Goal: Task Accomplishment & Management: Use online tool/utility

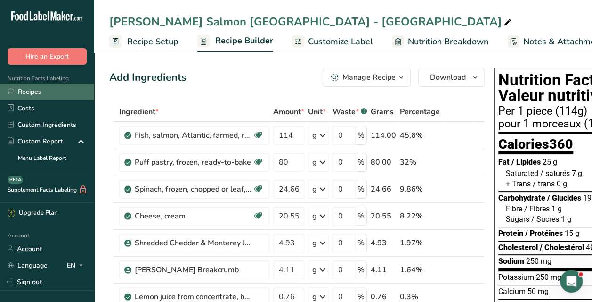
click at [41, 89] on link "Recipes" at bounding box center [47, 91] width 94 height 16
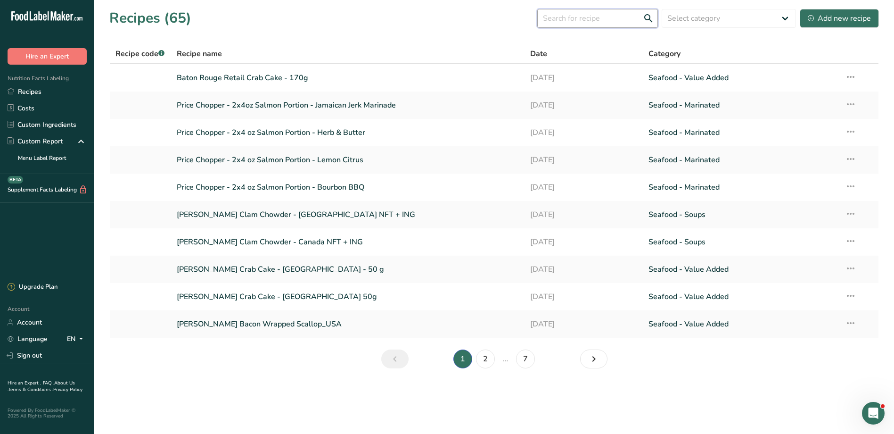
click at [592, 20] on input "text" at bounding box center [597, 18] width 121 height 19
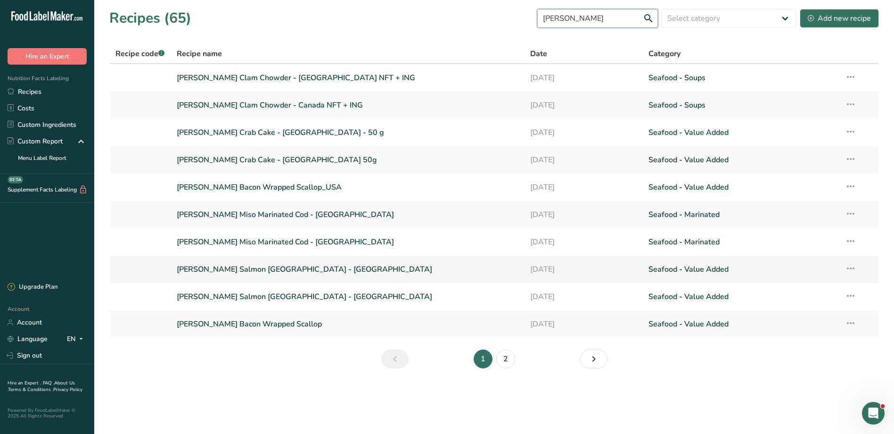
type input "diana"
click at [257, 267] on link "Diana's Salmon Wellington - USA" at bounding box center [348, 269] width 343 height 20
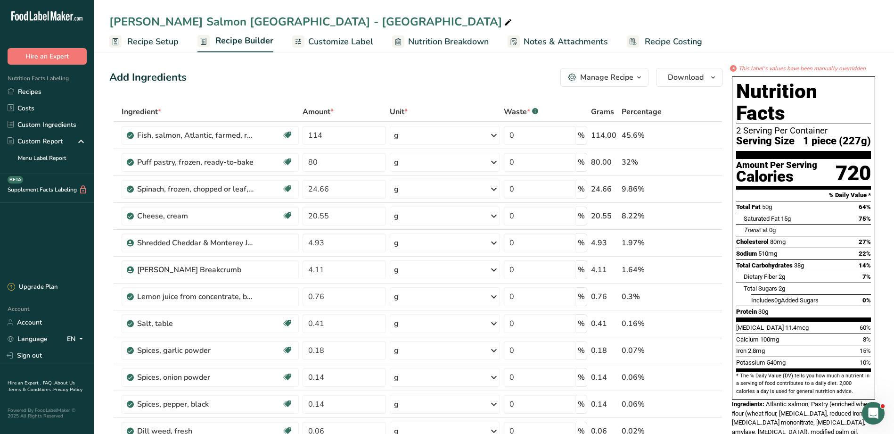
click at [130, 47] on span "Recipe Setup" at bounding box center [152, 41] width 51 height 13
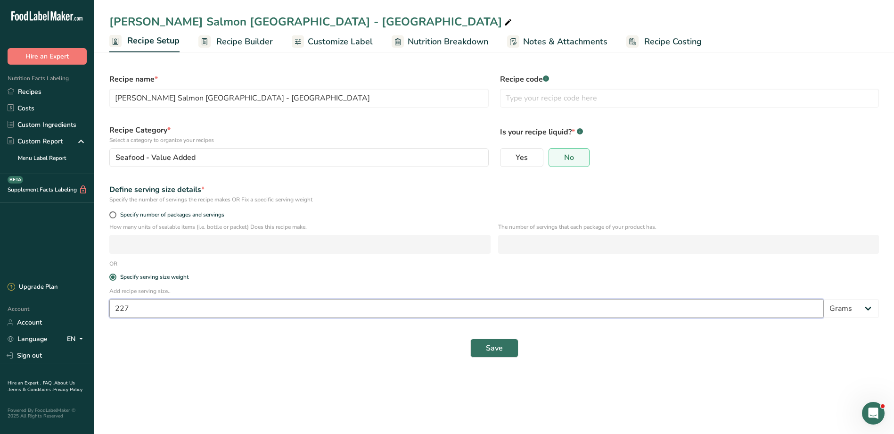
click at [174, 301] on input "227" at bounding box center [466, 308] width 714 height 19
type input "2"
type input "114"
click at [488, 301] on span "Save" at bounding box center [494, 347] width 17 height 11
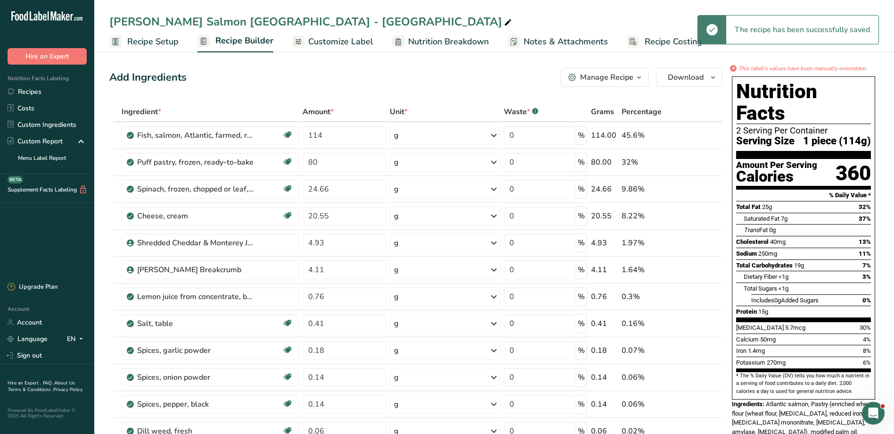
click at [321, 42] on span "Customize Label" at bounding box center [340, 41] width 65 height 13
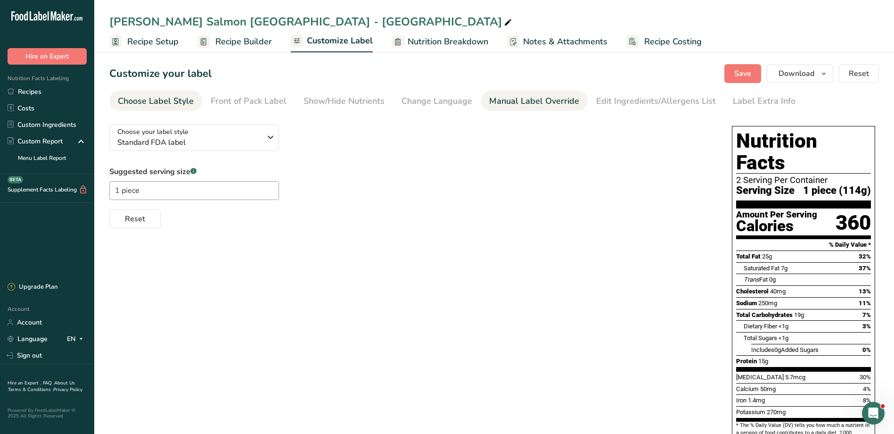
click at [503, 101] on div "Manual Label Override" at bounding box center [534, 101] width 90 height 13
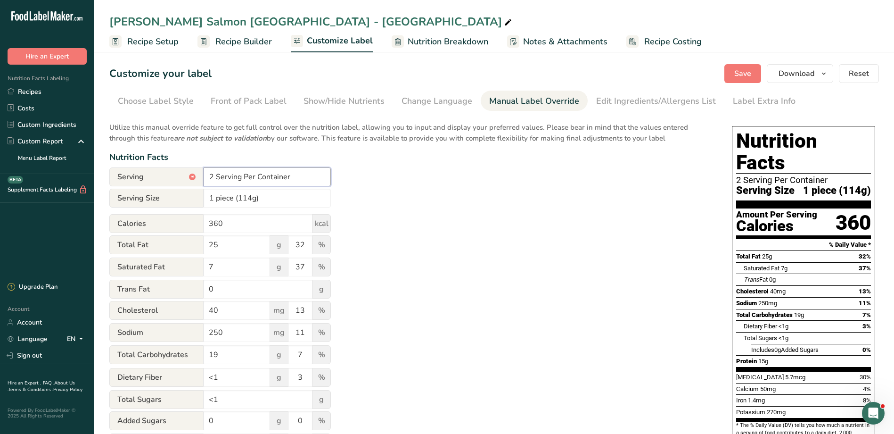
click at [216, 175] on input "2 Serving Per Container" at bounding box center [267, 176] width 127 height 19
click at [244, 178] on input "4 Serving Per Container" at bounding box center [267, 176] width 127 height 19
type input "4 Servings Per Container"
click at [391, 183] on div "Utilize this manual override feature to get full control over the nutrition lab…" at bounding box center [411, 341] width 604 height 451
click at [592, 86] on section "Customize your label Save Download Choose what to show on your downloaded label…" at bounding box center [494, 354] width 800 height 610
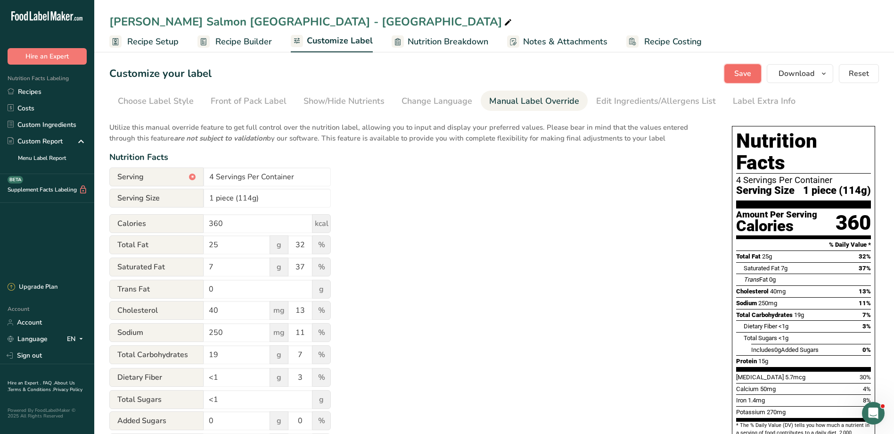
click at [592, 77] on span "Save" at bounding box center [742, 73] width 17 height 11
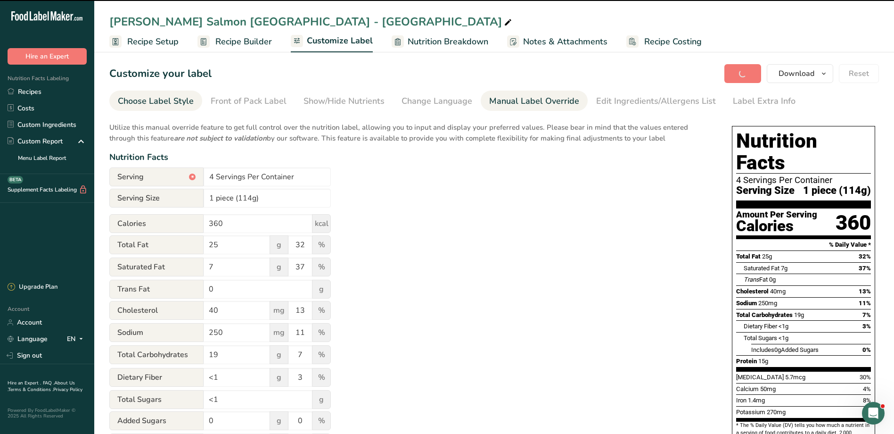
click at [139, 98] on div "Choose Label Style" at bounding box center [156, 101] width 76 height 13
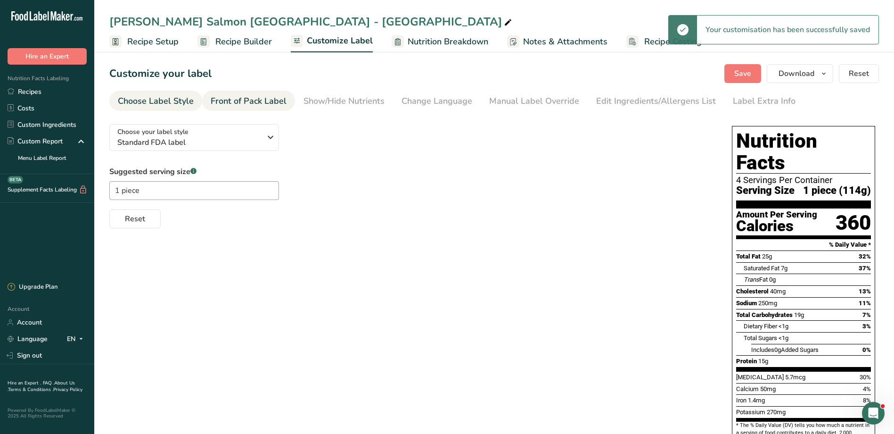
click at [148, 43] on span "Recipe Setup" at bounding box center [152, 41] width 51 height 13
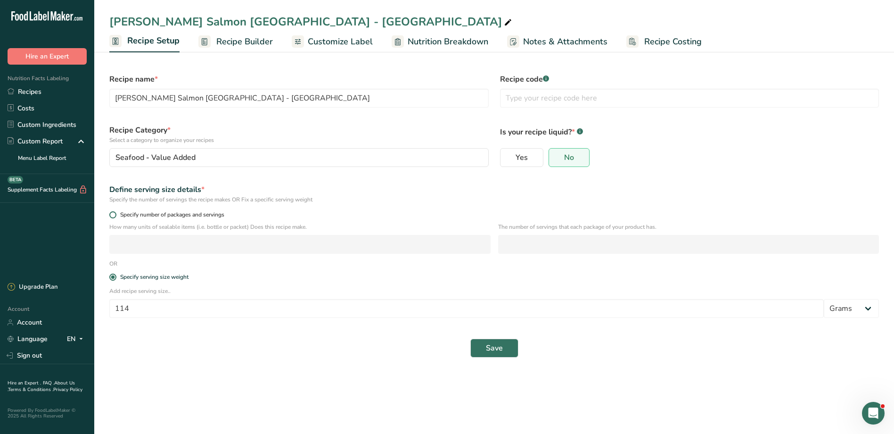
click at [133, 212] on span "Specify number of packages and servings" at bounding box center [170, 214] width 108 height 7
click at [115, 212] on input "Specify number of packages and servings" at bounding box center [112, 215] width 6 height 6
radio input "true"
radio input "false"
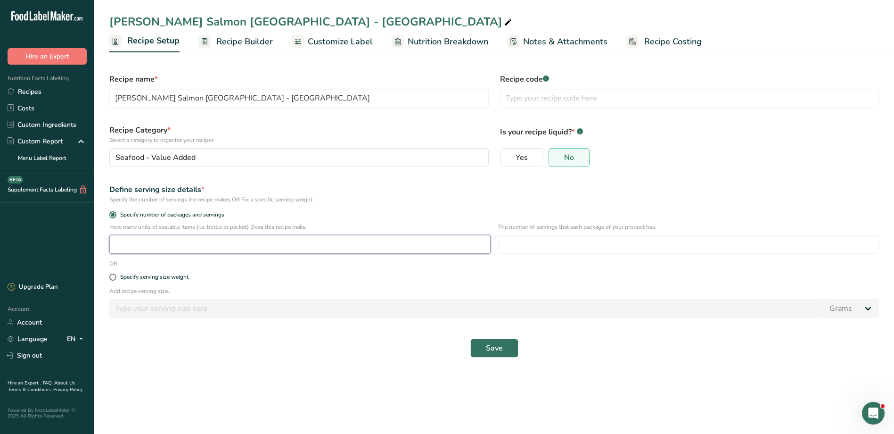
click at [151, 251] on input "number" at bounding box center [299, 244] width 381 height 19
type input "2"
click at [507, 242] on input "number" at bounding box center [688, 244] width 381 height 19
type input "2"
click at [493, 301] on button "Save" at bounding box center [494, 347] width 48 height 19
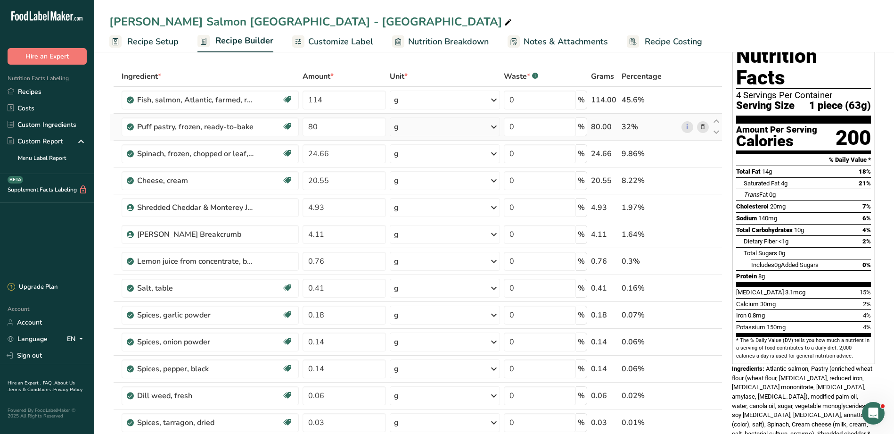
scroll to position [35, 0]
click at [362, 104] on input "114" at bounding box center [344, 100] width 83 height 19
type input "102"
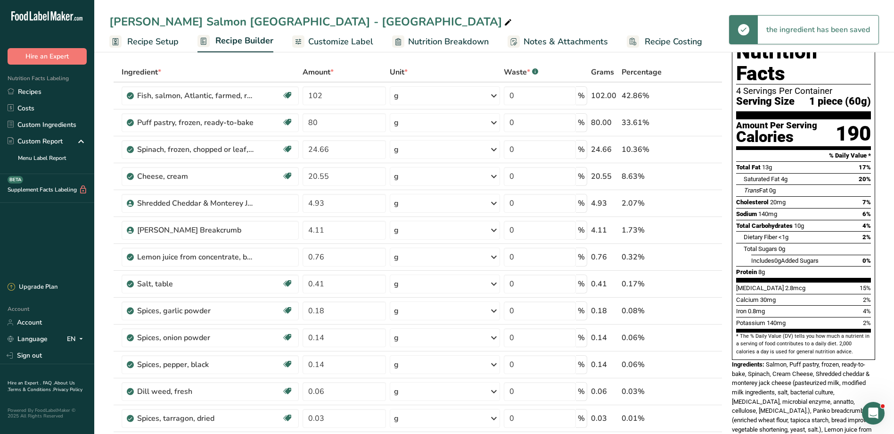
scroll to position [39, 0]
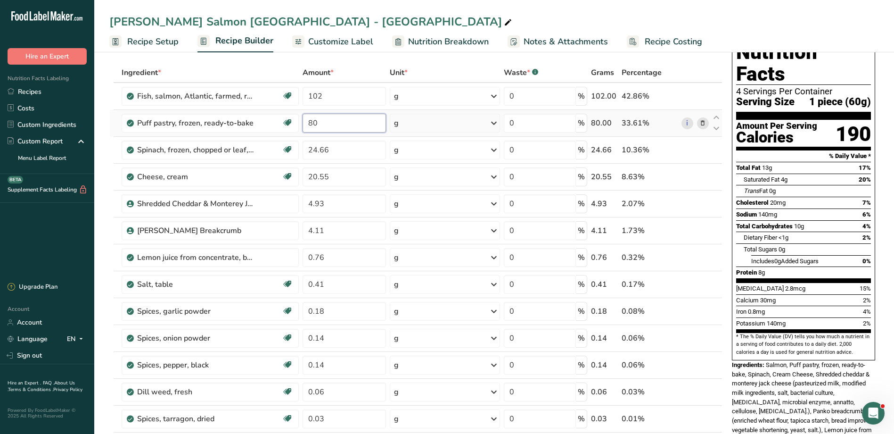
click at [311, 124] on input "80" at bounding box center [344, 123] width 83 height 19
type input "70"
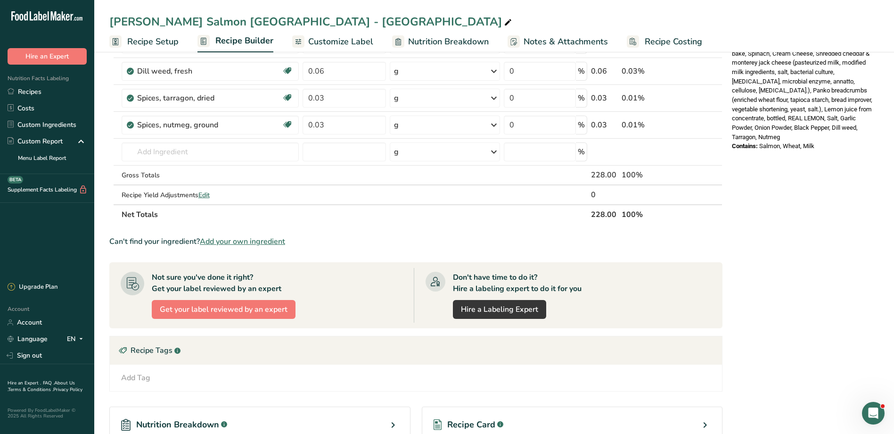
scroll to position [0, 0]
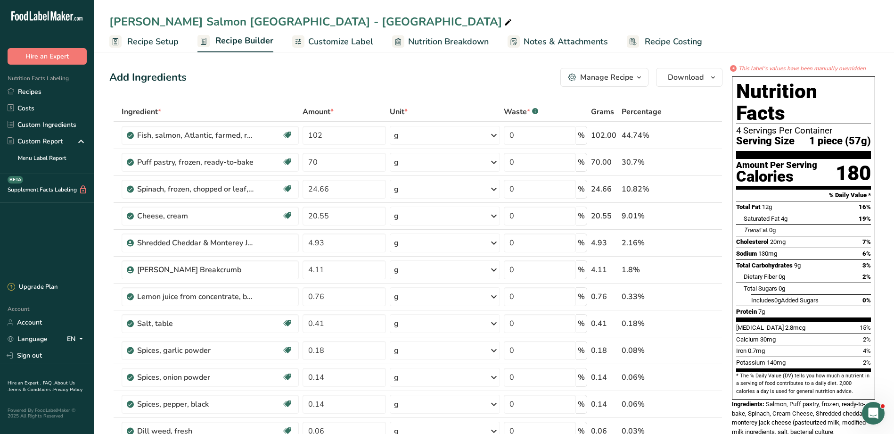
click at [160, 43] on span "Recipe Setup" at bounding box center [152, 41] width 51 height 13
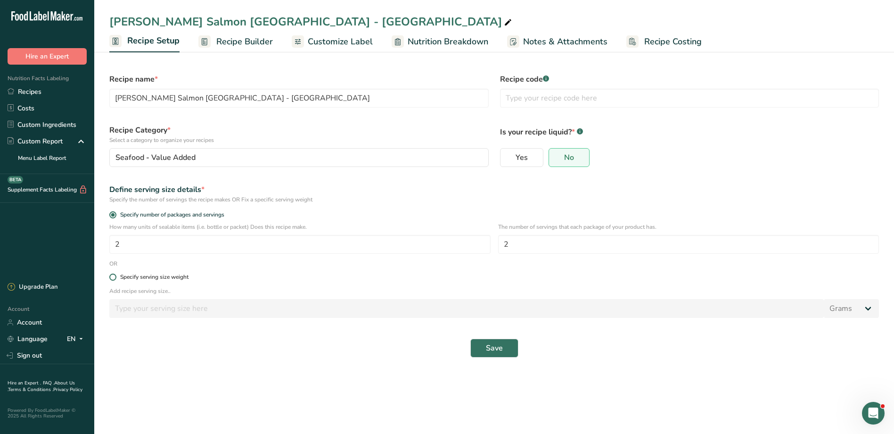
click at [121, 275] on div "Specify serving size weight" at bounding box center [154, 276] width 68 height 7
click at [115, 275] on input "Specify serving size weight" at bounding box center [112, 277] width 6 height 6
radio input "true"
radio input "false"
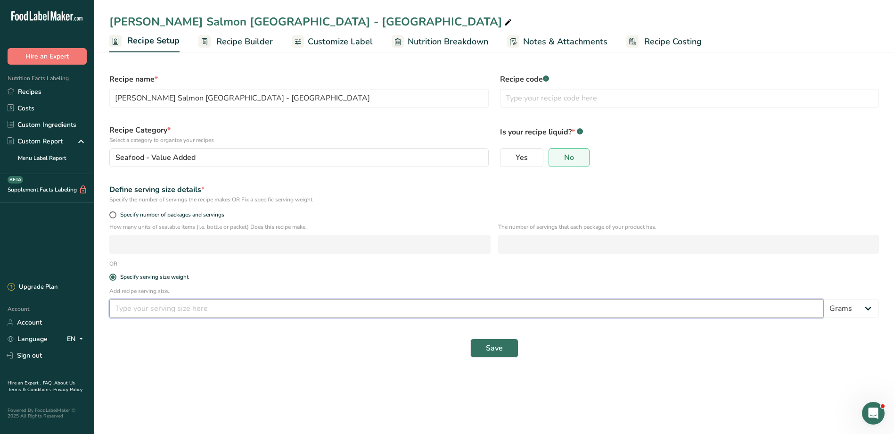
click at [130, 301] on input "number" at bounding box center [466, 308] width 714 height 19
type input "114"
click at [509, 301] on button "Save" at bounding box center [494, 347] width 48 height 19
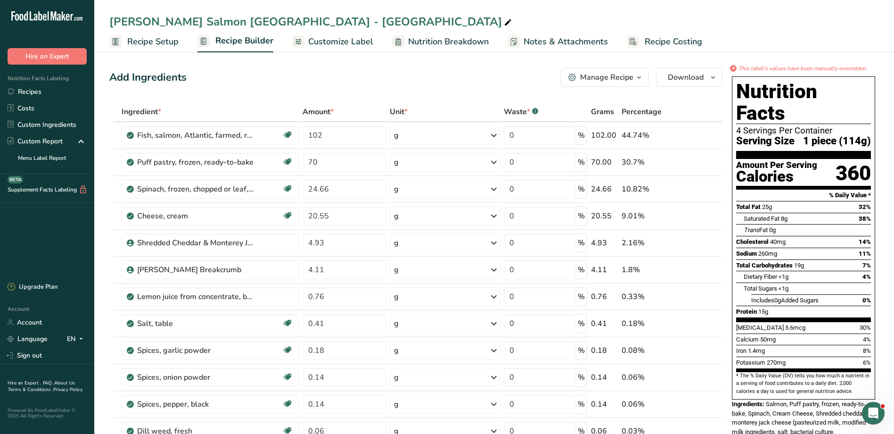
click at [360, 39] on span "Customize Label" at bounding box center [340, 41] width 65 height 13
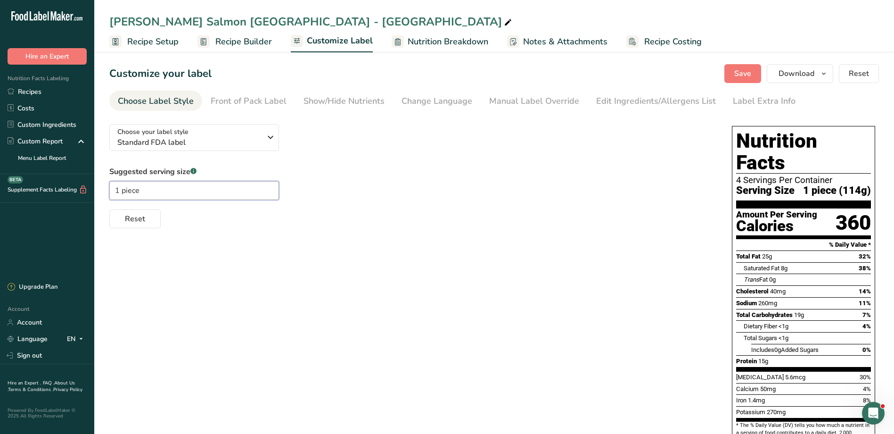
click at [118, 189] on input "1 piece" at bounding box center [194, 190] width 170 height 19
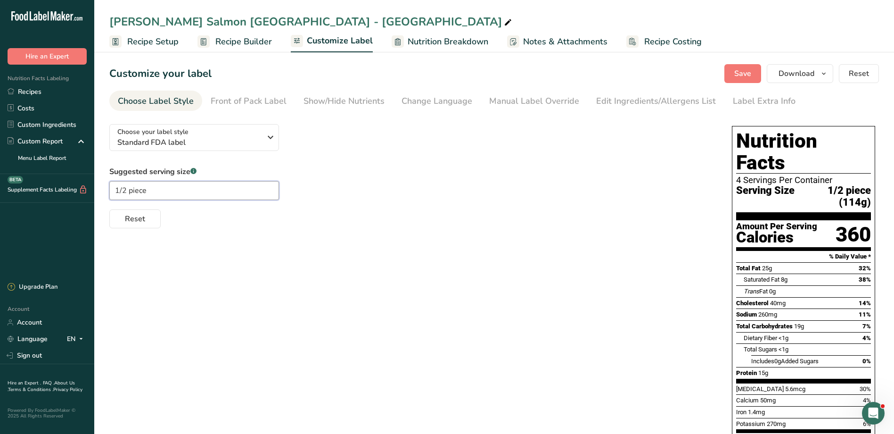
type input "1/2 piece"
click at [379, 254] on div "Choose your label style Standard FDA label USA (FDA) Standard FDA label Tabular…" at bounding box center [493, 348] width 769 height 465
click at [592, 185] on span "1/2 piece (114g)" at bounding box center [832, 196] width 76 height 23
click at [113, 188] on input "1/2 piece" at bounding box center [194, 190] width 170 height 19
click at [410, 263] on div "Choose your label style Standard FDA label USA (FDA) Standard FDA label Tabular…" at bounding box center [493, 348] width 769 height 465
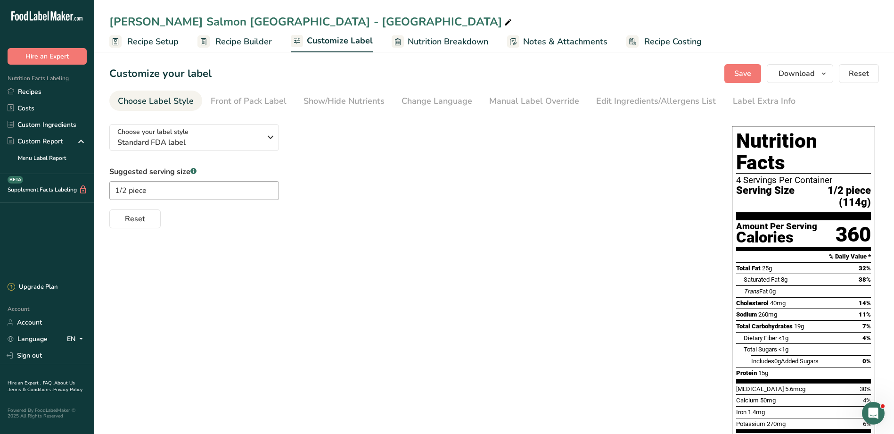
click at [143, 35] on span "Recipe Setup" at bounding box center [152, 41] width 51 height 13
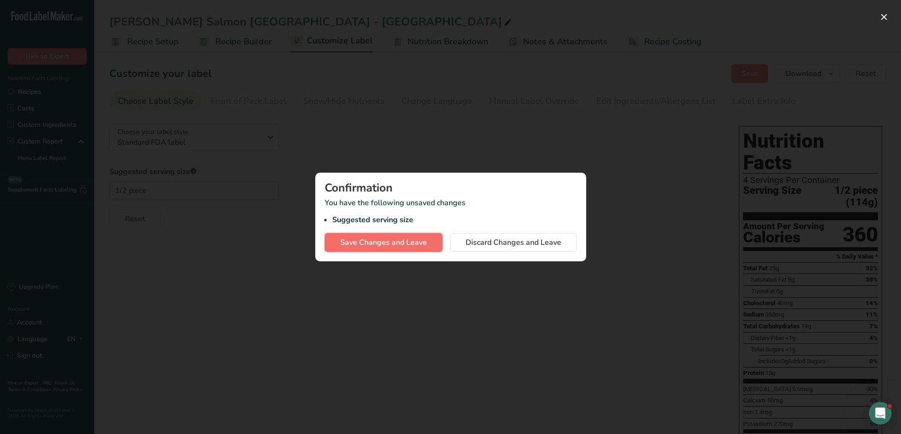
click at [382, 246] on span "Save Changes and Leave" at bounding box center [383, 242] width 87 height 11
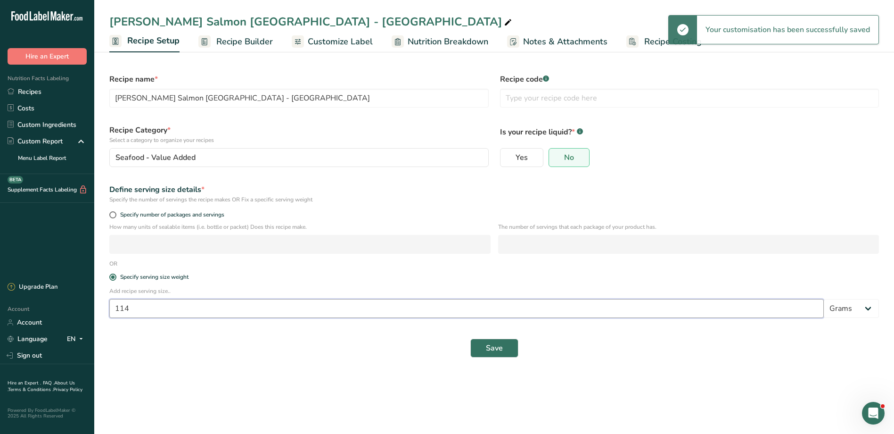
click at [188, 301] on input "114" at bounding box center [466, 308] width 714 height 19
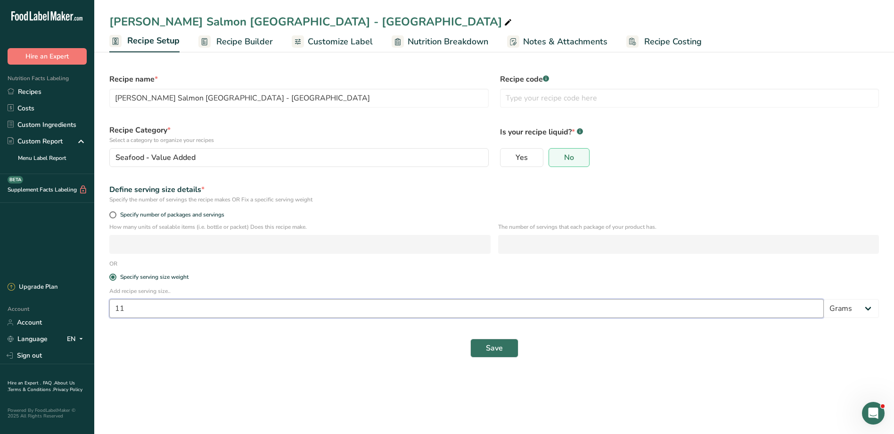
type input "1"
type input "227"
click at [503, 301] on button "Save" at bounding box center [494, 347] width 48 height 19
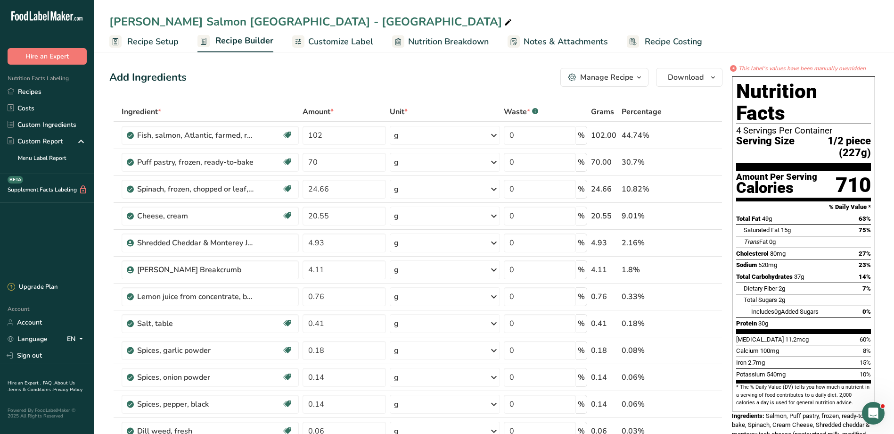
click at [330, 39] on span "Customize Label" at bounding box center [340, 41] width 65 height 13
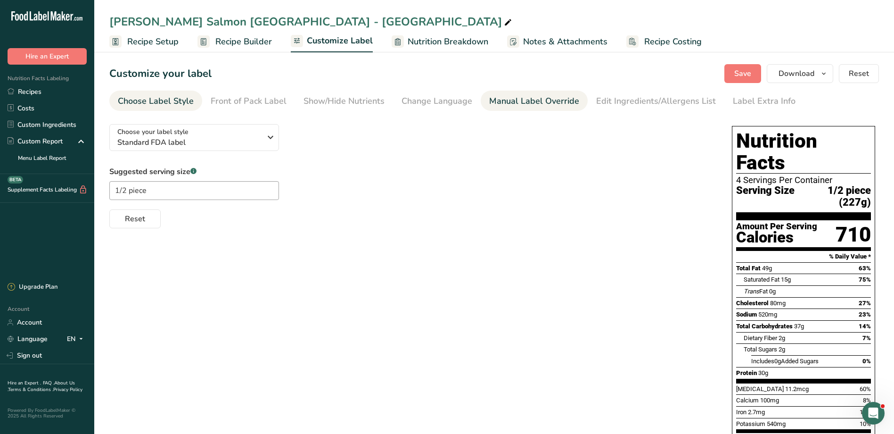
click at [543, 102] on div "Manual Label Override" at bounding box center [534, 101] width 90 height 13
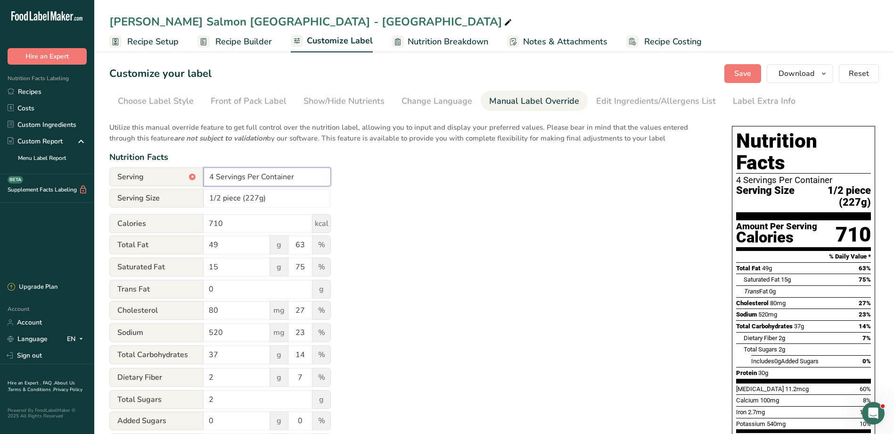
click at [211, 172] on input "4 Servings Per Container" at bounding box center [267, 176] width 127 height 19
type input "2 Servings Per Container"
click at [217, 196] on input "1/2 piece (227g)" at bounding box center [267, 197] width 127 height 19
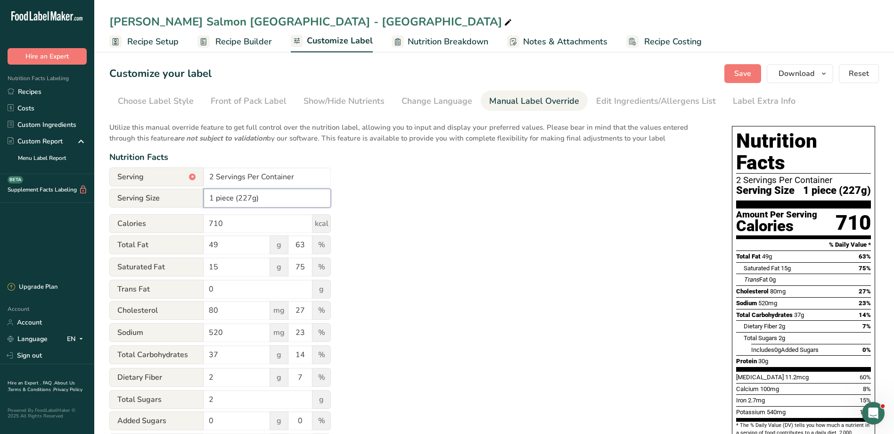
type input "1 piece (227g)"
click at [515, 259] on div "Utilize this manual override feature to get full control over the nutrition lab…" at bounding box center [411, 341] width 604 height 451
click at [592, 67] on button "Save" at bounding box center [742, 73] width 37 height 19
click at [592, 75] on span "Reset" at bounding box center [859, 73] width 20 height 11
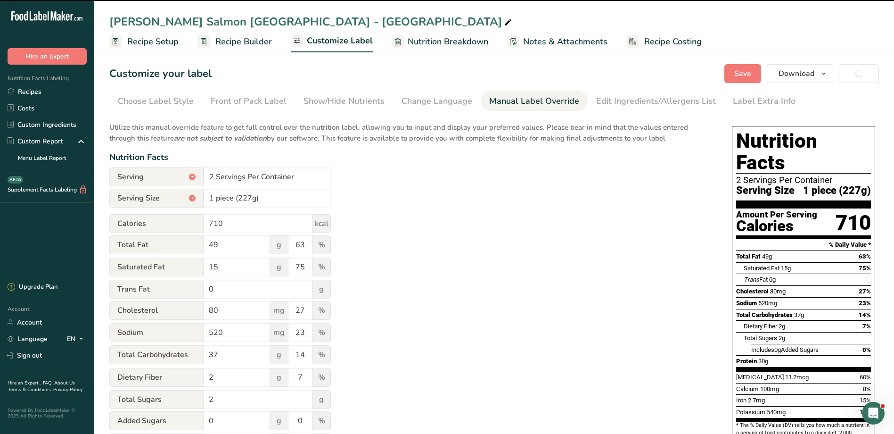
type input "Per 227g"
type input "pour 227g"
type input "65"
type input "77"
type input "0.3"
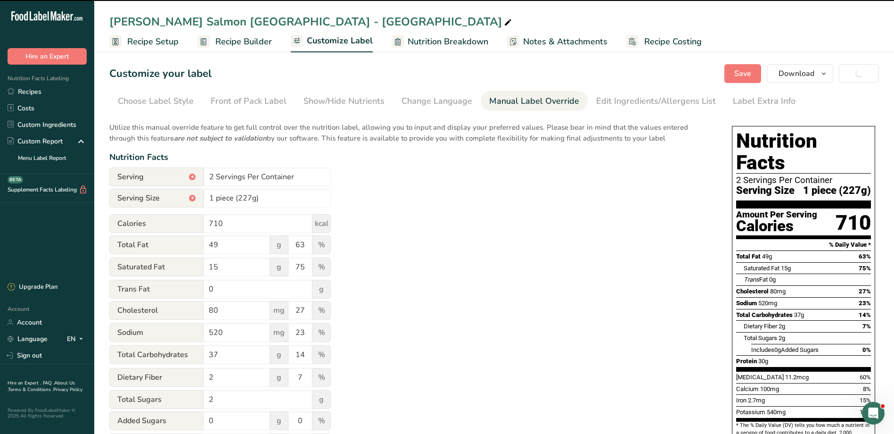
type input "50"
type input "2.5"
type input "550"
type input "16"
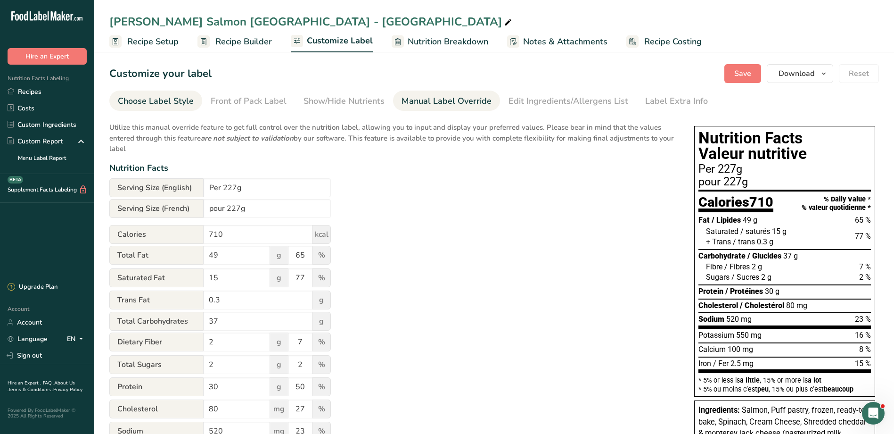
click at [156, 97] on div "Choose Label Style" at bounding box center [156, 101] width 76 height 13
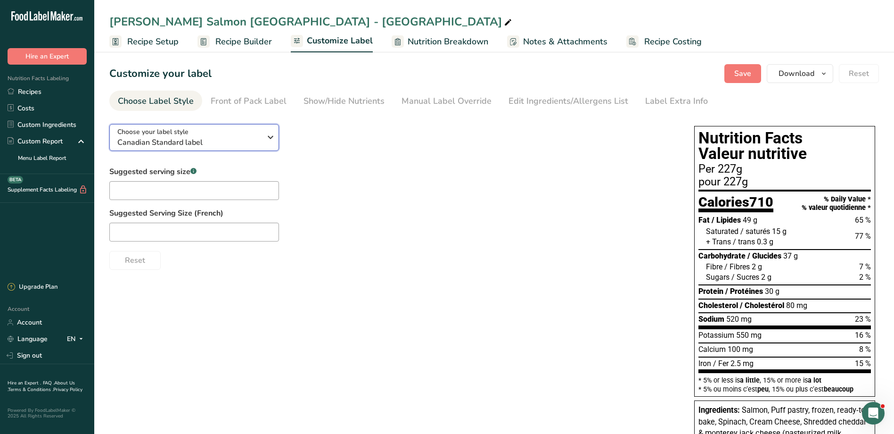
click at [147, 127] on span "Choose your label style" at bounding box center [152, 132] width 71 height 10
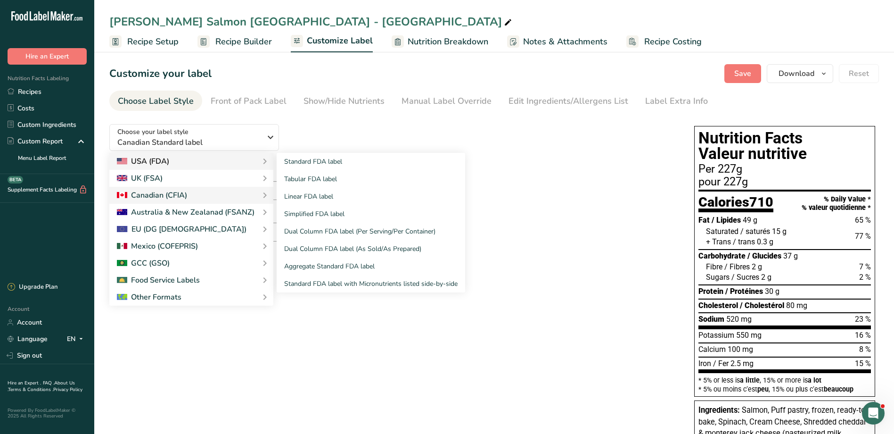
click at [197, 158] on div "USA (FDA)" at bounding box center [191, 160] width 149 height 11
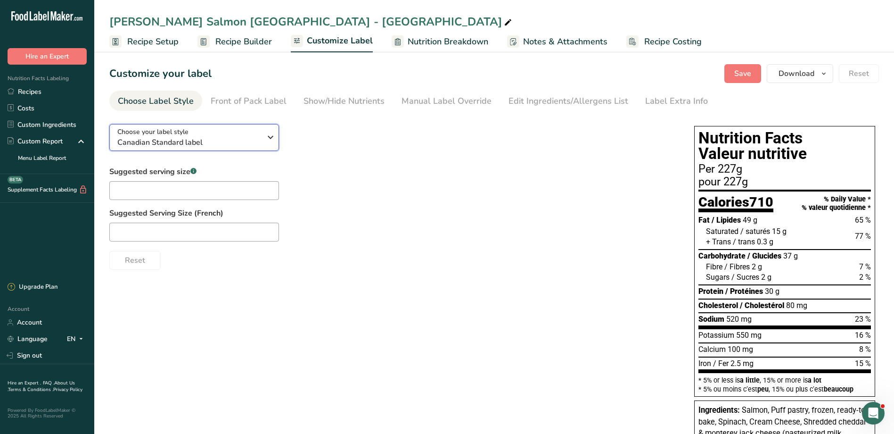
click at [256, 145] on span "Canadian Standard label" at bounding box center [189, 142] width 144 height 11
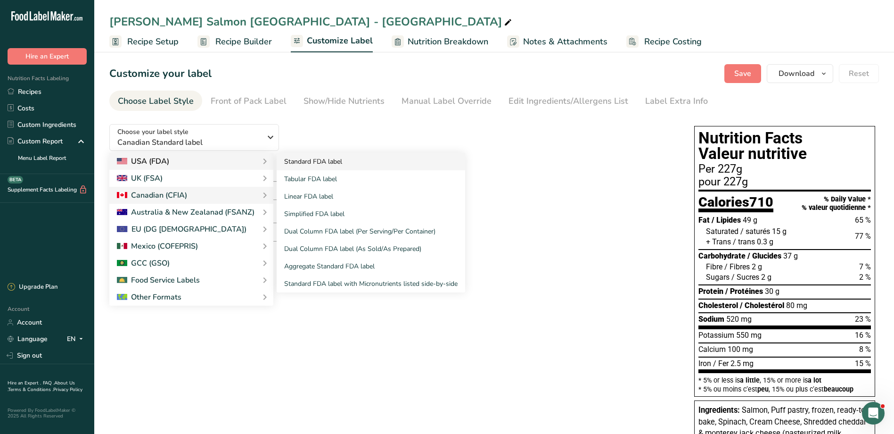
click at [291, 162] on link "Standard FDA label" at bounding box center [371, 161] width 188 height 17
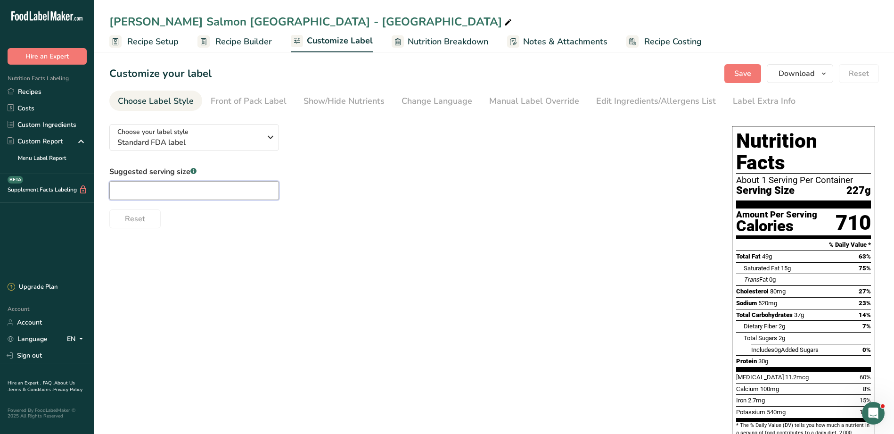
click at [165, 188] on input "text" at bounding box center [194, 190] width 170 height 19
type input "1 piece"
click at [311, 283] on div "Choose your label style Standard FDA label USA (FDA) Standard FDA label Tabular…" at bounding box center [493, 342] width 769 height 453
click at [159, 44] on span "Recipe Setup" at bounding box center [152, 41] width 51 height 13
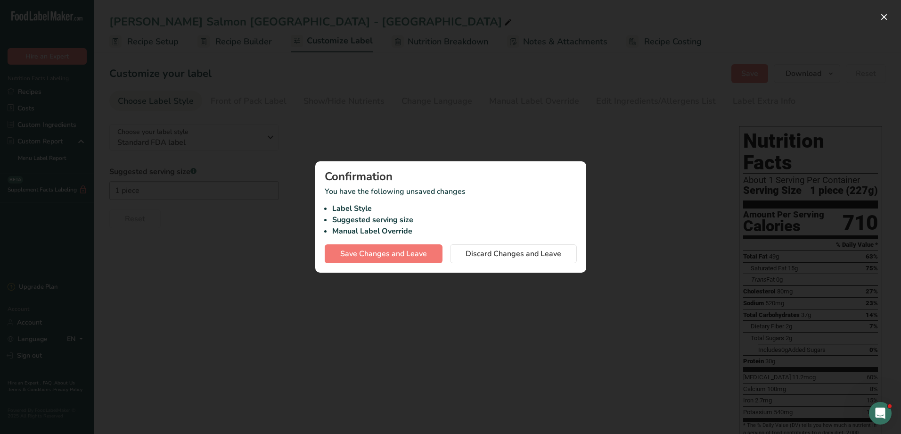
click at [533, 301] on div at bounding box center [450, 217] width 901 height 434
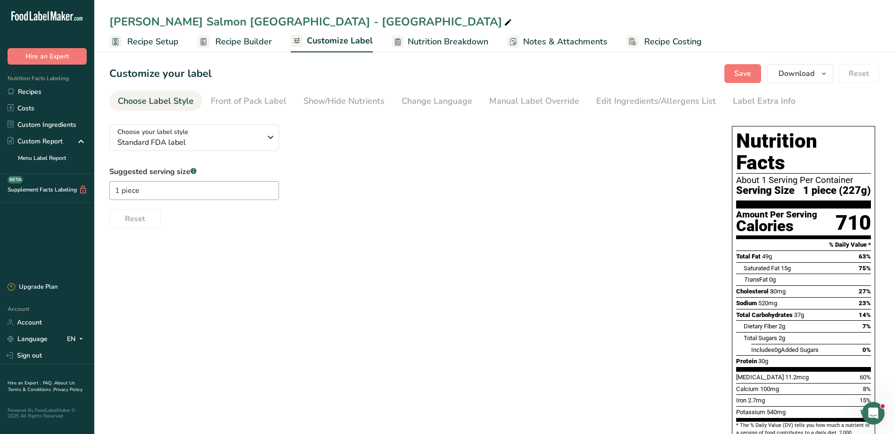
click at [592, 63] on section "Customize your label Save Download Choose what to show on your downloaded label…" at bounding box center [494, 316] width 800 height 535
click at [592, 68] on button "Save" at bounding box center [742, 73] width 37 height 19
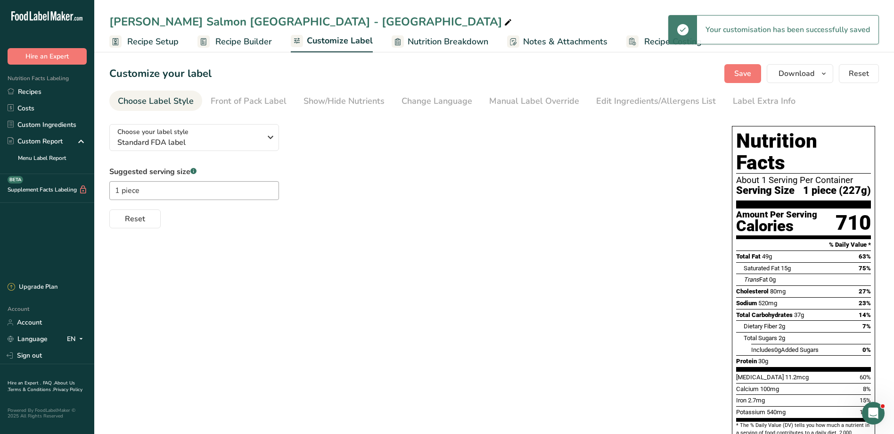
click at [164, 40] on span "Recipe Setup" at bounding box center [152, 41] width 51 height 13
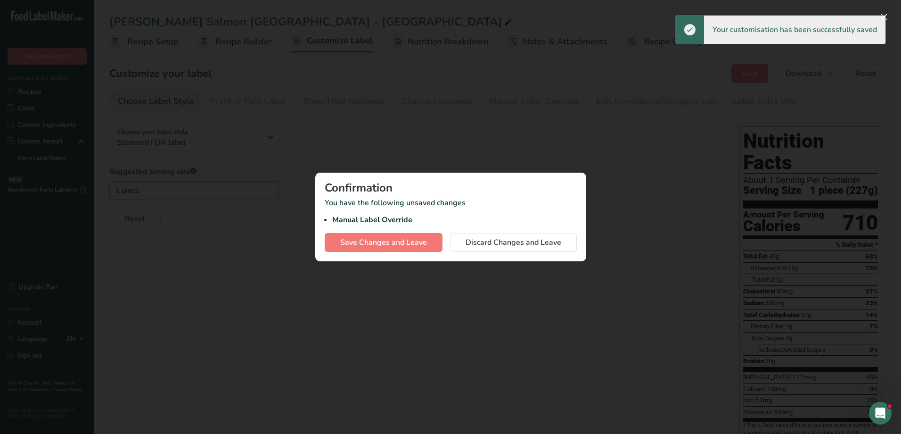
click at [460, 138] on div at bounding box center [450, 217] width 901 height 434
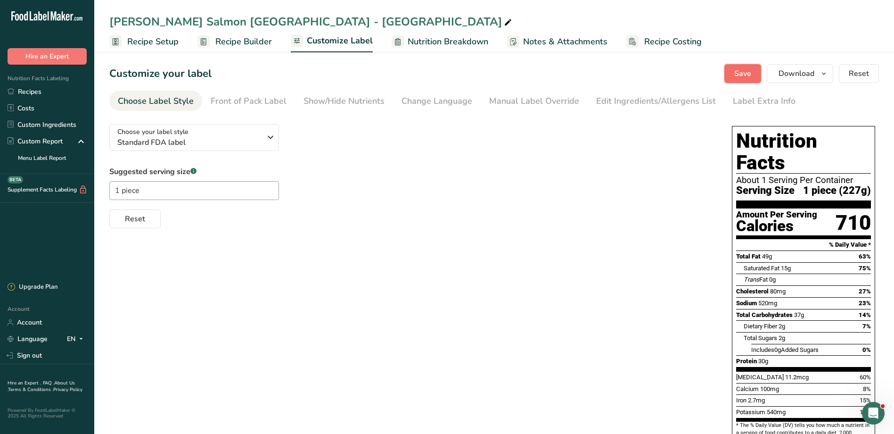
click at [592, 74] on button "Save" at bounding box center [742, 73] width 37 height 19
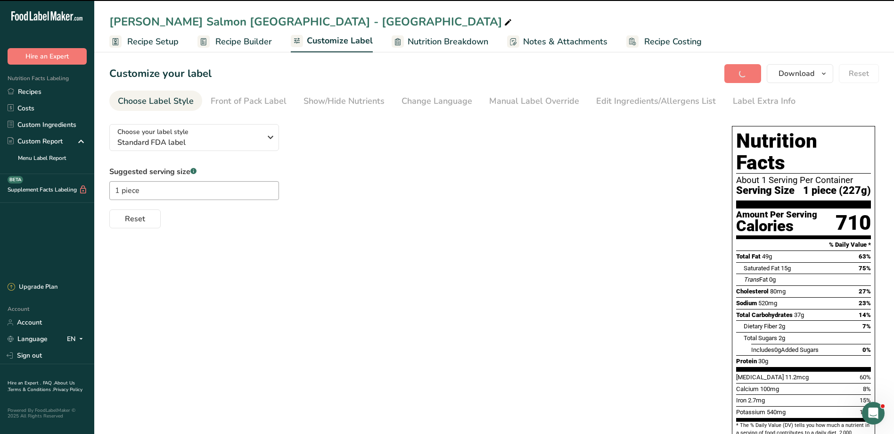
click at [146, 42] on span "Recipe Setup" at bounding box center [152, 41] width 51 height 13
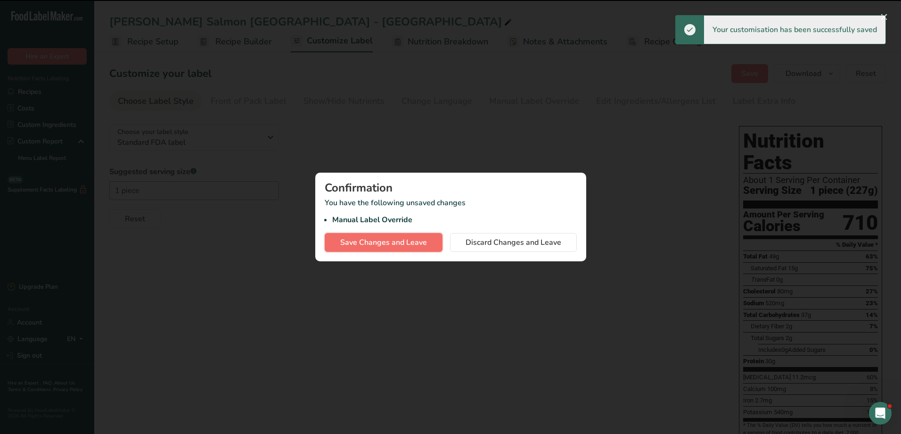
click at [390, 243] on span "Save Changes and Leave" at bounding box center [383, 242] width 87 height 11
click at [540, 253] on div "Confirmation You have the following unsaved changes Manual Label Override Save …" at bounding box center [450, 216] width 271 height 89
click at [538, 243] on span "Discard Changes and Leave" at bounding box center [514, 242] width 96 height 11
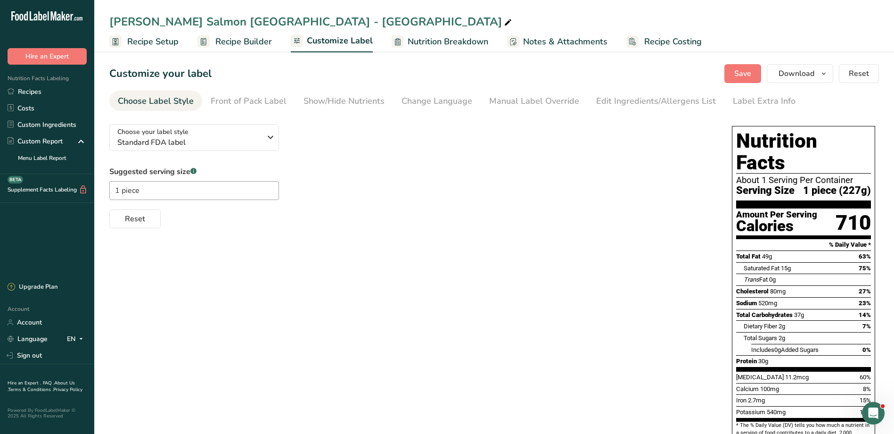
click at [156, 39] on span "Recipe Setup" at bounding box center [152, 41] width 51 height 13
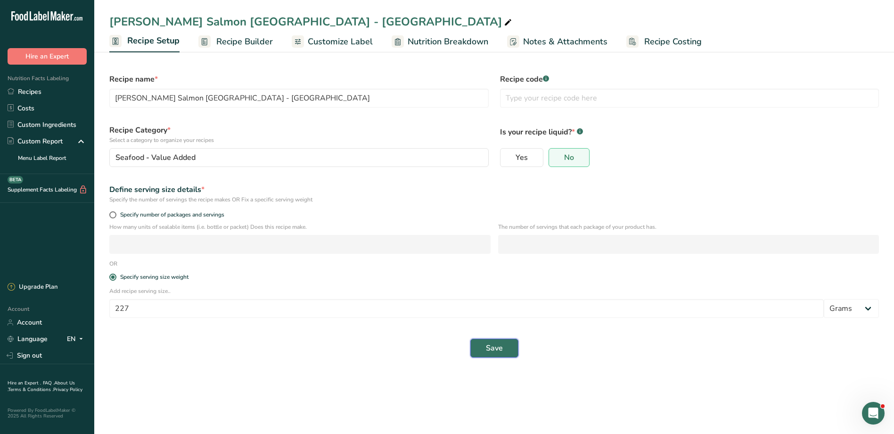
click at [511, 301] on button "Save" at bounding box center [494, 347] width 48 height 19
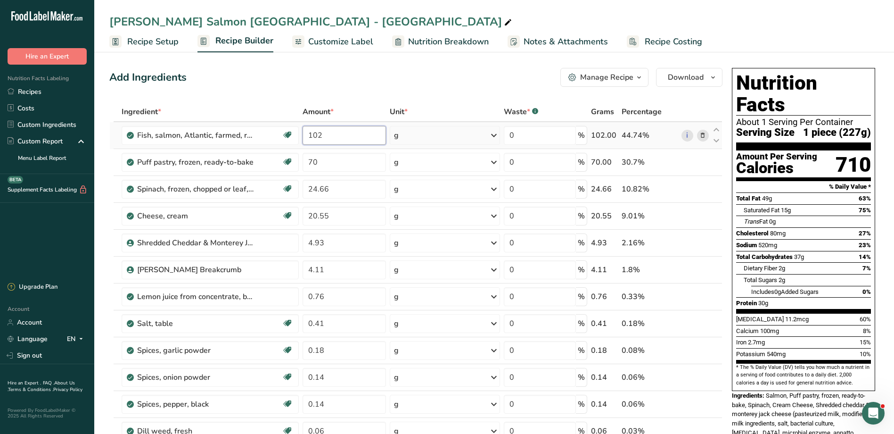
click at [311, 138] on input "102" at bounding box center [344, 135] width 83 height 19
type input "204"
click at [344, 166] on div "Ingredient * Amount * Unit * Waste * .a-a{fill:#347362;}.b-a{fill:#fff;} Grams …" at bounding box center [415, 343] width 613 height 482
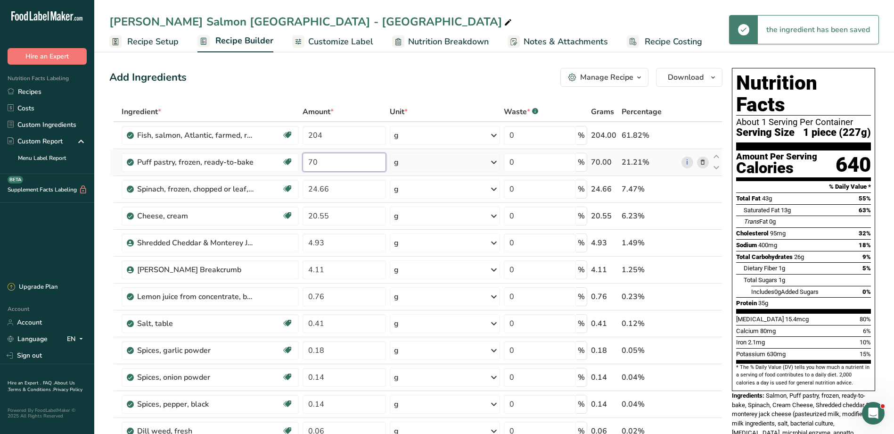
type input "7"
type input "1"
type input "70"
click at [329, 150] on div "Ingredient * Amount * Unit * Waste * .a-a{fill:#347362;}.b-a{fill:#fff;} Grams …" at bounding box center [415, 343] width 613 height 482
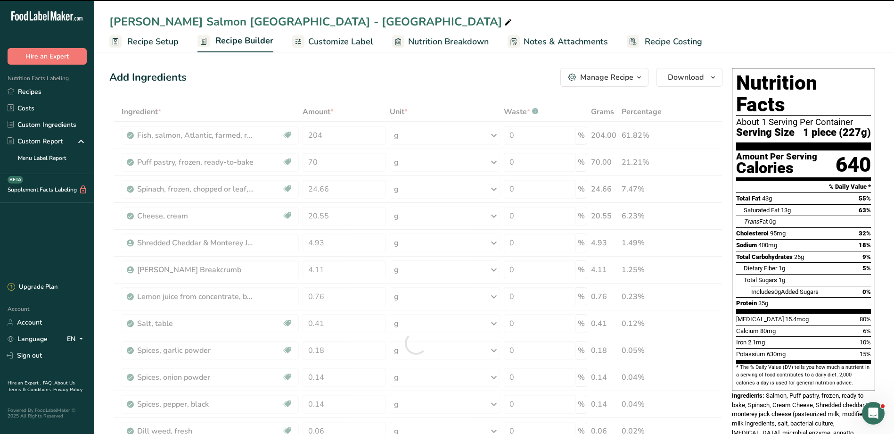
click at [331, 137] on div at bounding box center [415, 343] width 613 height 482
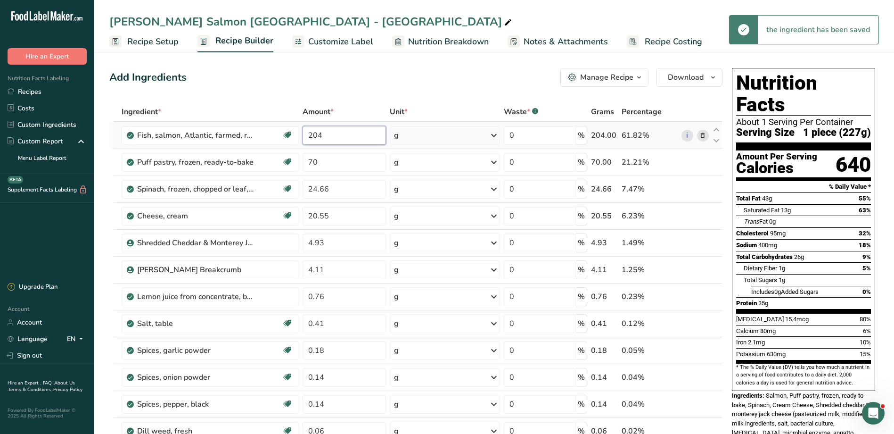
click at [330, 136] on input "204" at bounding box center [344, 135] width 83 height 19
type input "2"
type input "102"
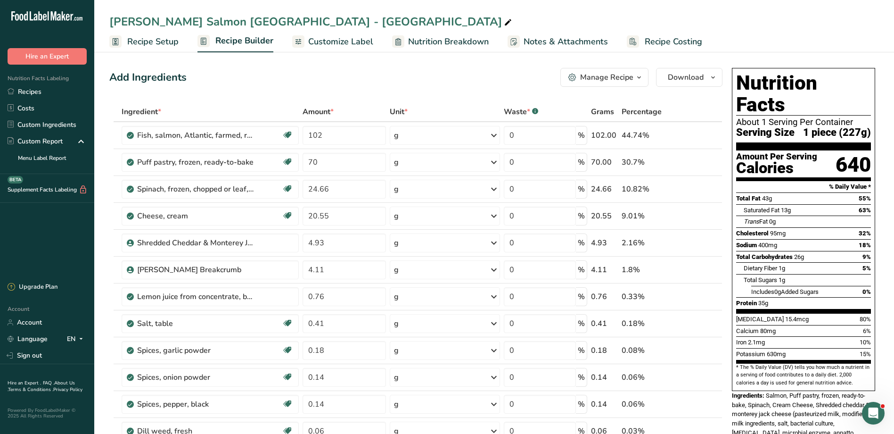
click at [339, 78] on div "Add Ingredients Manage Recipe Delete Recipe Duplicate Recipe Scale Recipe Save …" at bounding box center [415, 77] width 613 height 19
click at [313, 36] on span "Customize Label" at bounding box center [340, 41] width 65 height 13
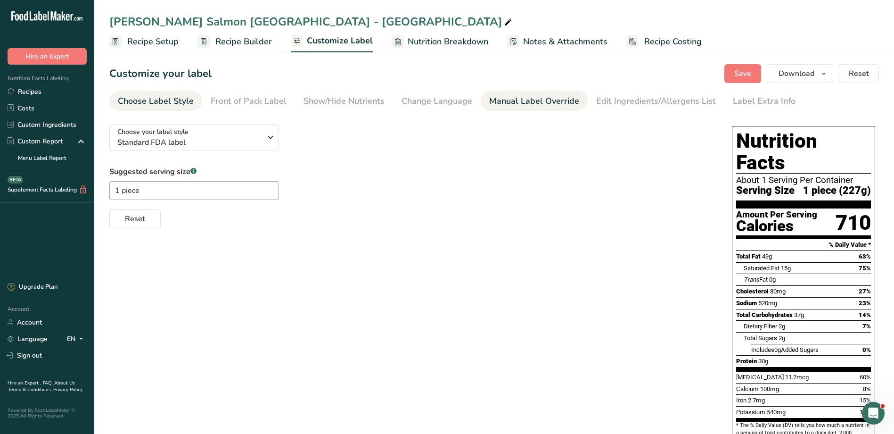
click at [557, 98] on div "Manual Label Override" at bounding box center [534, 101] width 90 height 13
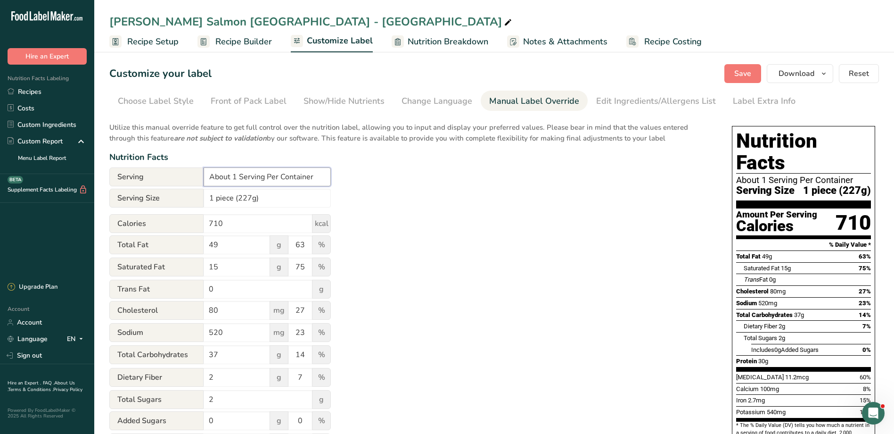
click at [232, 175] on input "About 1 Serving Per Container" at bounding box center [267, 176] width 127 height 19
click at [270, 181] on input "About 2 Serving Per Container" at bounding box center [267, 176] width 127 height 19
click at [219, 173] on input "About 2 Servings Per Container" at bounding box center [267, 176] width 127 height 19
type input "2 Servings Per Container"
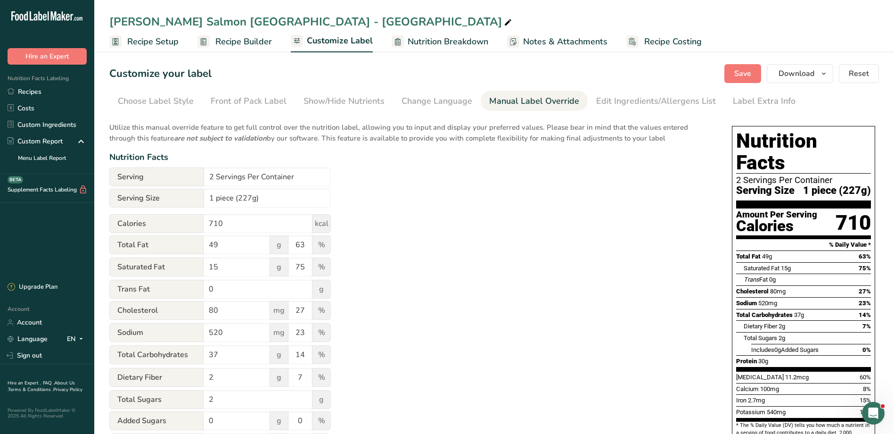
click at [437, 201] on div "Utilize this manual override feature to get full control over the nutrition lab…" at bounding box center [411, 341] width 604 height 451
click at [592, 70] on button "Save" at bounding box center [742, 73] width 37 height 19
click at [592, 78] on span "Download" at bounding box center [796, 73] width 36 height 11
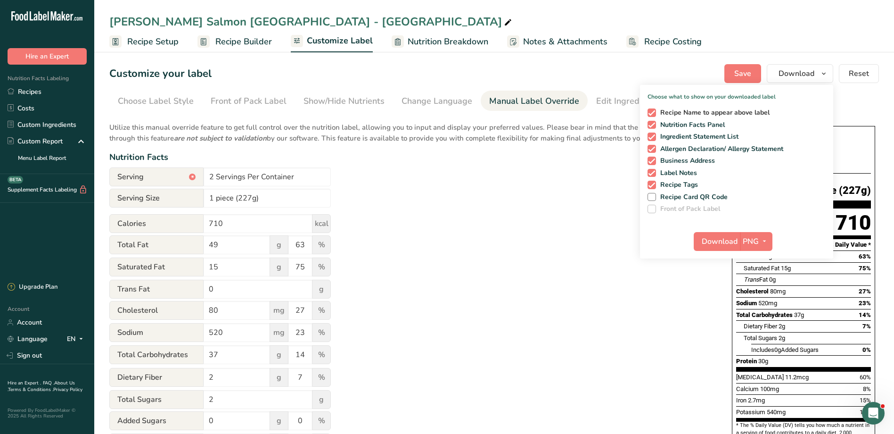
click at [592, 109] on span "Recipe Name to appear above label" at bounding box center [713, 112] width 114 height 8
click at [592, 109] on input "Recipe Name to appear above label" at bounding box center [650, 112] width 6 height 6
checkbox input "false"
click at [592, 134] on span "Ingredient Statement List" at bounding box center [697, 136] width 83 height 8
click at [592, 134] on input "Ingredient Statement List" at bounding box center [650, 136] width 6 height 6
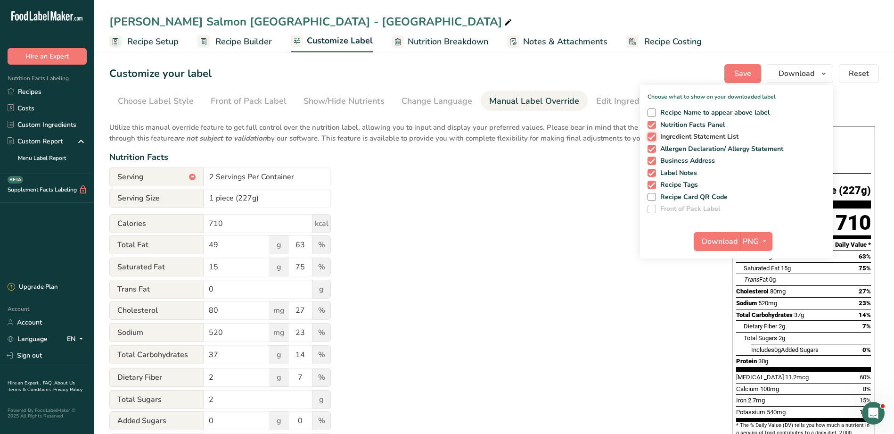
checkbox input "false"
click at [592, 148] on span "Allergen Declaration/ Allergy Statement" at bounding box center [720, 149] width 128 height 8
click at [592, 148] on input "Allergen Declaration/ Allergy Statement" at bounding box center [650, 149] width 6 height 6
checkbox input "false"
click at [592, 162] on span "Business Address" at bounding box center [685, 160] width 59 height 8
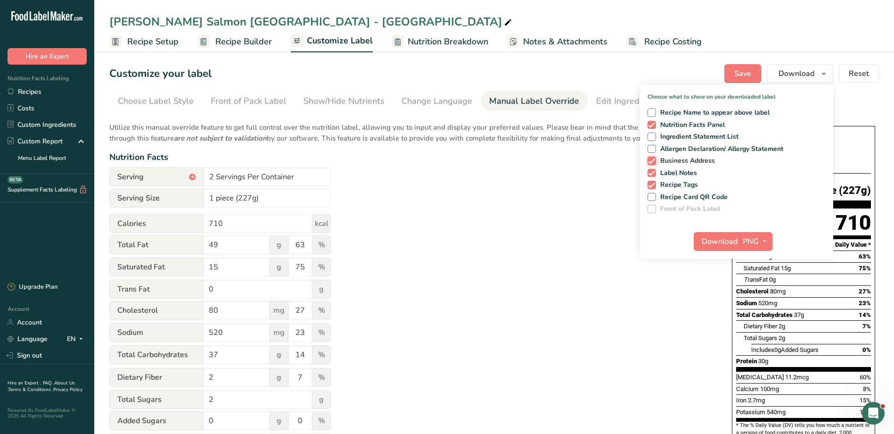
click at [592, 162] on input "Business Address" at bounding box center [650, 160] width 6 height 6
checkbox input "false"
click at [592, 172] on span "Label Notes" at bounding box center [676, 173] width 41 height 8
click at [592, 172] on input "Label Notes" at bounding box center [650, 173] width 6 height 6
checkbox input "false"
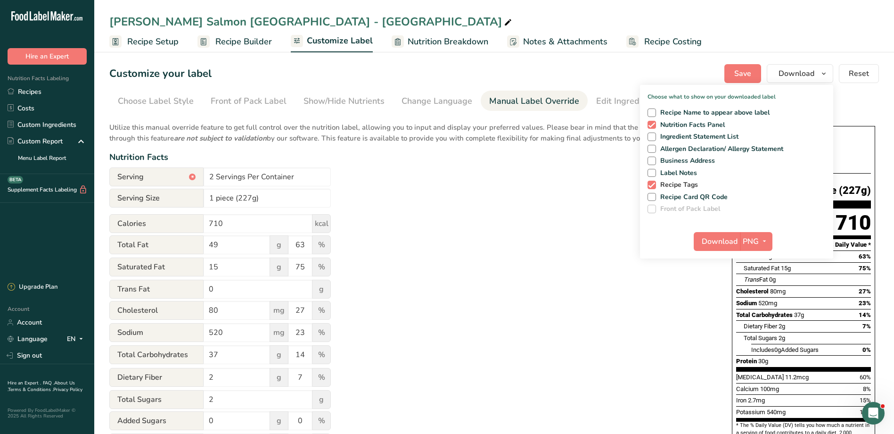
click at [592, 181] on span "Recipe Tags" at bounding box center [677, 184] width 42 height 8
click at [592, 181] on input "Recipe Tags" at bounding box center [650, 184] width 6 height 6
checkbox input "false"
click at [592, 239] on span "PNG" at bounding box center [751, 241] width 16 height 11
click at [592, 240] on span "PNG" at bounding box center [751, 241] width 16 height 11
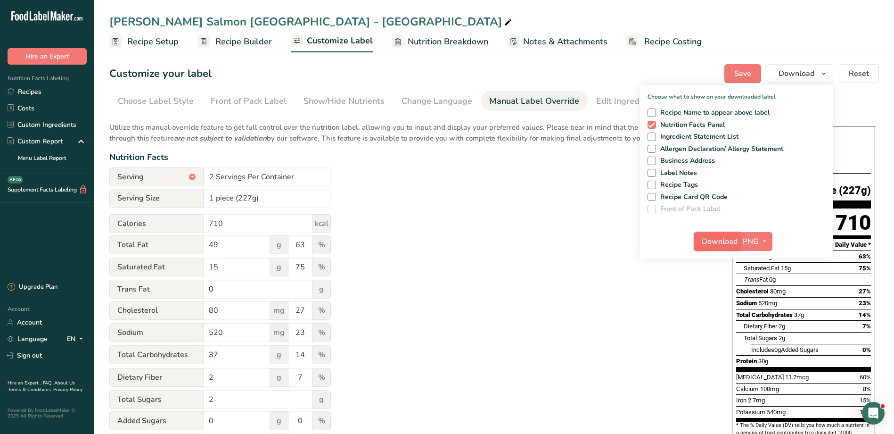
click at [592, 240] on span "Download" at bounding box center [720, 241] width 36 height 11
click at [592, 242] on span "button" at bounding box center [764, 241] width 11 height 11
click at [592, 301] on link "PDF" at bounding box center [757, 307] width 30 height 16
click at [592, 240] on span "Download" at bounding box center [720, 241] width 36 height 11
drag, startPoint x: 538, startPoint y: 282, endPoint x: 540, endPoint y: 275, distance: 8.1
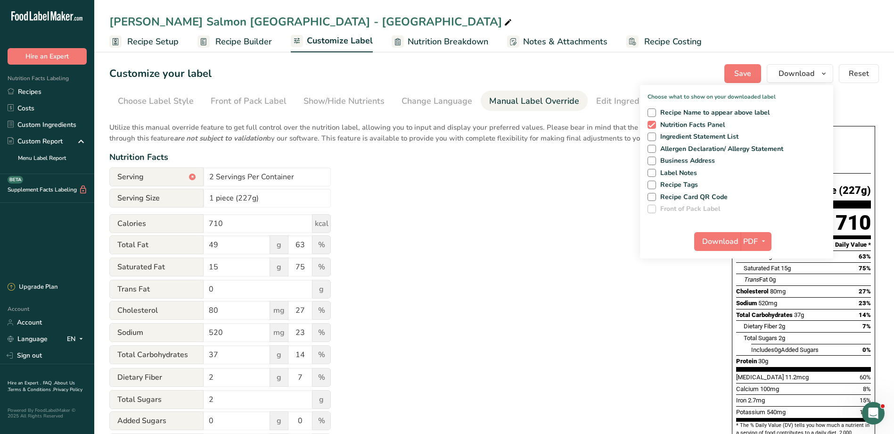
click at [538, 282] on div "Utilize this manual override feature to get full control over the nutrition lab…" at bounding box center [411, 341] width 604 height 451
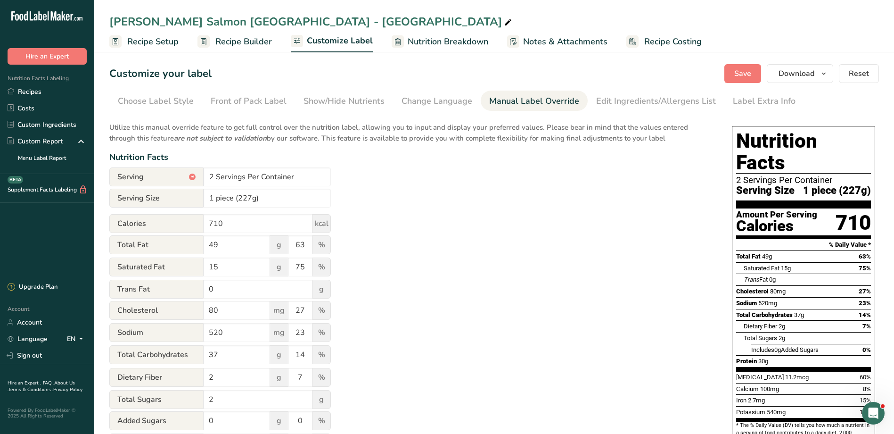
click at [544, 301] on div "Utilize this manual override feature to get full control over the nutrition lab…" at bounding box center [411, 341] width 604 height 451
click at [592, 72] on span "Save" at bounding box center [742, 73] width 17 height 11
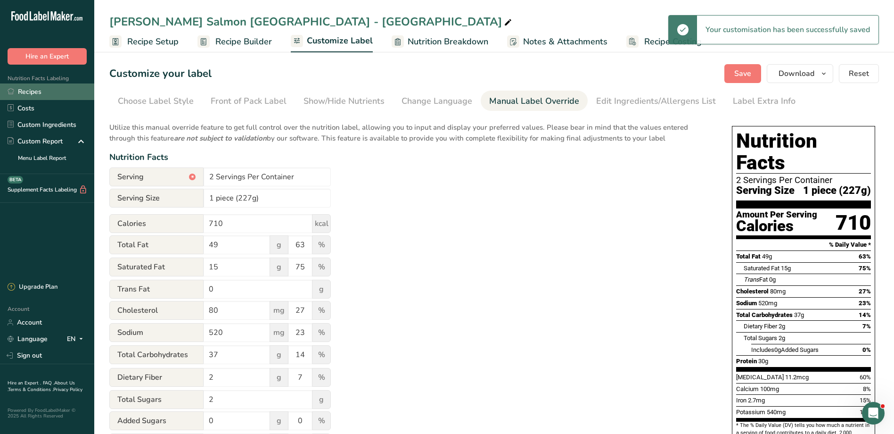
click at [47, 89] on link "Recipes" at bounding box center [47, 91] width 94 height 16
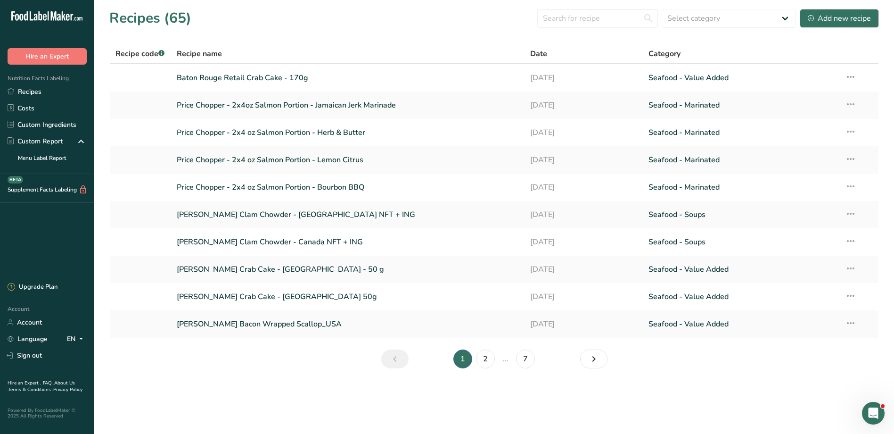
click at [583, 30] on section "Recipes (65) Select category All Baked Goods Beverages Confectionery Cooked Mea…" at bounding box center [494, 191] width 800 height 383
click at [580, 24] on input "text" at bounding box center [597, 18] width 121 height 19
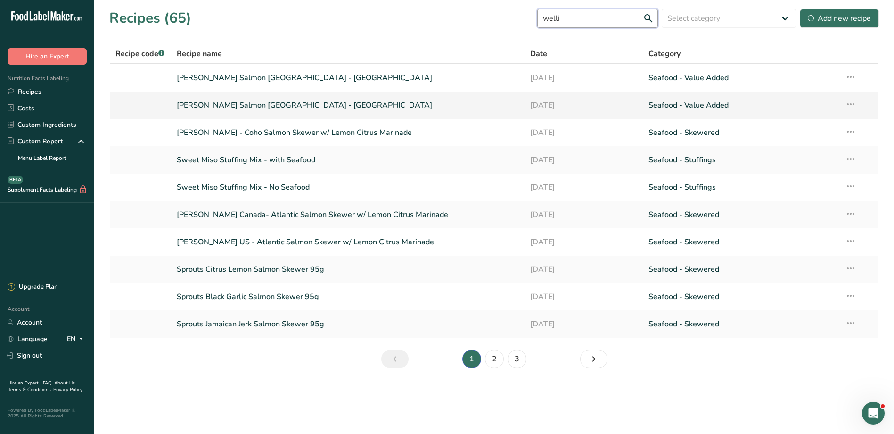
type input "welli"
click at [257, 104] on link "Diana's Salmon Wellington - Canada" at bounding box center [348, 105] width 343 height 20
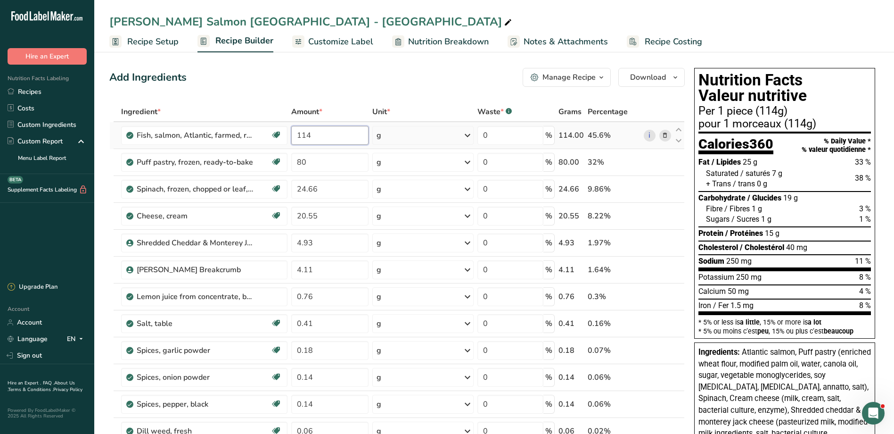
click at [339, 135] on input "114" at bounding box center [329, 135] width 77 height 19
type input "102"
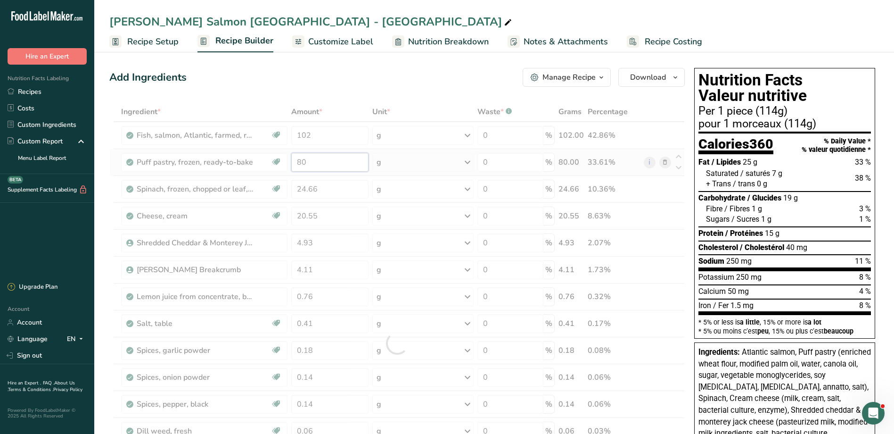
click at [321, 170] on div "Ingredient * Amount * Unit * Waste * .a-a{fill:#347362;}.b-a{fill:#fff;} Grams …" at bounding box center [396, 343] width 575 height 482
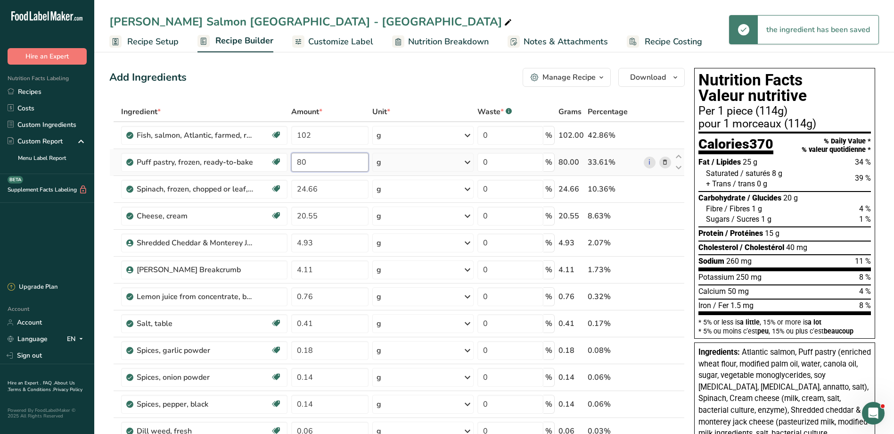
type input "8"
type input "70"
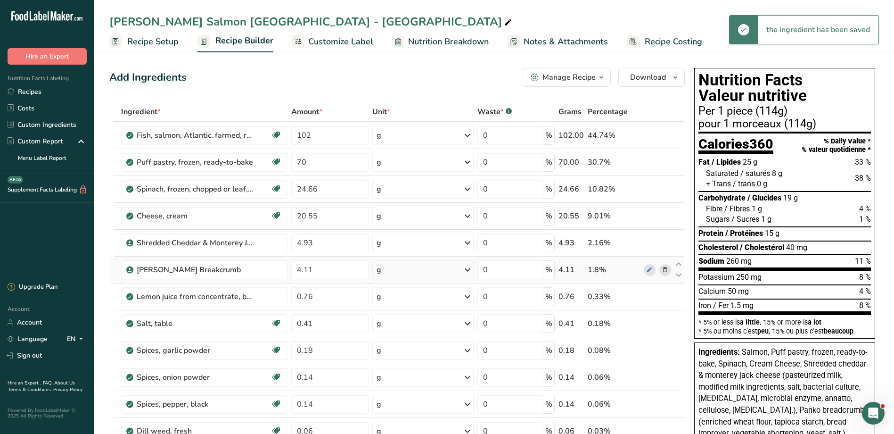
drag, startPoint x: 140, startPoint y: 40, endPoint x: 447, endPoint y: 275, distance: 386.2
click at [140, 40] on span "Recipe Setup" at bounding box center [152, 41] width 51 height 13
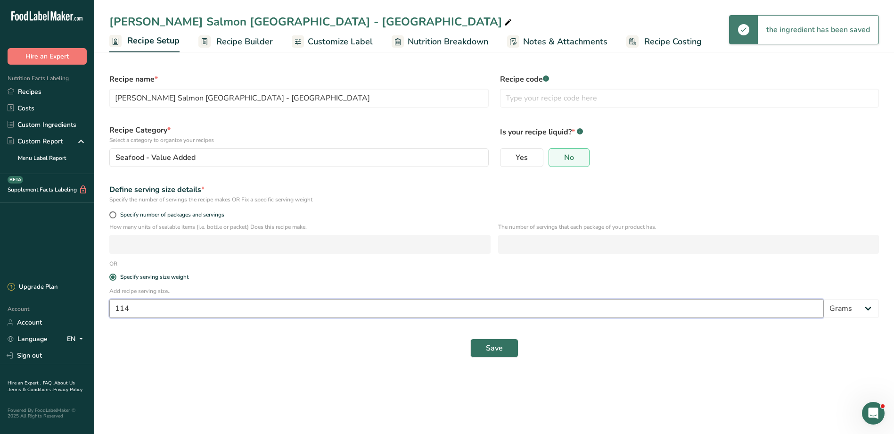
click at [202, 301] on input "114" at bounding box center [466, 308] width 714 height 19
type input "1"
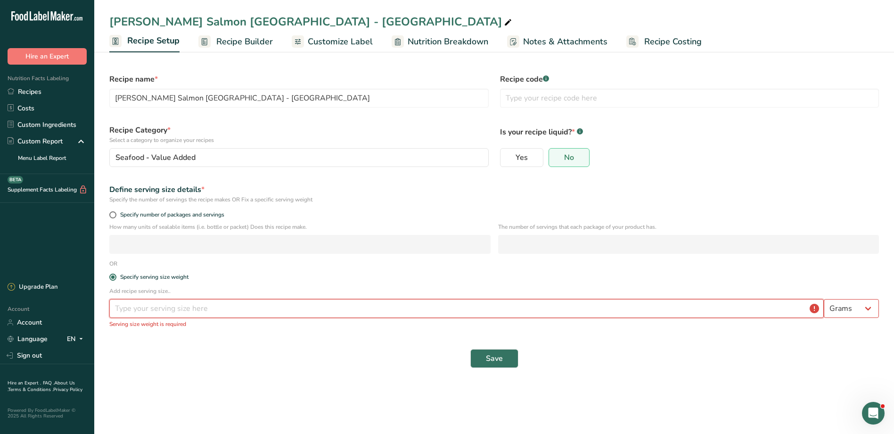
type input "1"
type input "227"
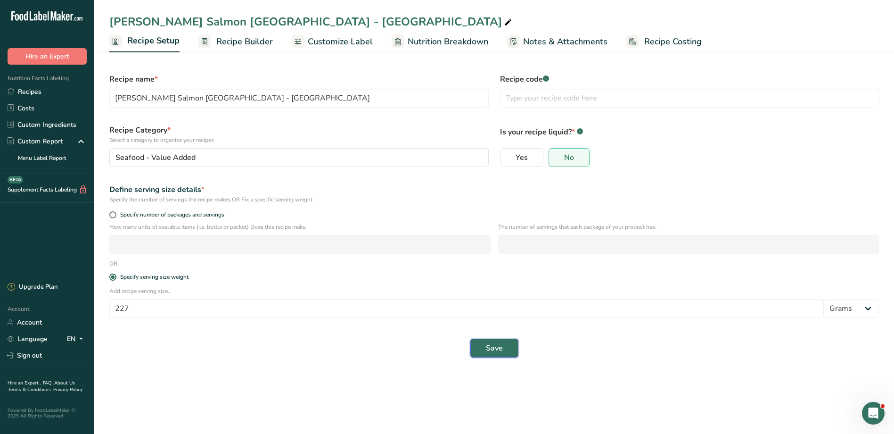
click at [493, 301] on span "Save" at bounding box center [494, 347] width 17 height 11
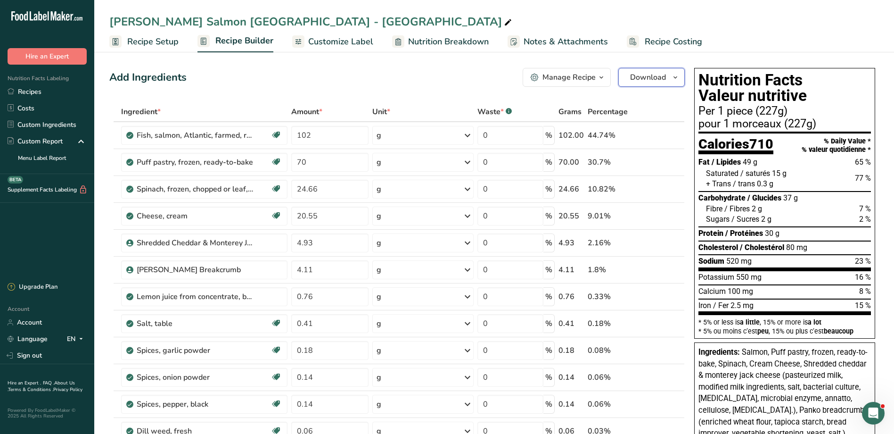
click at [592, 79] on icon "button" at bounding box center [675, 78] width 8 height 12
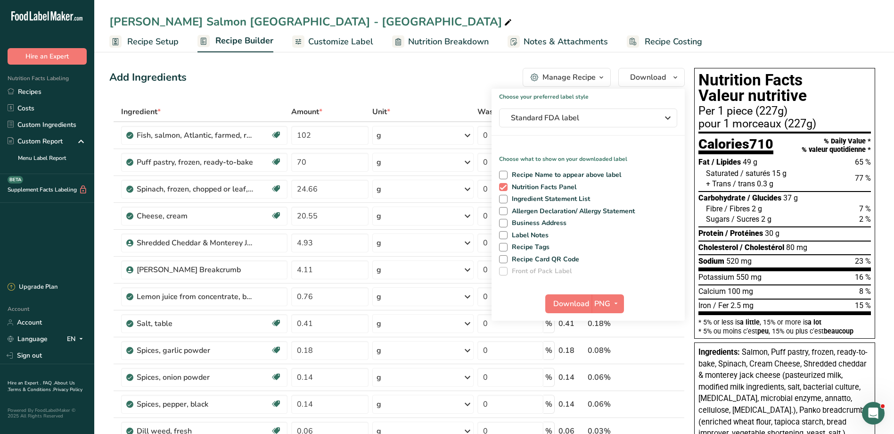
click at [429, 77] on div "Add Ingredients Manage Recipe Delete Recipe Duplicate Recipe Scale Recipe Save …" at bounding box center [396, 77] width 575 height 19
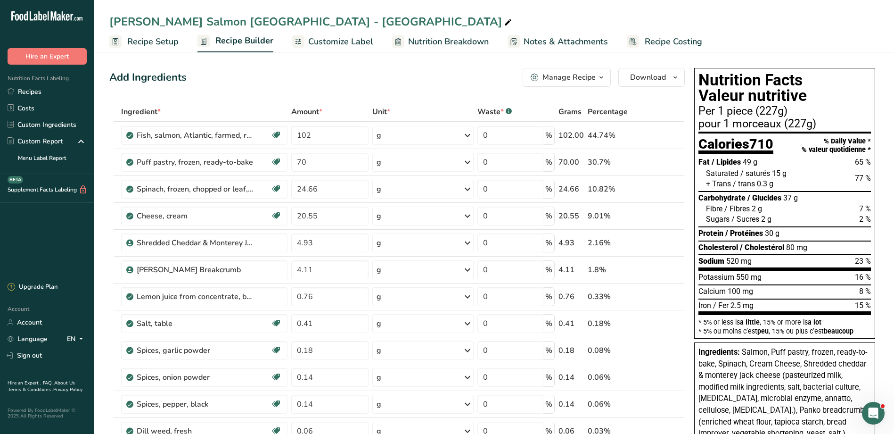
drag, startPoint x: 334, startPoint y: 41, endPoint x: 466, endPoint y: 113, distance: 150.3
click at [334, 41] on span "Customize Label" at bounding box center [340, 41] width 65 height 13
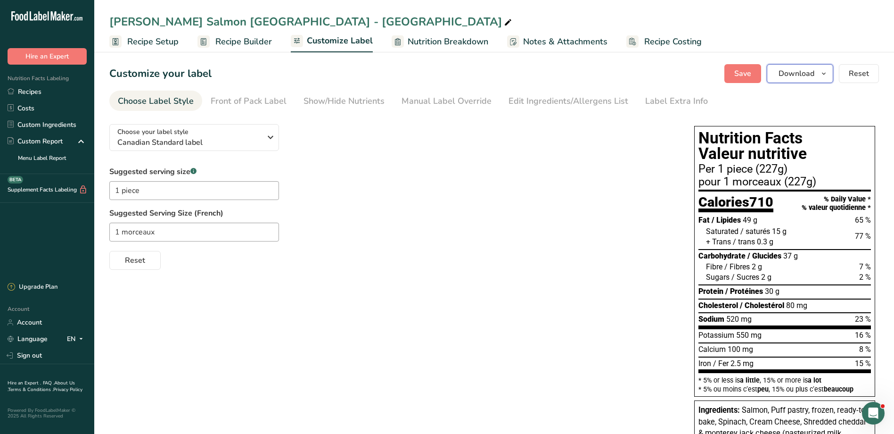
click at [592, 80] on button "Download" at bounding box center [800, 73] width 66 height 19
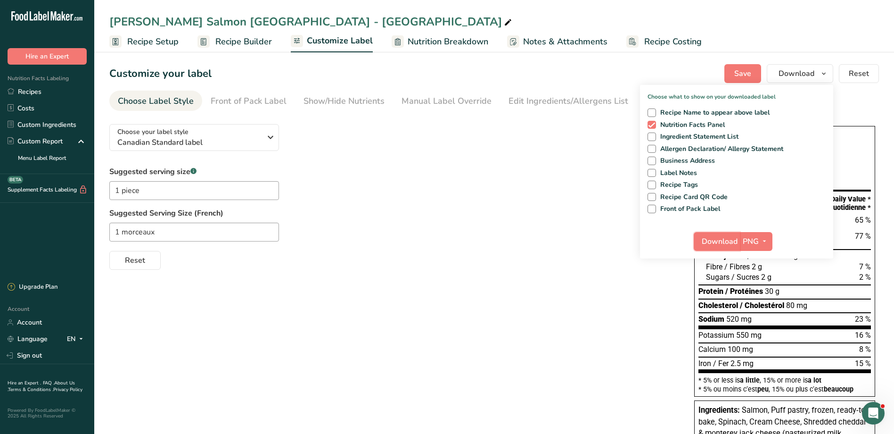
drag, startPoint x: 722, startPoint y: 238, endPoint x: 768, endPoint y: 243, distance: 45.9
click at [592, 239] on span "Download" at bounding box center [720, 241] width 36 height 11
click at [426, 259] on div "Reset" at bounding box center [392, 258] width 566 height 23
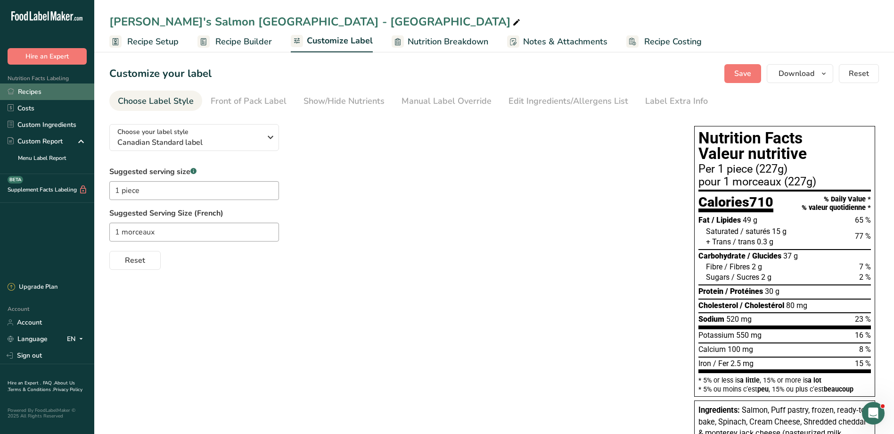
click at [28, 92] on link "Recipes" at bounding box center [47, 91] width 94 height 16
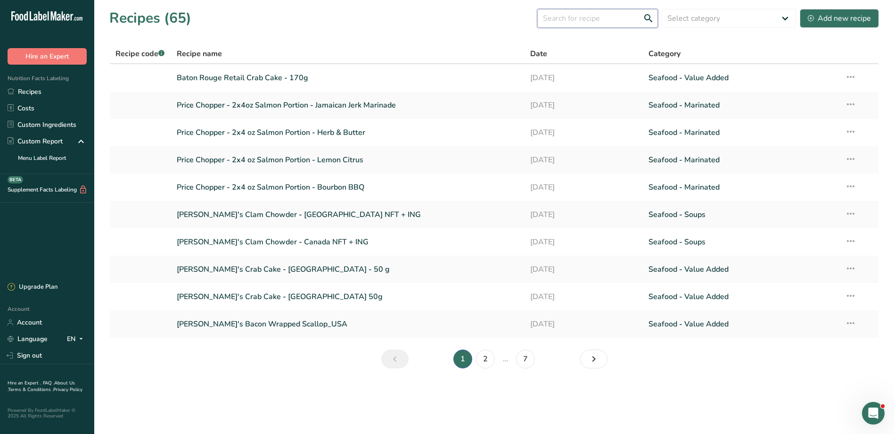
click at [623, 23] on input "text" at bounding box center [597, 18] width 121 height 19
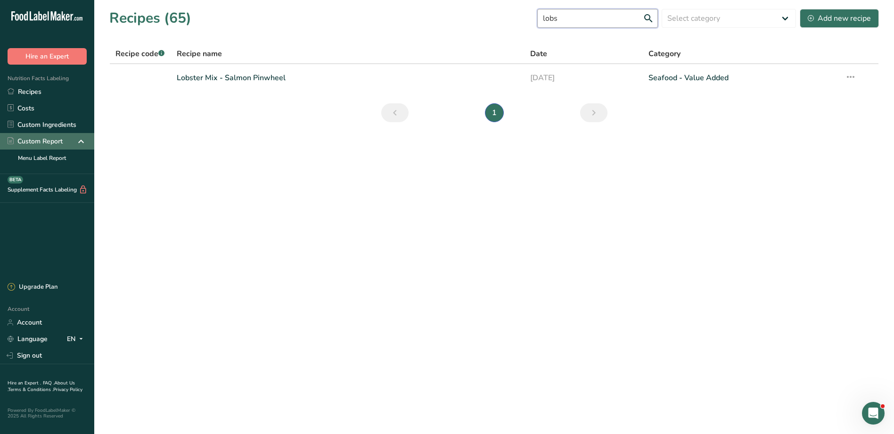
type input "lobs"
click at [62, 90] on link "Recipes" at bounding box center [47, 91] width 94 height 16
click at [816, 12] on button "Add new recipe" at bounding box center [839, 18] width 79 height 19
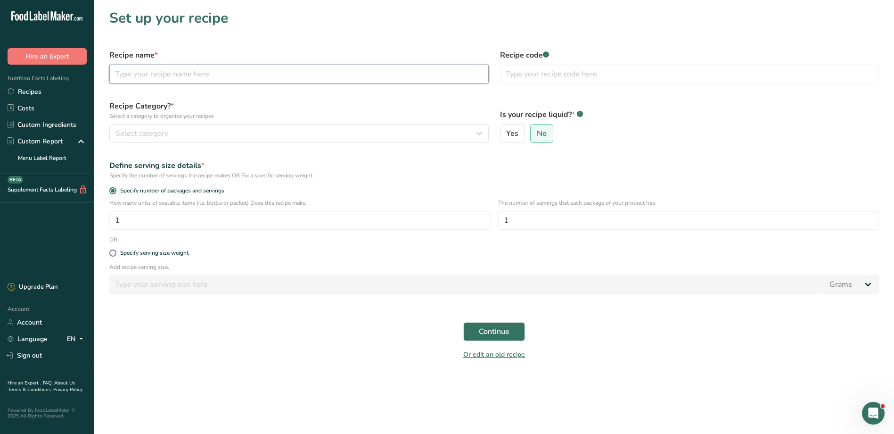
click at [220, 73] on input "text" at bounding box center [298, 74] width 379 height 19
type input "Diana's - Lobster Bisque - USA"
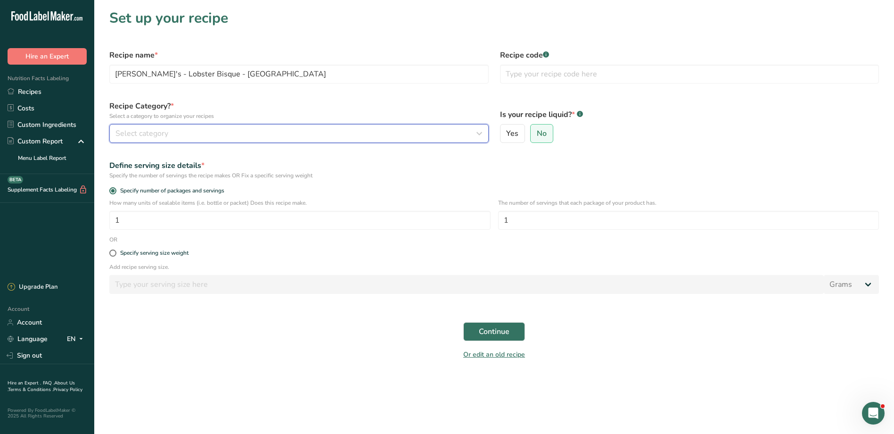
click at [328, 133] on div "Select category" at bounding box center [295, 133] width 361 height 11
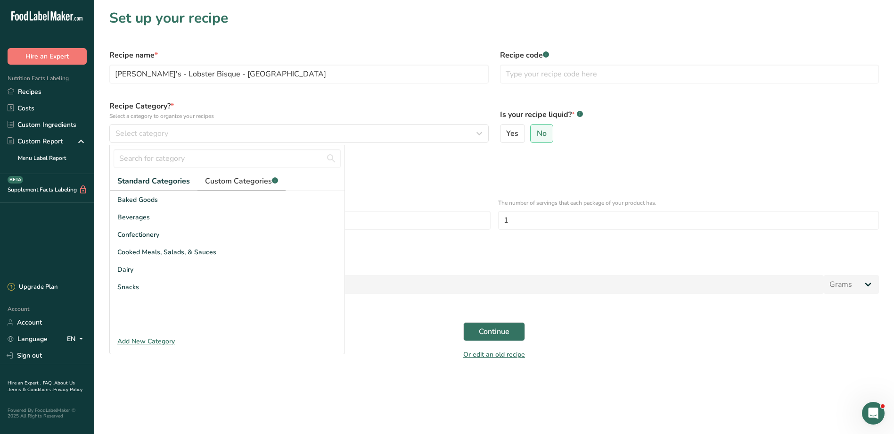
click at [235, 183] on span "Custom Categories .a-a{fill:#347362;}.b-a{fill:#fff;}" at bounding box center [241, 180] width 73 height 11
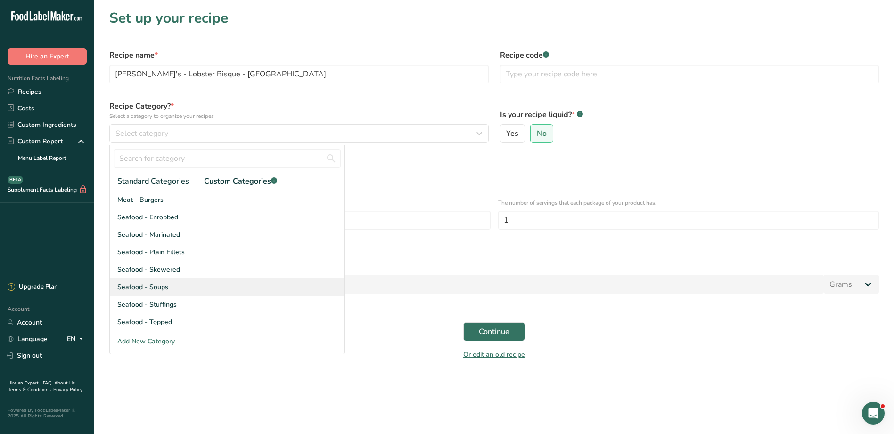
click at [161, 284] on span "Seafood - Soups" at bounding box center [142, 287] width 51 height 10
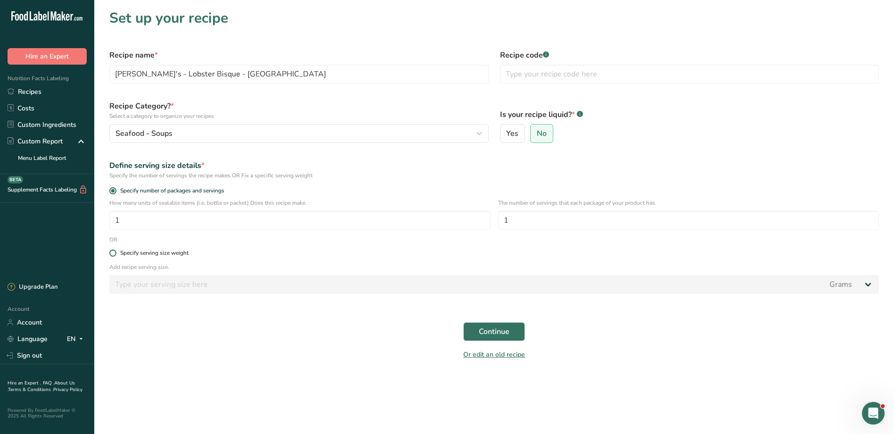
click at [151, 254] on div "Specify serving size weight" at bounding box center [154, 252] width 68 height 7
click at [115, 254] on input "Specify serving size weight" at bounding box center [112, 253] width 6 height 6
radio input "true"
radio input "false"
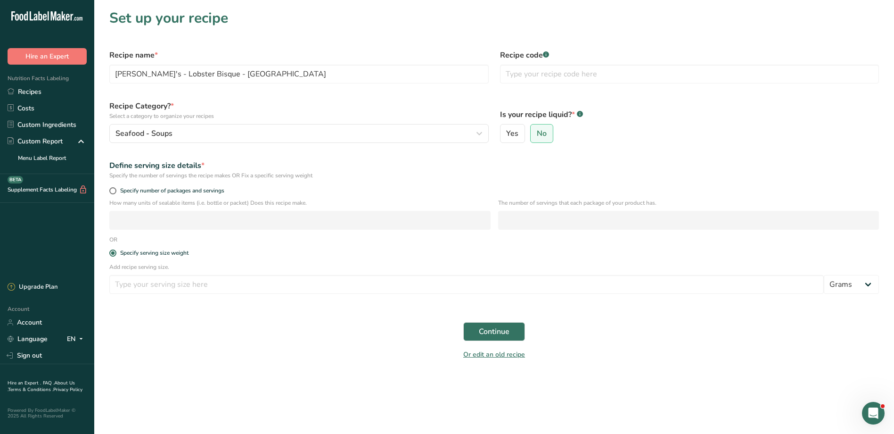
click at [169, 295] on div "Add recipe serving size. Grams kg mg mcg lb oz l mL fl oz tbsp tsp cup qt gallon" at bounding box center [494, 280] width 781 height 37
click at [171, 288] on input "number" at bounding box center [466, 284] width 714 height 19
click at [520, 136] on label "Yes" at bounding box center [512, 133] width 25 height 19
click at [507, 136] on input "Yes" at bounding box center [503, 134] width 6 height 6
radio input "true"
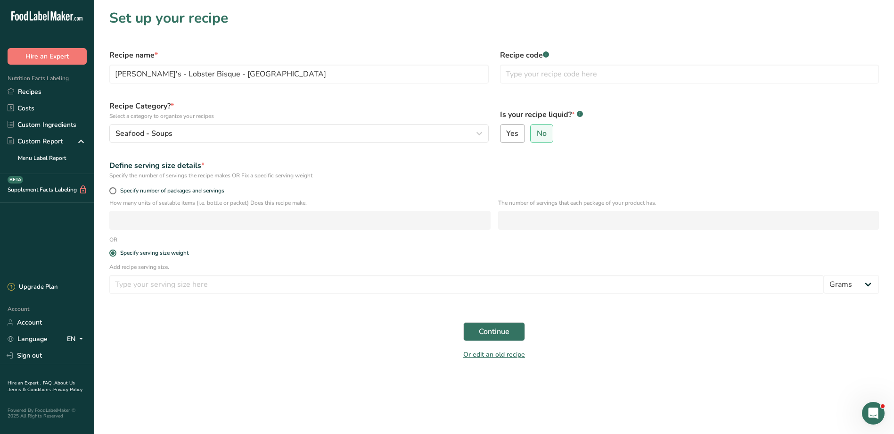
radio input "false"
select select "22"
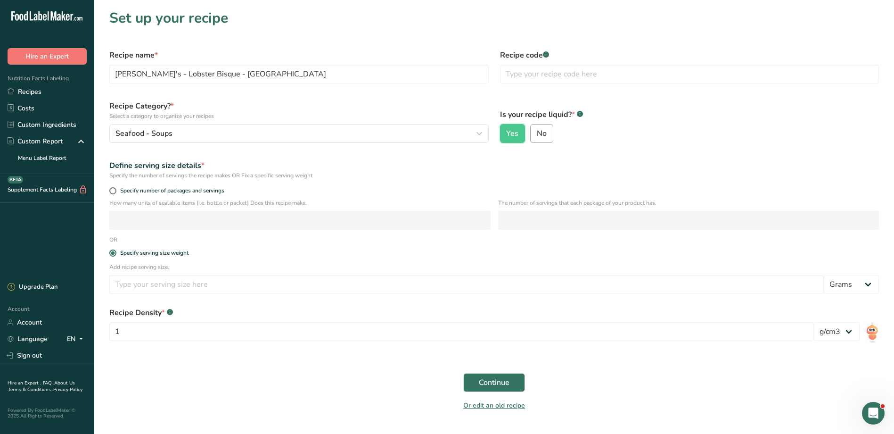
click at [549, 134] on label "No" at bounding box center [541, 133] width 23 height 19
click at [537, 134] on input "No" at bounding box center [534, 134] width 6 height 6
radio input "true"
radio input "false"
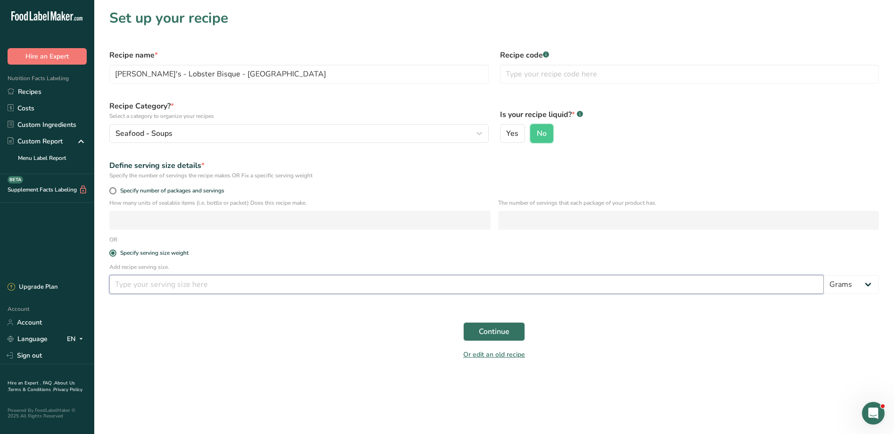
click at [359, 279] on input "number" at bounding box center [466, 284] width 714 height 19
type input "250"
click at [849, 270] on p "Add recipe serving size." at bounding box center [493, 266] width 769 height 8
click at [849, 287] on select "Grams kg mg mcg lb oz l mL fl oz tbsp tsp cup qt gallon" at bounding box center [851, 284] width 55 height 19
select select "17"
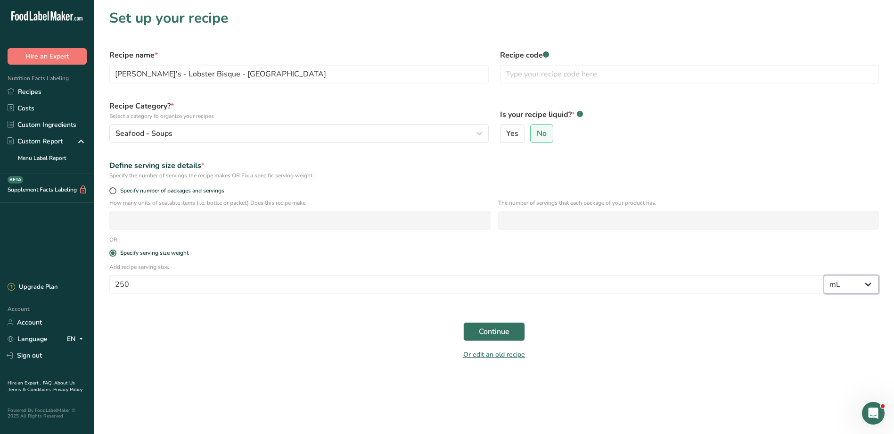
click at [824, 275] on select "Grams kg mg mcg lb oz l mL fl oz tbsp tsp cup qt gallon" at bounding box center [851, 284] width 55 height 19
select select "22"
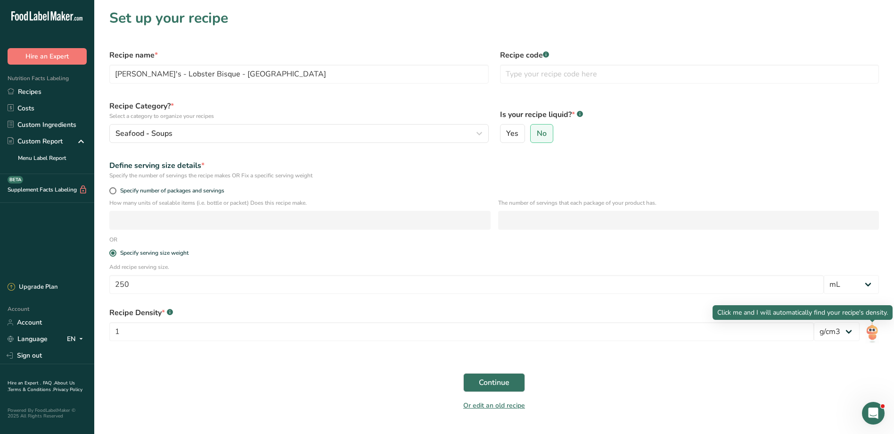
click at [871, 330] on img at bounding box center [872, 332] width 14 height 21
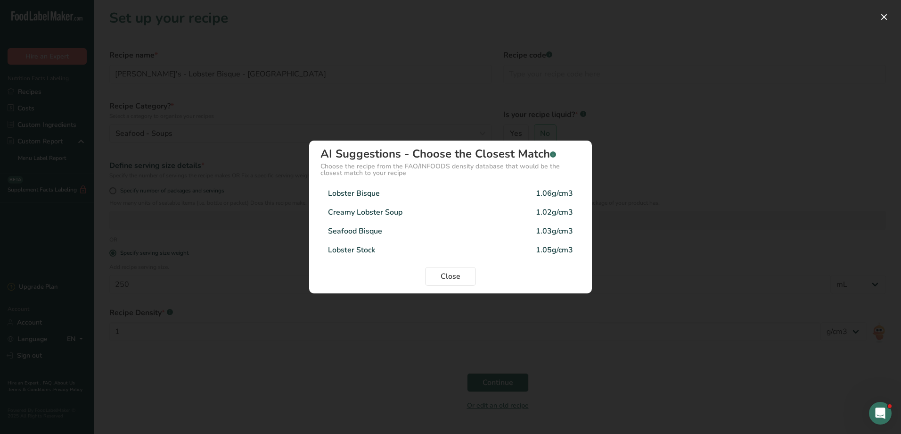
click at [442, 189] on div "Lobster Bisque 1.06g/cm3" at bounding box center [450, 193] width 260 height 19
type input "1.06"
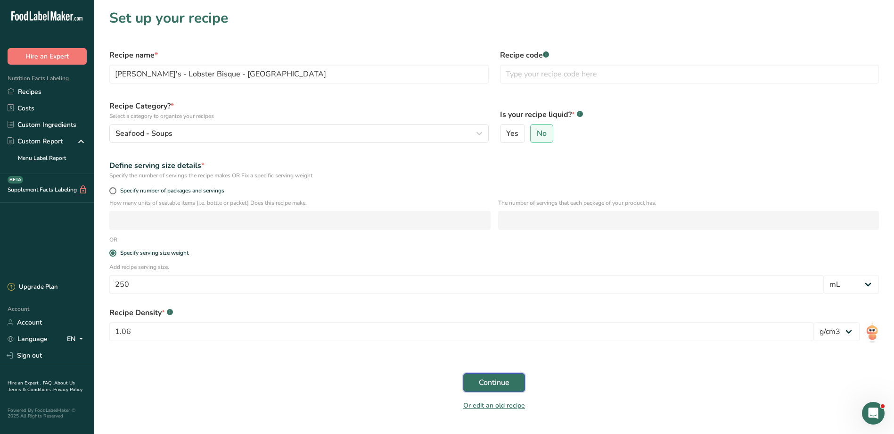
click at [487, 386] on span "Continue" at bounding box center [494, 381] width 31 height 11
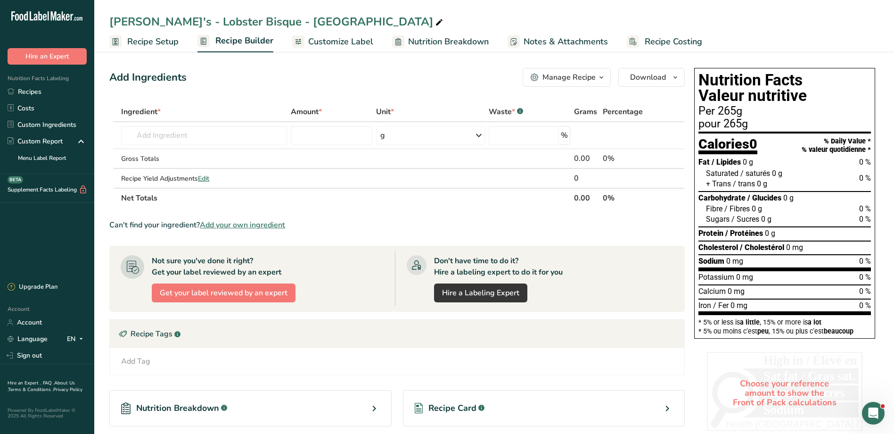
click at [315, 38] on span "Customize Label" at bounding box center [340, 41] width 65 height 13
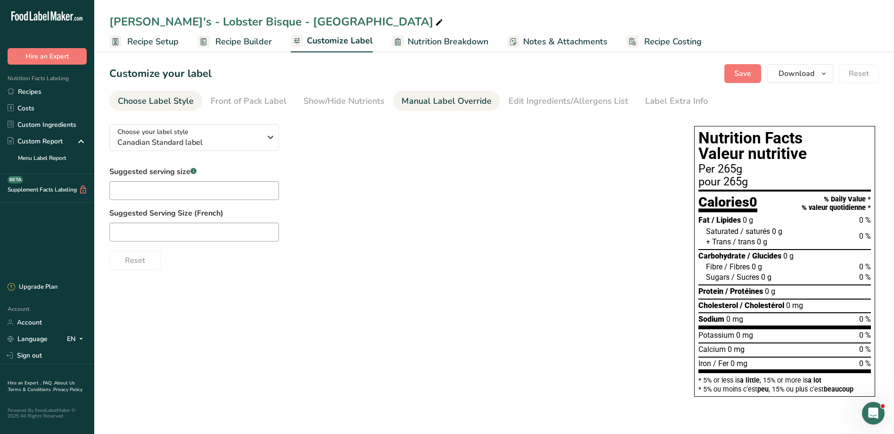
click at [453, 100] on div "Manual Label Override" at bounding box center [446, 101] width 90 height 13
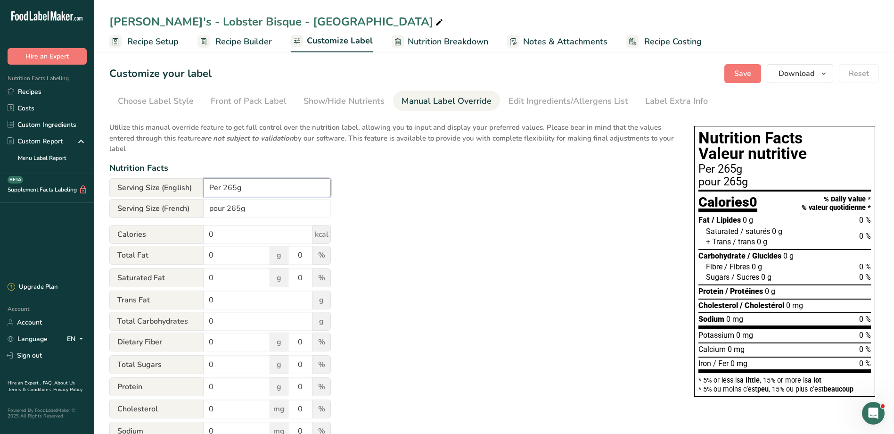
click at [237, 188] on input "Per 265g" at bounding box center [267, 187] width 127 height 19
type input "Per 2g"
click at [245, 44] on span "Recipe Builder" at bounding box center [243, 41] width 57 height 13
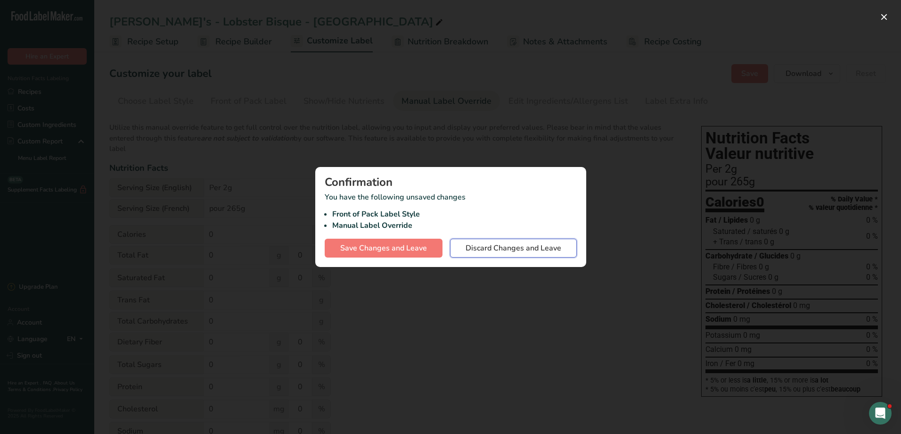
click at [472, 248] on span "Discard Changes and Leave" at bounding box center [514, 247] width 96 height 11
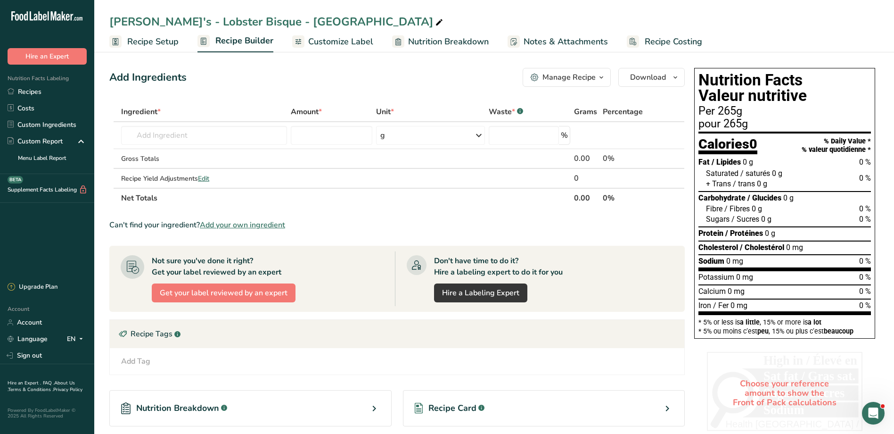
click at [317, 33] on link "Customize Label" at bounding box center [332, 41] width 81 height 21
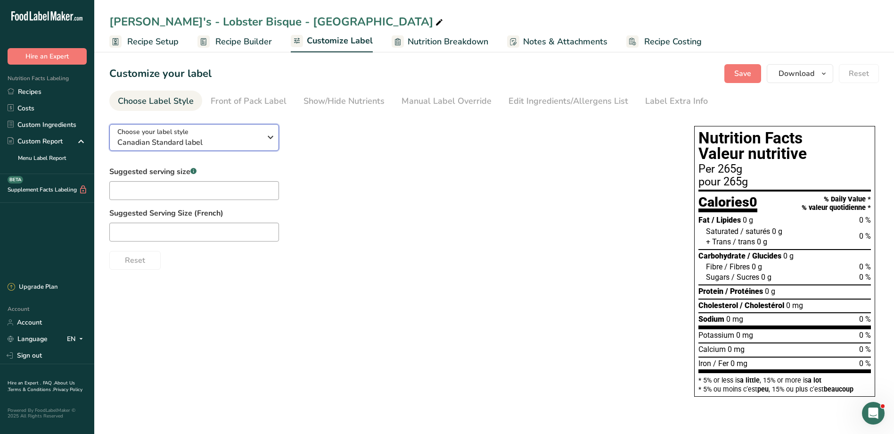
click at [201, 139] on span "Canadian Standard label" at bounding box center [189, 142] width 144 height 11
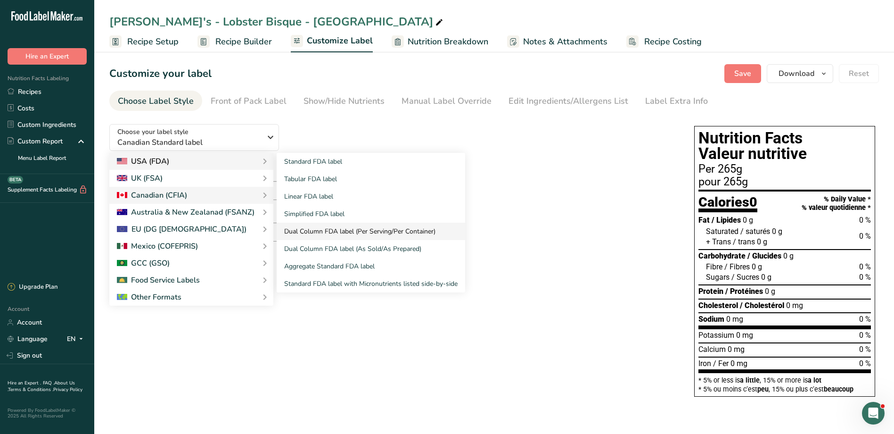
click at [370, 224] on link "Dual Column FDA label (Per Serving/Per Container)" at bounding box center [371, 230] width 188 height 17
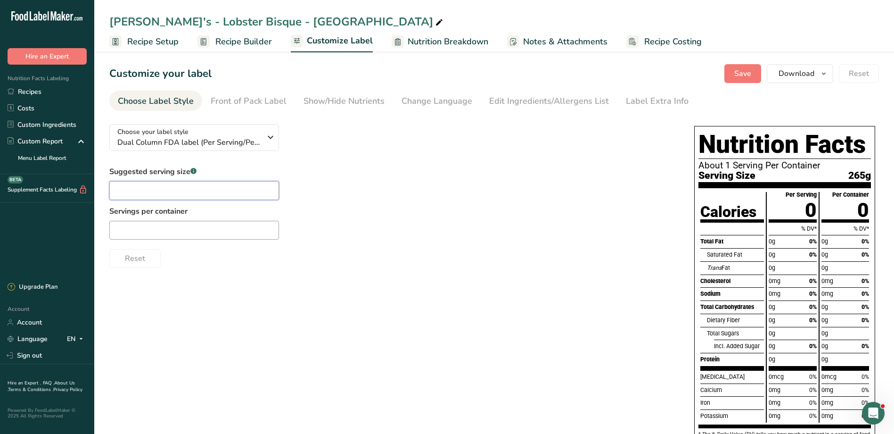
click at [202, 185] on input "text" at bounding box center [194, 190] width 170 height 19
type input "1 cup"
click at [189, 220] on div "Servings per container" at bounding box center [194, 222] width 170 height 34
click at [188, 231] on input "text" at bounding box center [194, 230] width 170 height 19
type input "2"
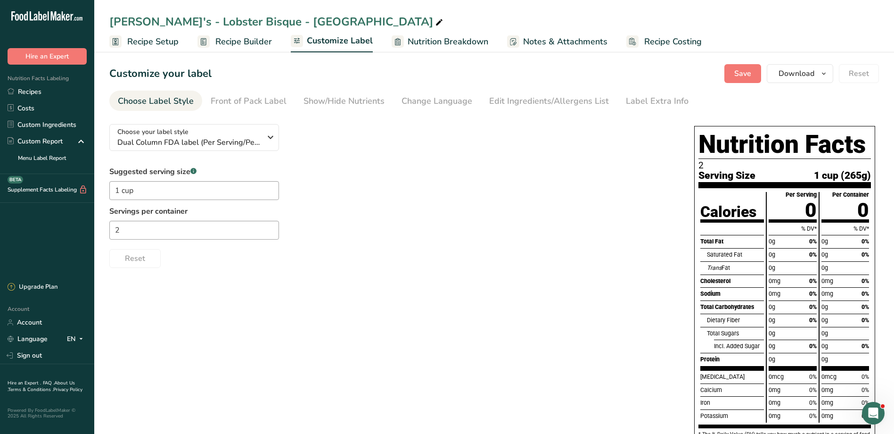
click at [430, 276] on div "Choose your label style Dual Column FDA label (Per Serving/Per Container) USA (…" at bounding box center [493, 291] width 769 height 350
click at [320, 272] on div "Choose your label style Dual Column FDA label (Per Serving/Per Container) USA (…" at bounding box center [493, 291] width 769 height 350
click at [183, 234] on input "2" at bounding box center [194, 230] width 170 height 19
type input "2 Servings Per Container"
click at [271, 303] on div "Choose your label style Dual Column FDA label (Per Serving/Per Container) USA (…" at bounding box center [493, 291] width 769 height 350
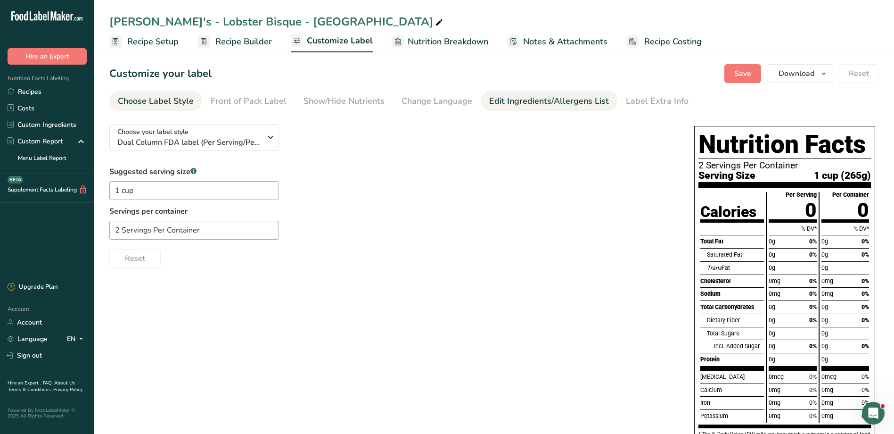
click at [532, 106] on div "Edit Ingredients/Allergens List" at bounding box center [549, 101] width 120 height 13
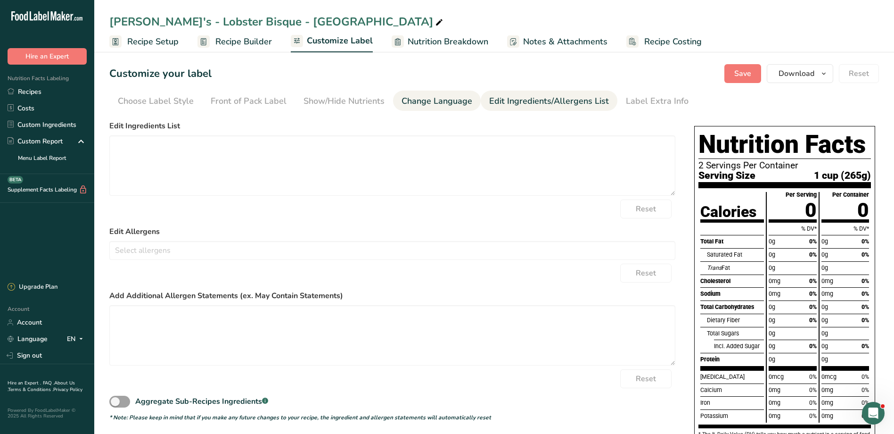
click at [446, 99] on div "Change Language" at bounding box center [436, 101] width 71 height 13
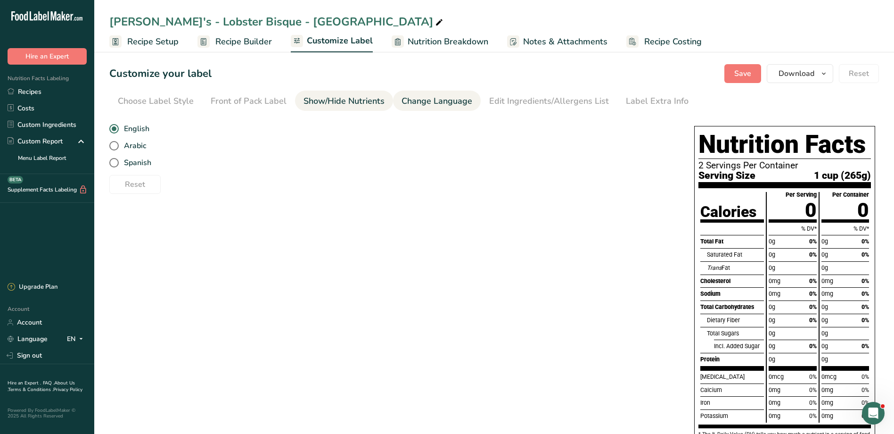
click at [352, 101] on div "Show/Hide Nutrients" at bounding box center [343, 101] width 81 height 13
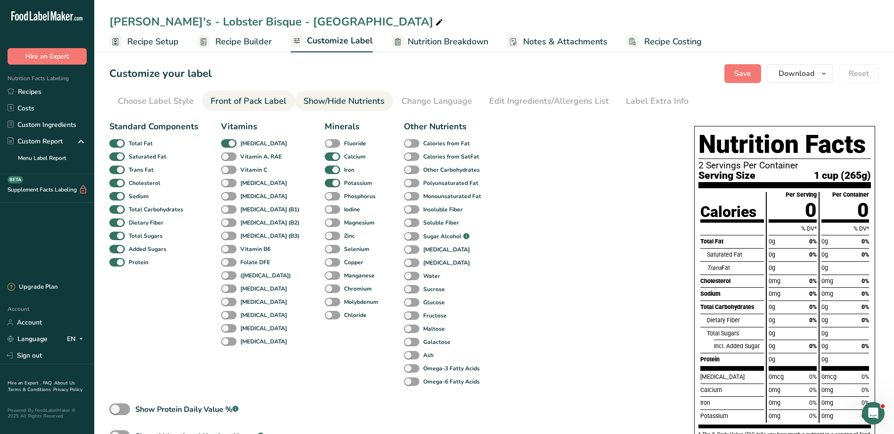
click at [270, 98] on div "Front of Pack Label" at bounding box center [249, 101] width 76 height 13
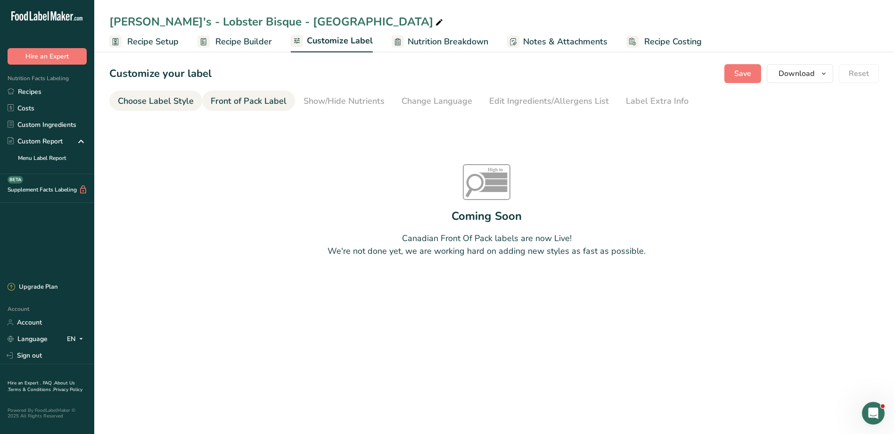
click at [162, 98] on div "Choose Label Style" at bounding box center [156, 101] width 76 height 13
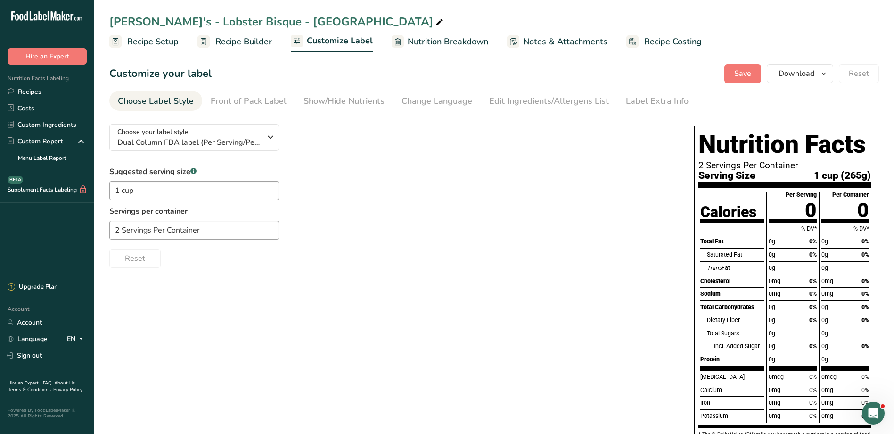
click at [799, 231] on div "% DV*" at bounding box center [793, 228] width 48 height 13
click at [448, 265] on div "Reset" at bounding box center [392, 256] width 566 height 23
click at [173, 136] on span "Choose your label style" at bounding box center [152, 132] width 71 height 10
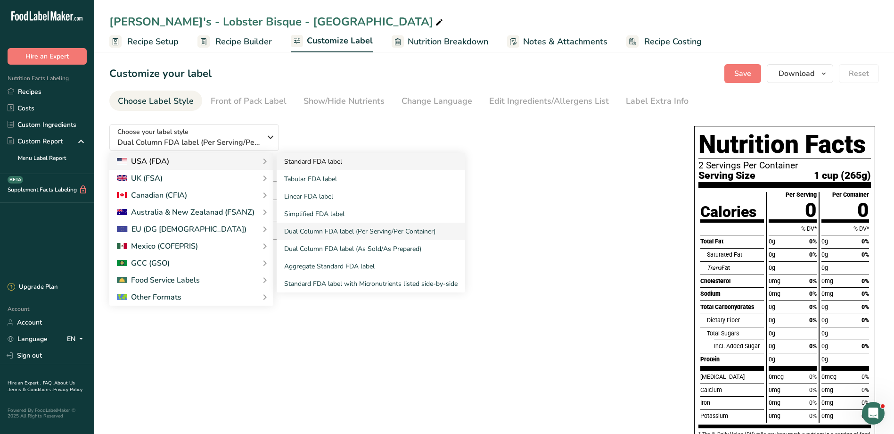
click at [330, 165] on link "Standard FDA label" at bounding box center [371, 161] width 188 height 17
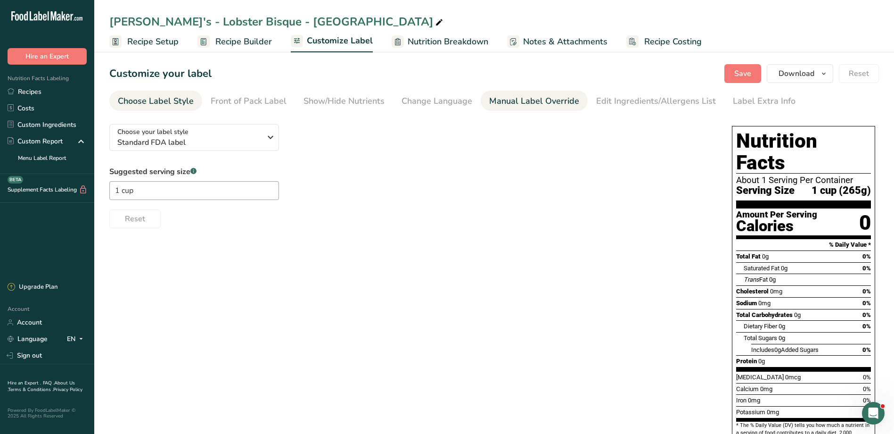
click at [541, 107] on div "Manual Label Override" at bounding box center [534, 101] width 90 height 13
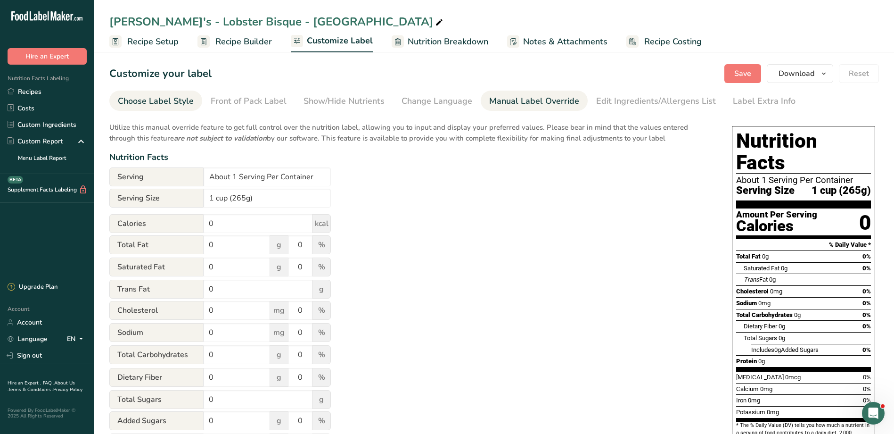
click at [169, 108] on link "Choose Label Style" at bounding box center [156, 100] width 76 height 21
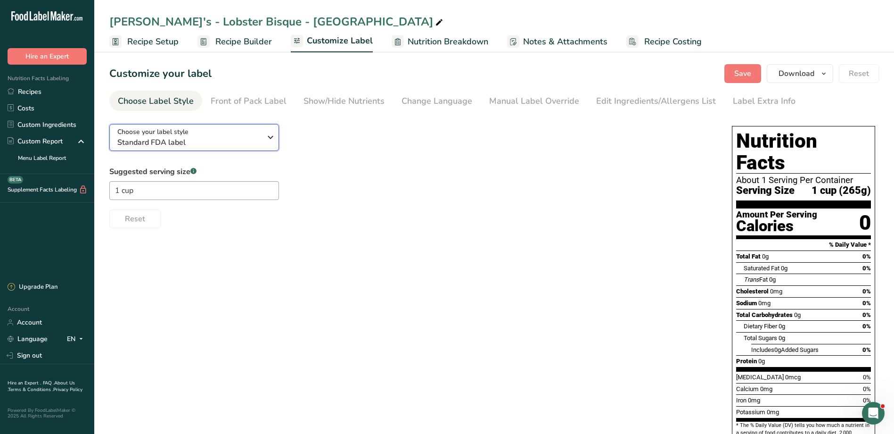
click at [220, 140] on span "Standard FDA label" at bounding box center [189, 142] width 144 height 11
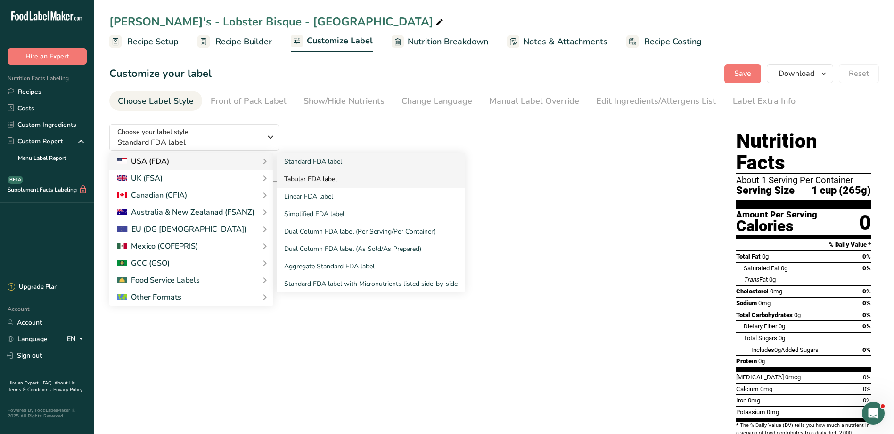
click at [319, 182] on link "Tabular FDA label" at bounding box center [371, 178] width 188 height 17
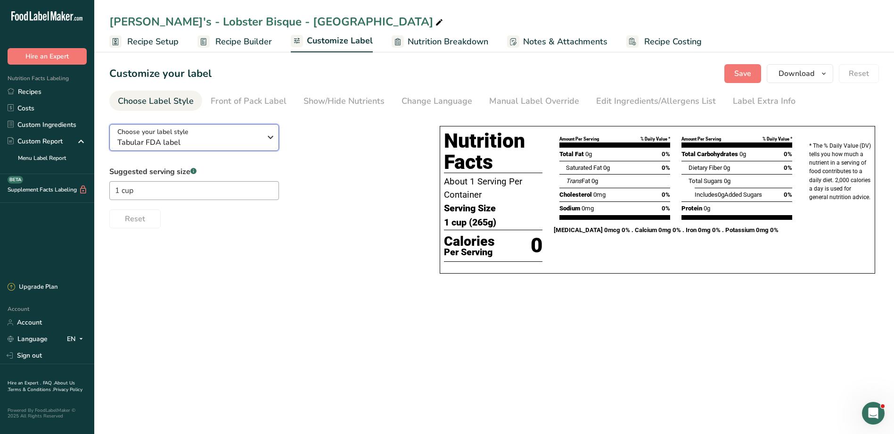
click at [166, 134] on span "Choose your label style" at bounding box center [152, 132] width 71 height 10
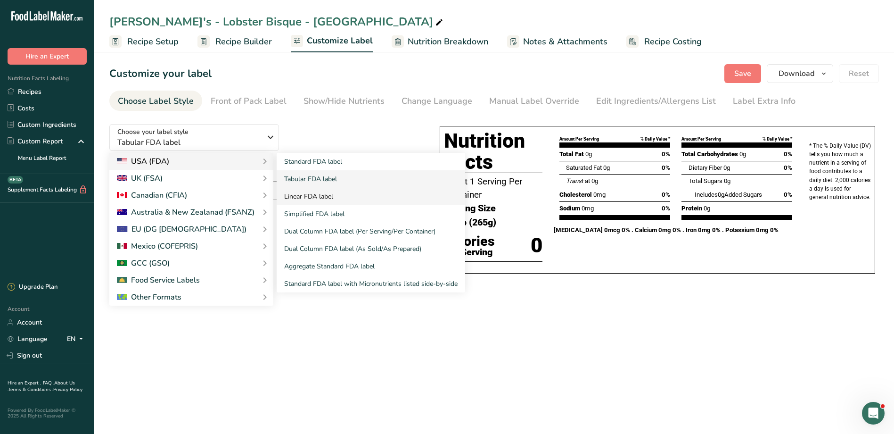
click at [334, 200] on link "Linear FDA label" at bounding box center [371, 196] width 188 height 17
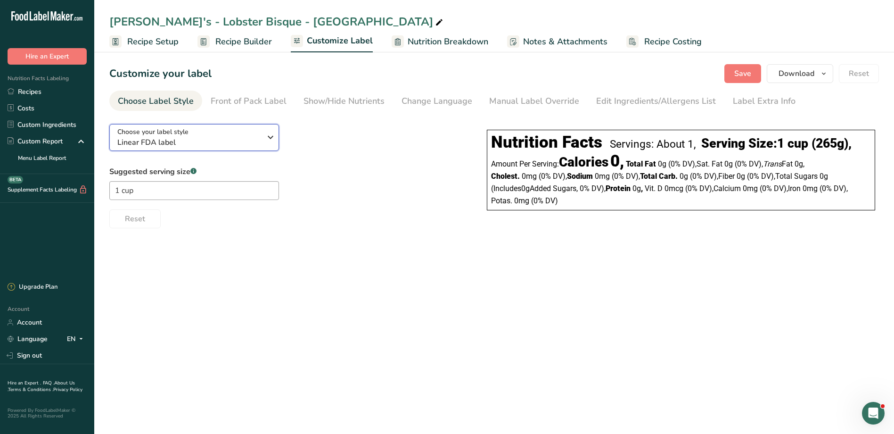
click at [202, 135] on div "Choose your label style Linear FDA label" at bounding box center [189, 137] width 144 height 21
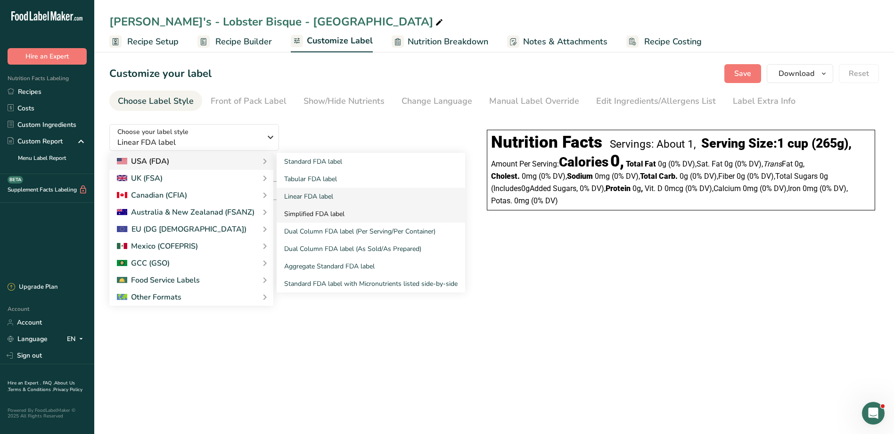
click at [302, 214] on link "Simplified FDA label" at bounding box center [371, 213] width 188 height 17
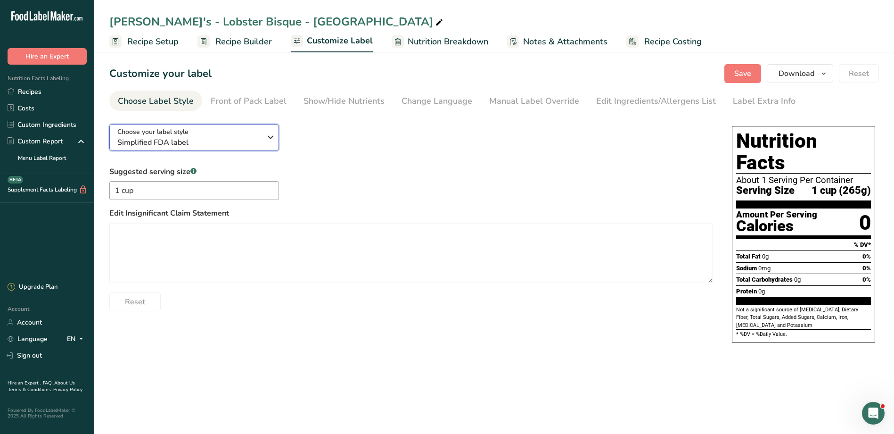
click at [184, 128] on span "Choose your label style" at bounding box center [152, 132] width 71 height 10
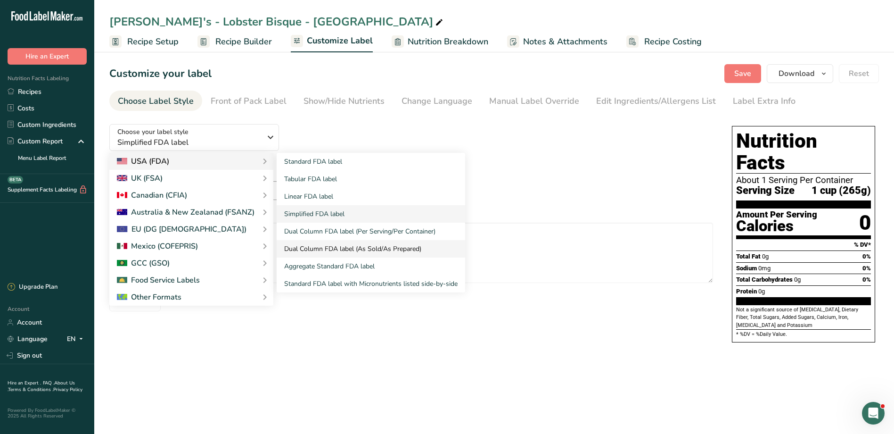
click at [327, 245] on link "Dual Column FDA label (As Sold/As Prepared)" at bounding box center [371, 248] width 188 height 17
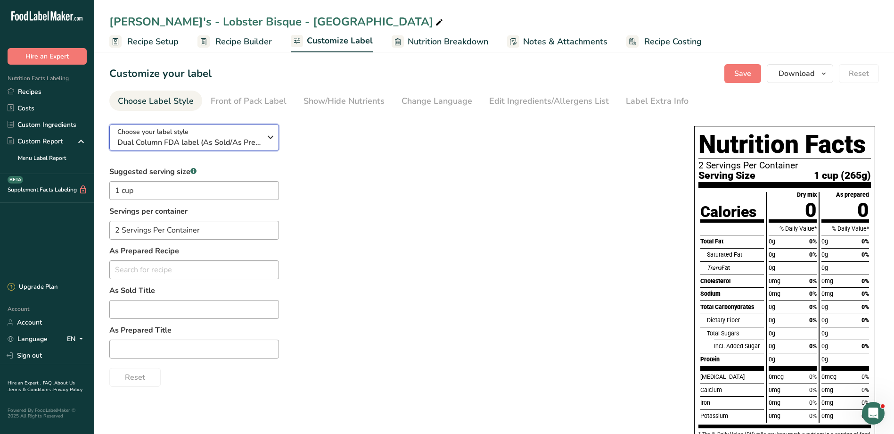
click at [200, 140] on span "Dual Column FDA label (As Sold/As Prepared)" at bounding box center [189, 142] width 144 height 11
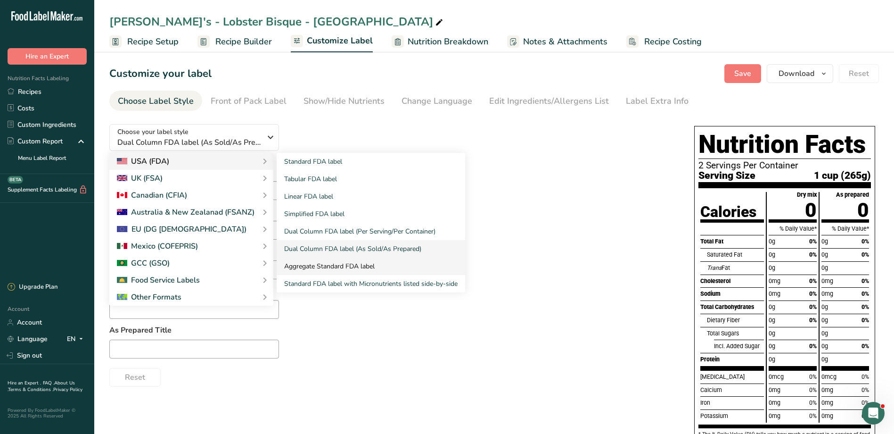
click at [336, 269] on link "Aggregate Standard FDA label" at bounding box center [371, 265] width 188 height 17
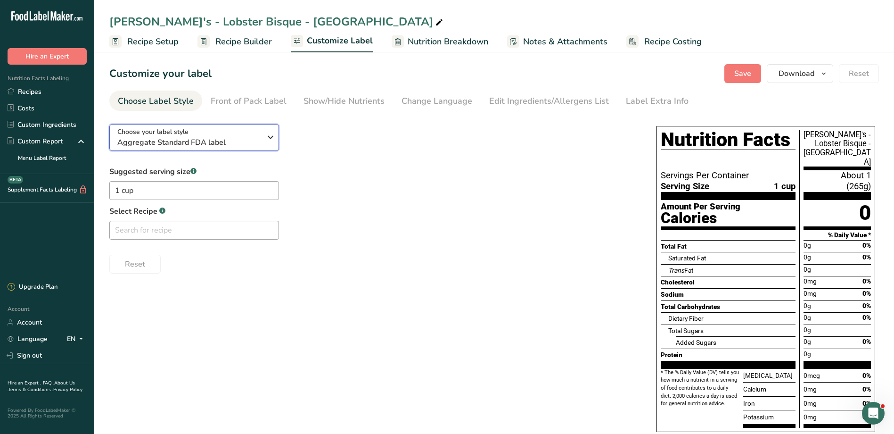
click at [241, 138] on span "Aggregate Standard FDA label" at bounding box center [189, 142] width 144 height 11
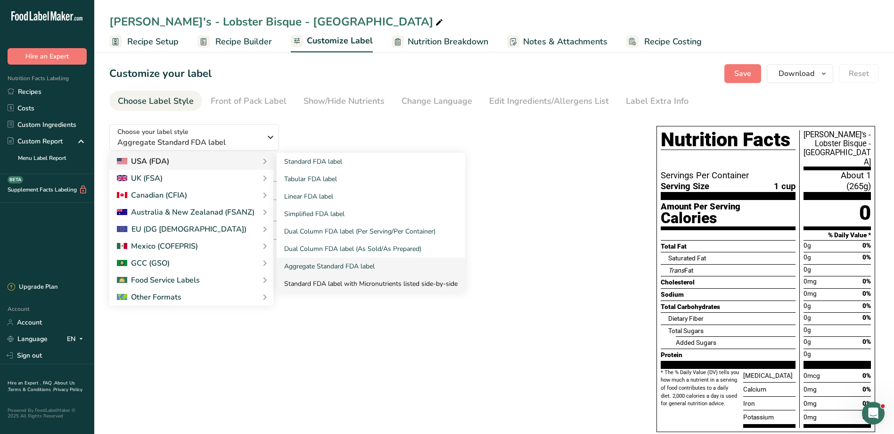
click at [347, 282] on link "Standard FDA label with Micronutrients listed side-by-side" at bounding box center [371, 283] width 188 height 17
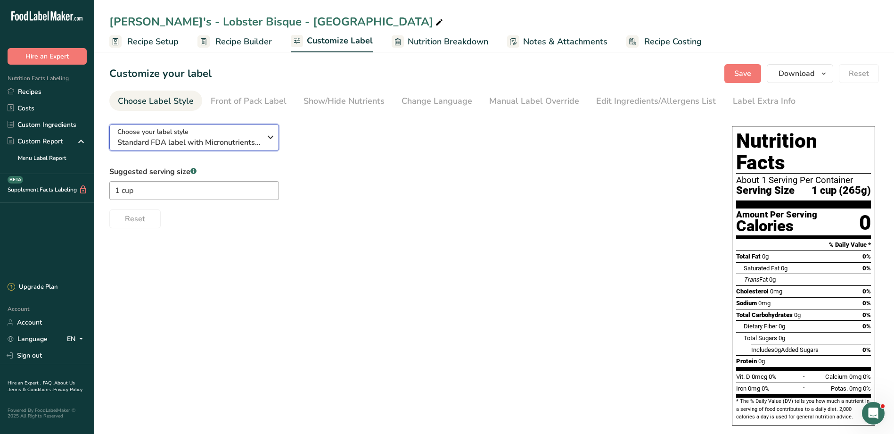
click at [236, 143] on span "Standard FDA label with Micronutrients listed side-by-side" at bounding box center [189, 142] width 144 height 11
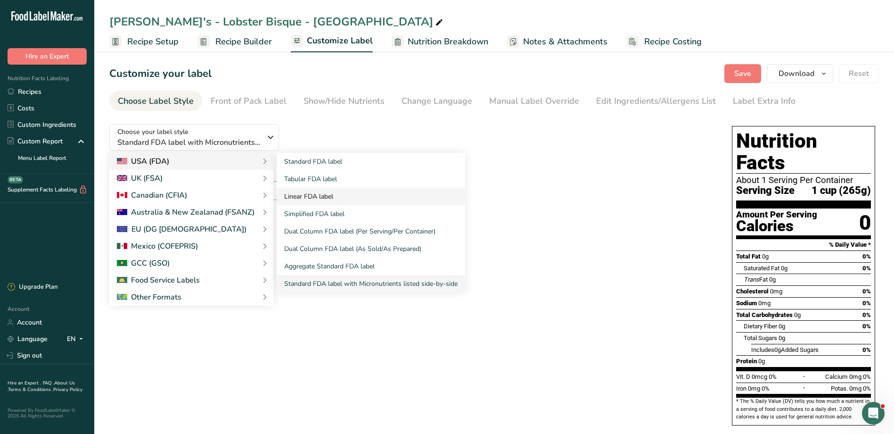
click at [319, 197] on link "Linear FDA label" at bounding box center [371, 196] width 188 height 17
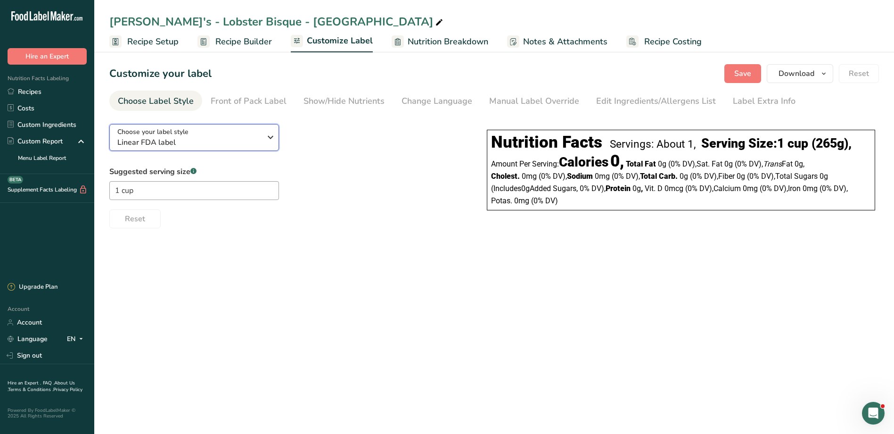
click at [221, 134] on div "Choose your label style Linear FDA label" at bounding box center [189, 137] width 144 height 21
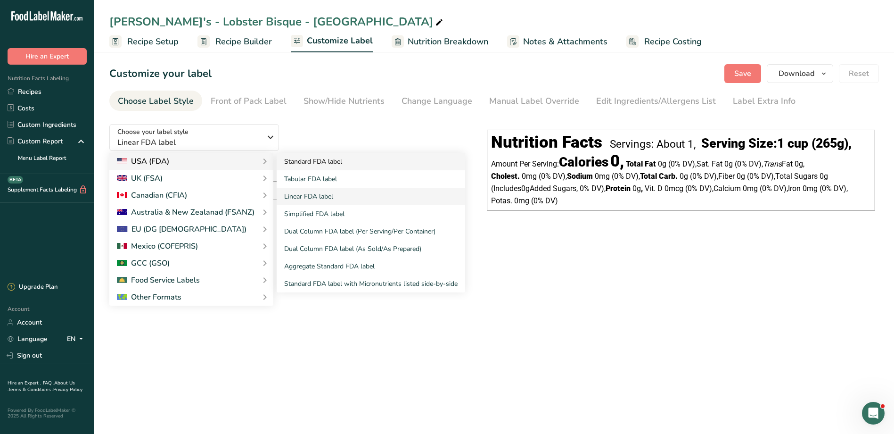
click at [289, 166] on link "Standard FDA label" at bounding box center [371, 161] width 188 height 17
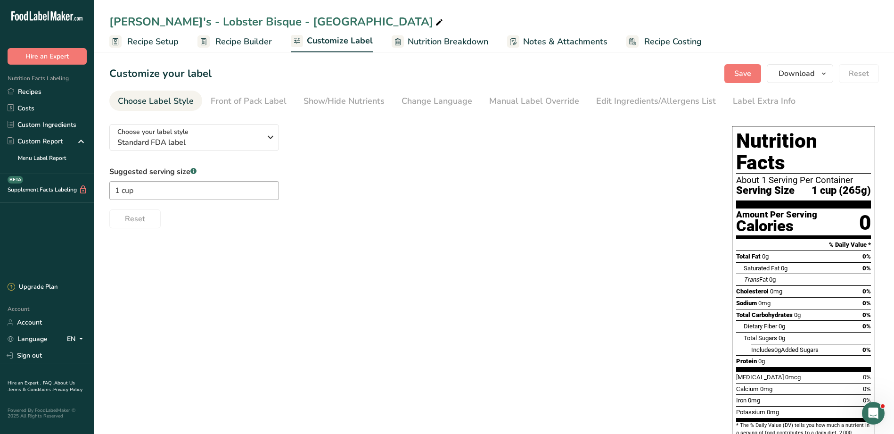
click at [589, 238] on div "Choose your label style Standard FDA label USA (FDA) Standard FDA label Tabular…" at bounding box center [493, 287] width 769 height 342
click at [38, 88] on link "Recipes" at bounding box center [47, 91] width 94 height 16
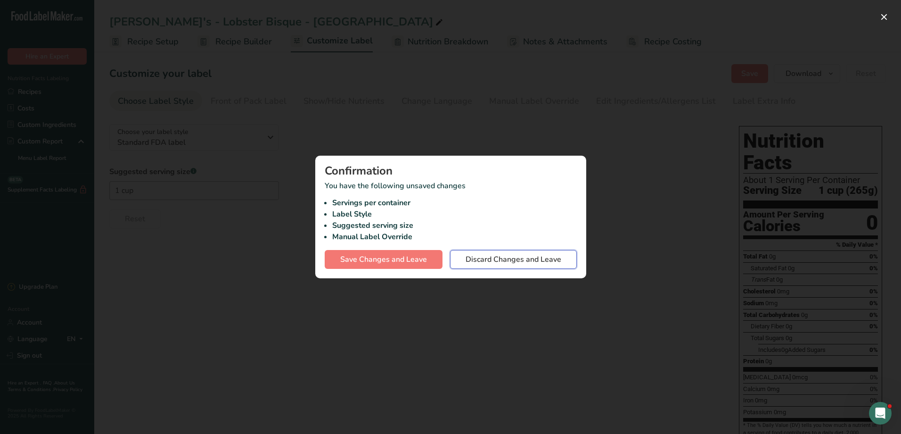
click at [490, 259] on span "Discard Changes and Leave" at bounding box center [514, 259] width 96 height 11
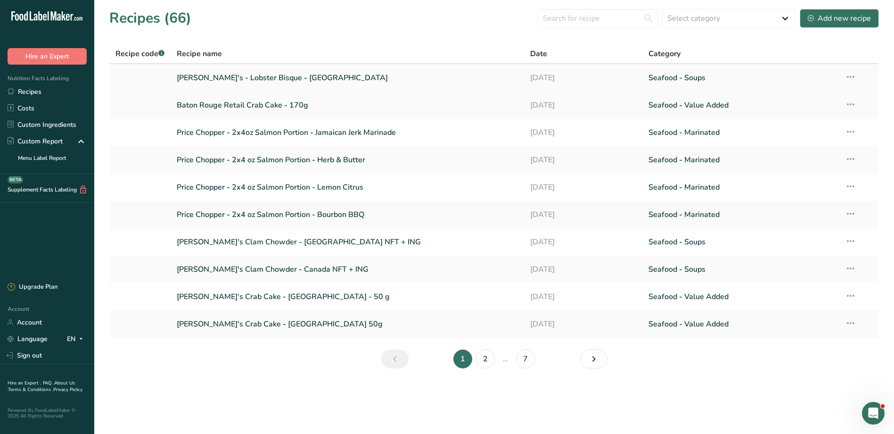
click at [851, 74] on icon at bounding box center [850, 76] width 11 height 17
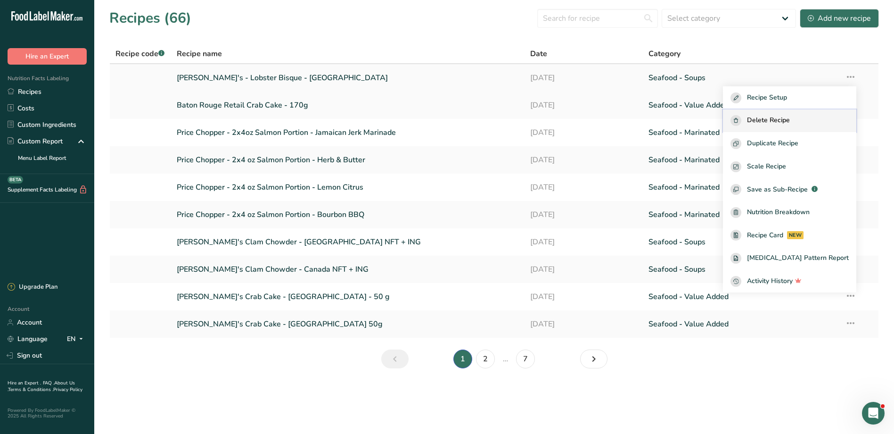
click at [790, 123] on span "Delete Recipe" at bounding box center [768, 120] width 43 height 11
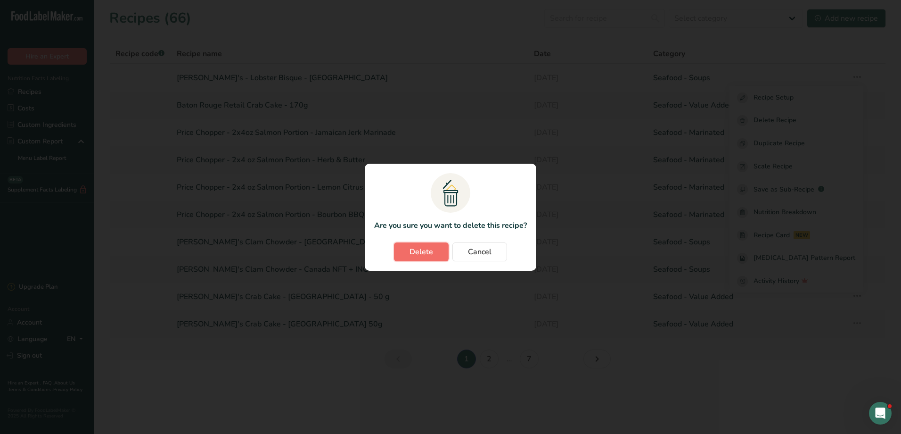
click at [427, 246] on span "Delete" at bounding box center [421, 251] width 24 height 11
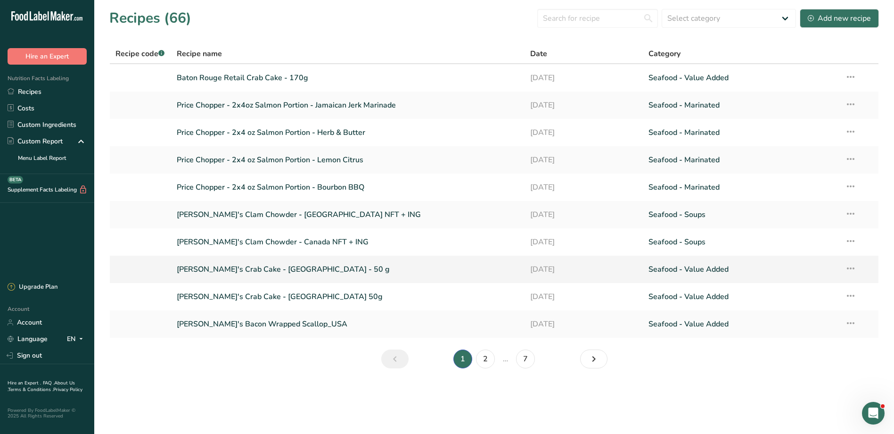
drag, startPoint x: 264, startPoint y: 267, endPoint x: 277, endPoint y: 269, distance: 12.9
click at [264, 267] on link "[PERSON_NAME]'s Crab Cake - [GEOGRAPHIC_DATA] - 50 g" at bounding box center [348, 269] width 343 height 20
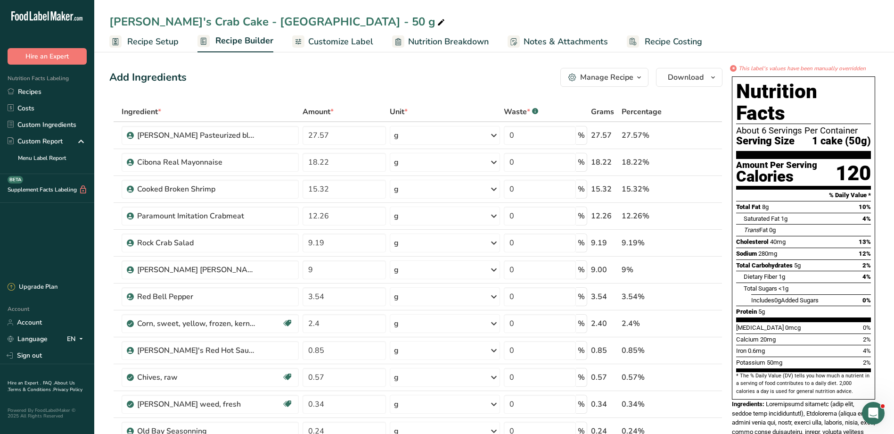
click at [166, 47] on span "Recipe Setup" at bounding box center [152, 41] width 51 height 13
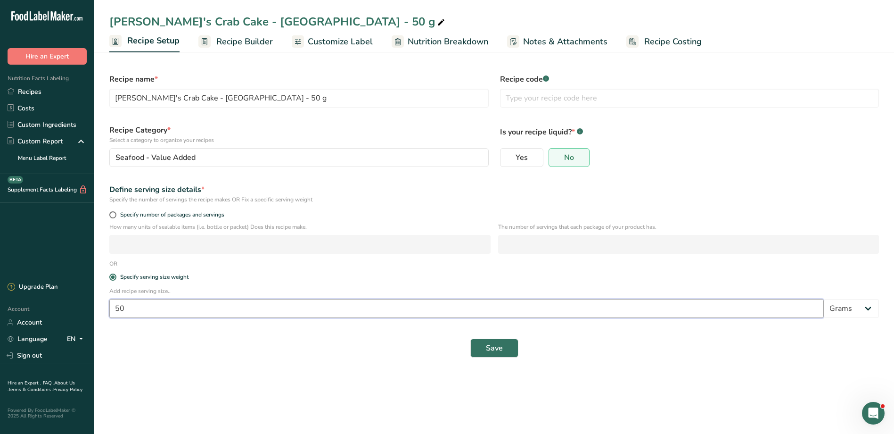
click at [166, 312] on input "50" at bounding box center [466, 308] width 714 height 19
type input "5"
type input "100"
click at [504, 351] on button "Save" at bounding box center [494, 347] width 48 height 19
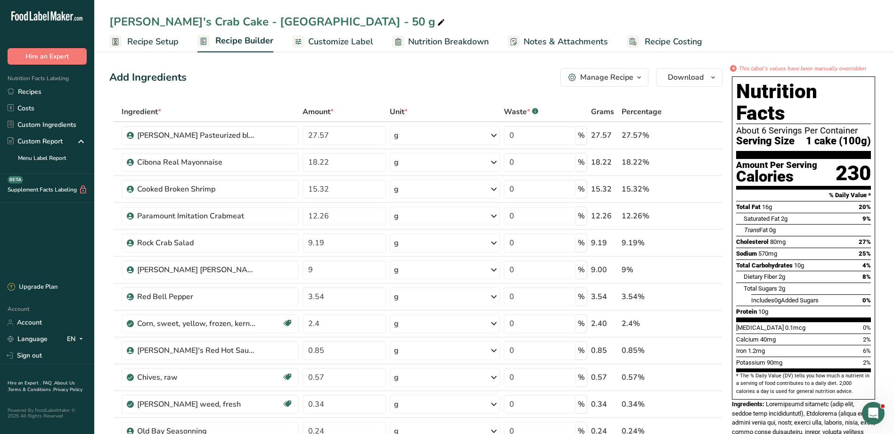
click at [315, 42] on span "Customize Label" at bounding box center [340, 41] width 65 height 13
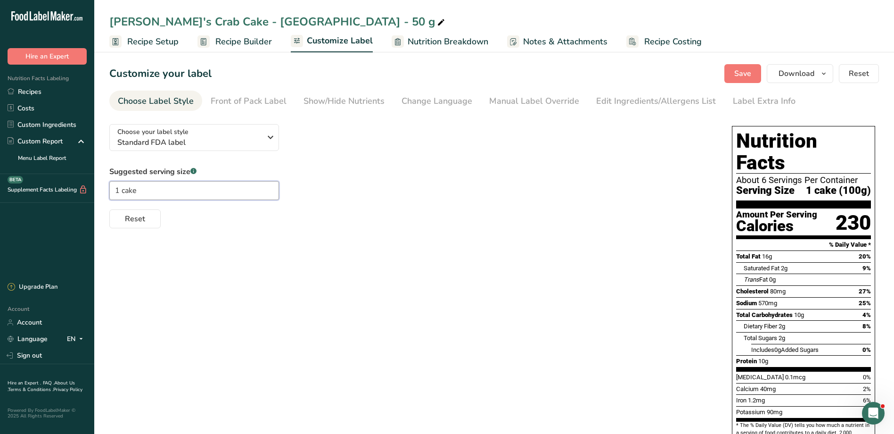
click at [119, 185] on input "1 cake" at bounding box center [194, 190] width 170 height 19
type input "2 cakes"
click at [751, 71] on span "Save" at bounding box center [742, 73] width 17 height 11
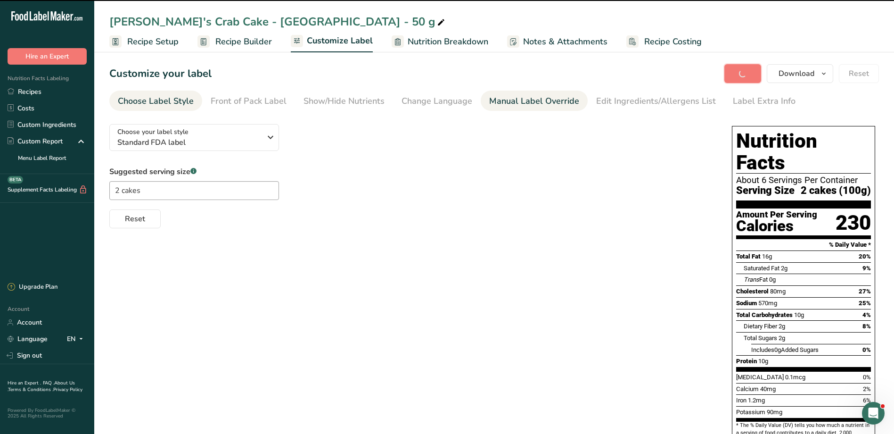
type input "2 cakes (100g)"
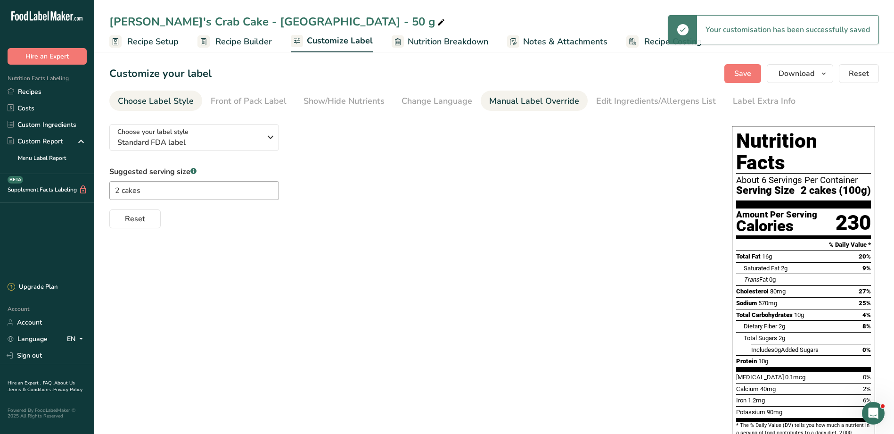
click at [516, 107] on link "Manual Label Override" at bounding box center [534, 100] width 90 height 21
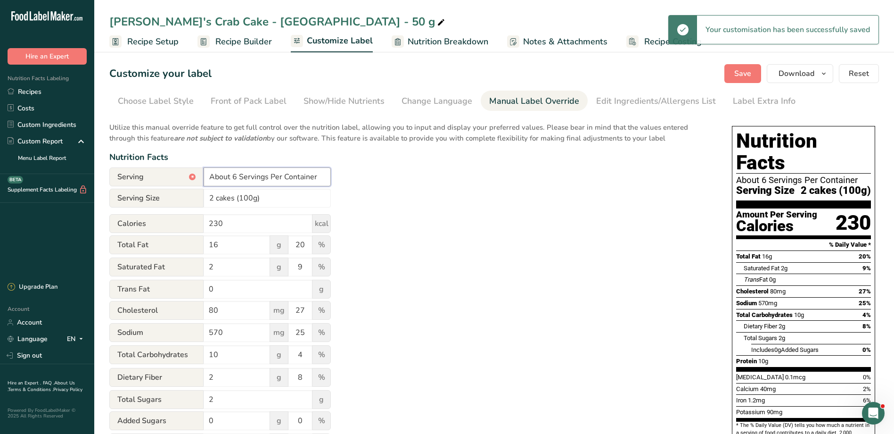
click at [234, 176] on input "About 6 Servings Per Container" at bounding box center [267, 176] width 127 height 19
type input "About 4 Servings Per Container"
click at [482, 292] on div "Utilize this manual override feature to get full control over the nutrition lab…" at bounding box center [411, 341] width 604 height 451
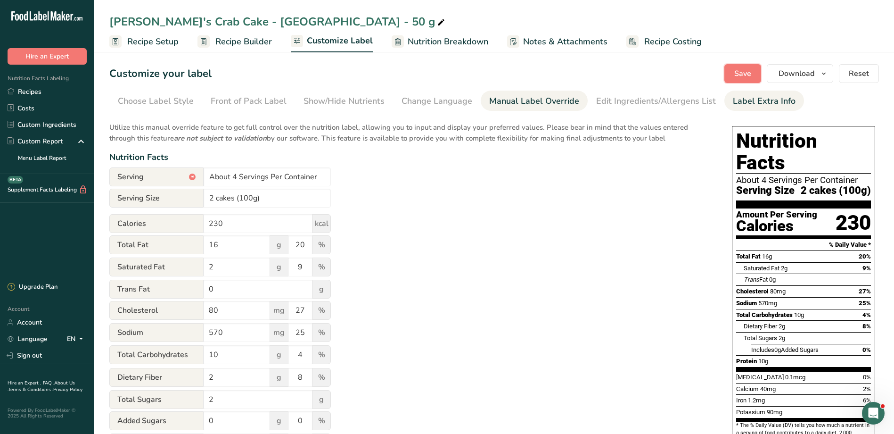
drag, startPoint x: 751, startPoint y: 66, endPoint x: 740, endPoint y: 93, distance: 29.1
click at [751, 66] on button "Save" at bounding box center [742, 73] width 37 height 19
click at [191, 99] on div "Choose Label Style" at bounding box center [156, 101] width 76 height 13
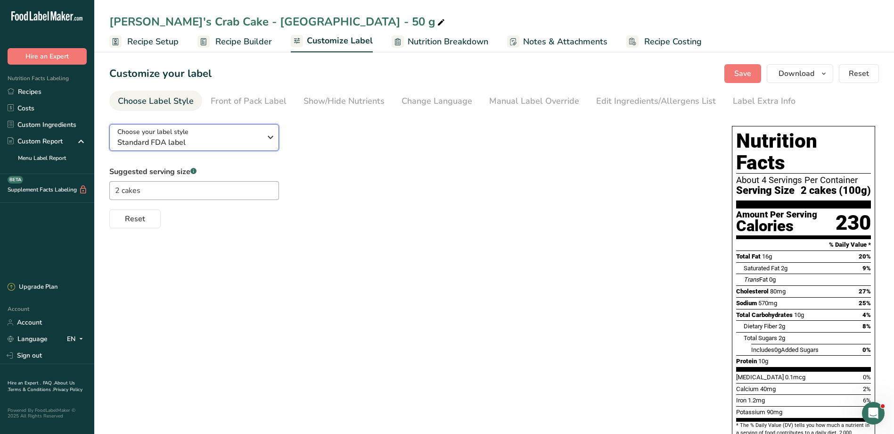
click at [193, 130] on div "Choose your label style Standard FDA label" at bounding box center [189, 137] width 144 height 21
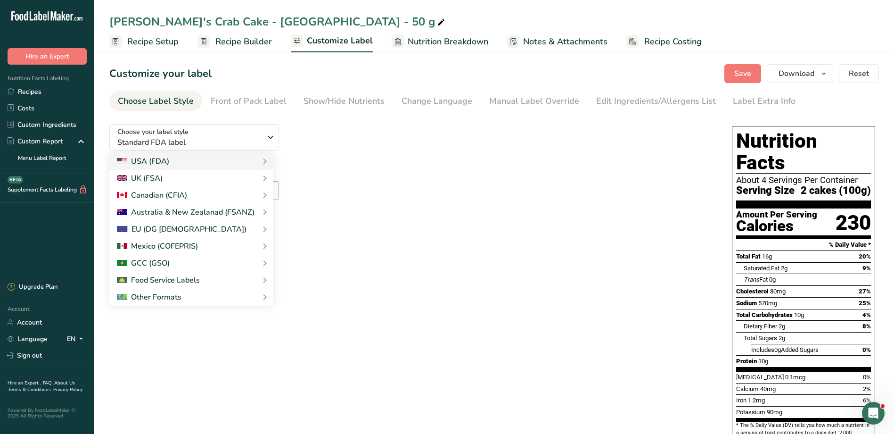
click at [380, 145] on div "Choose your label style Standard FDA label USA (FDA) Standard FDA label Tabular…" at bounding box center [411, 172] width 604 height 112
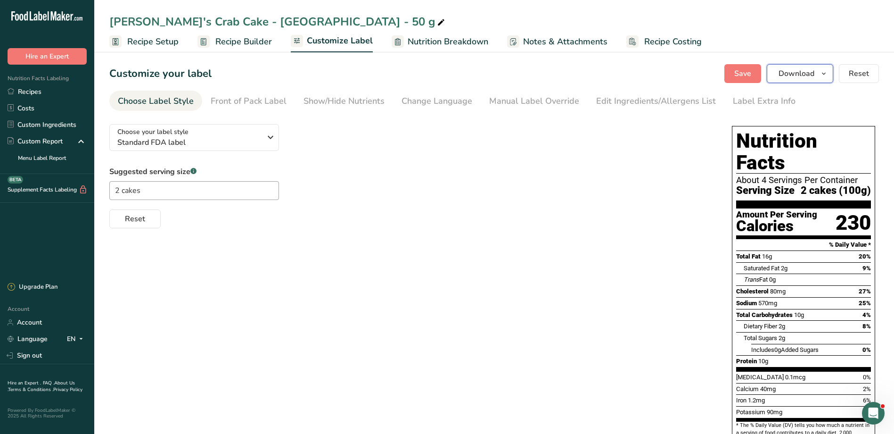
click at [780, 72] on span "Download" at bounding box center [796, 73] width 36 height 11
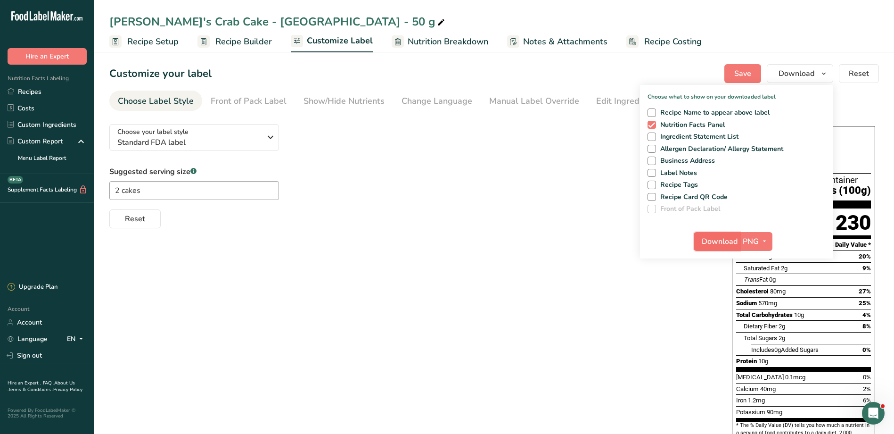
click at [716, 243] on span "Download" at bounding box center [720, 241] width 36 height 11
click at [765, 244] on icon "button" at bounding box center [765, 241] width 8 height 12
click at [761, 307] on link "PDF" at bounding box center [757, 307] width 30 height 16
click at [716, 245] on span "Download" at bounding box center [720, 241] width 36 height 11
click at [368, 271] on div "Choose your label style Standard FDA label USA (FDA) Standard FDA label Tabular…" at bounding box center [493, 398] width 769 height 564
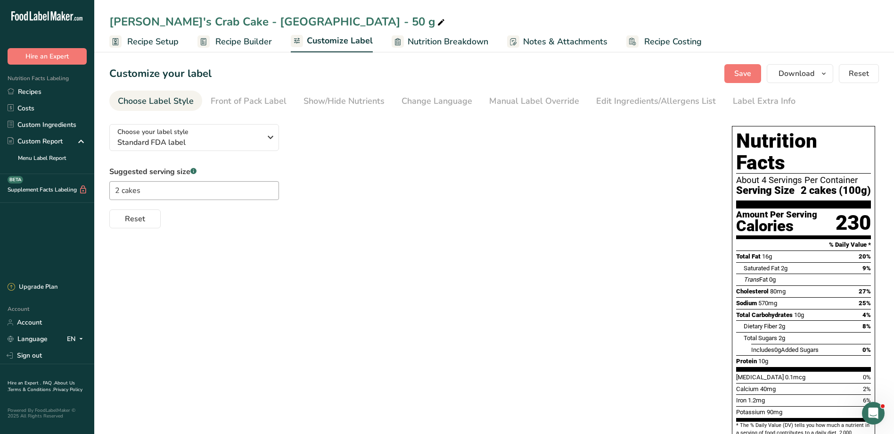
click at [522, 293] on div "Choose your label style Standard FDA label USA (FDA) Standard FDA label Tabular…" at bounding box center [493, 398] width 769 height 564
click at [738, 72] on span "Save" at bounding box center [742, 73] width 17 height 11
click at [41, 91] on link "Recipes" at bounding box center [47, 91] width 94 height 16
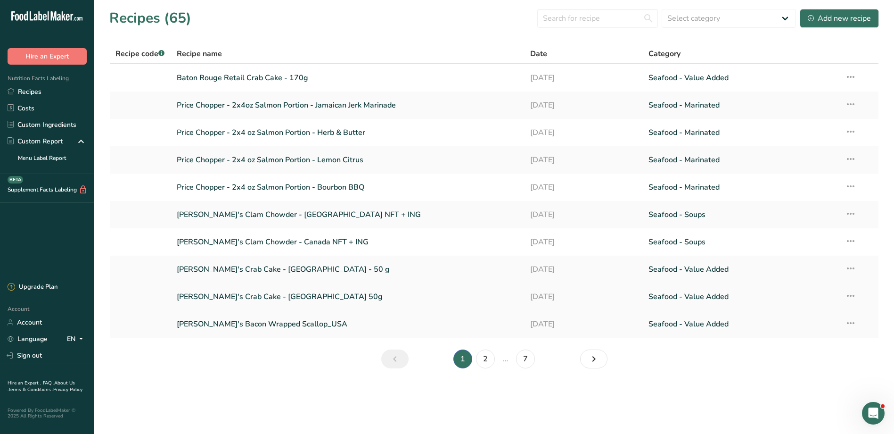
click at [252, 298] on link "[PERSON_NAME]'s Crab Cake - [GEOGRAPHIC_DATA] 50g" at bounding box center [348, 296] width 343 height 20
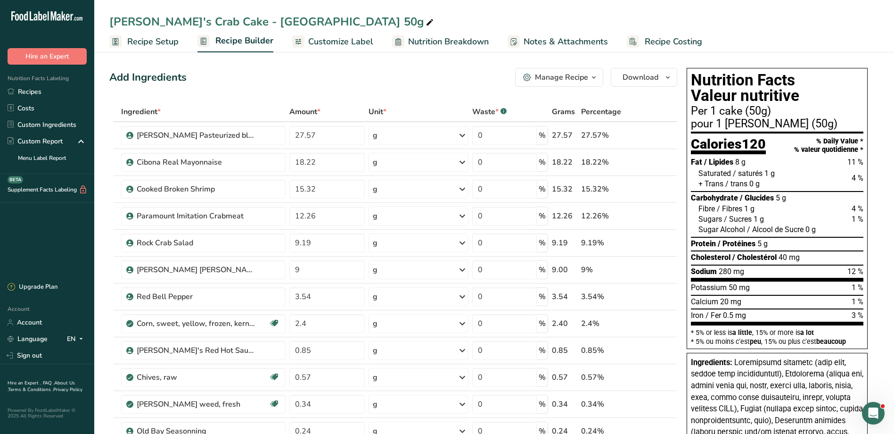
click at [158, 47] on span "Recipe Setup" at bounding box center [152, 41] width 51 height 13
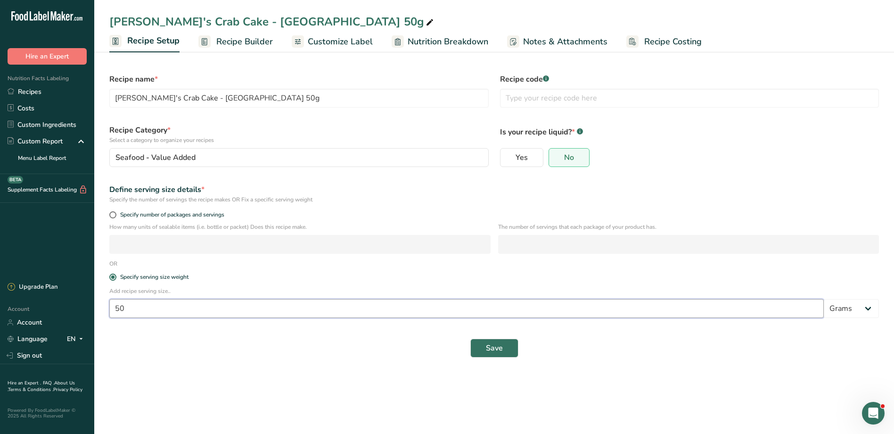
click at [164, 307] on input "50" at bounding box center [466, 308] width 714 height 19
type input "5"
type input "100"
click at [497, 344] on span "Save" at bounding box center [494, 347] width 17 height 11
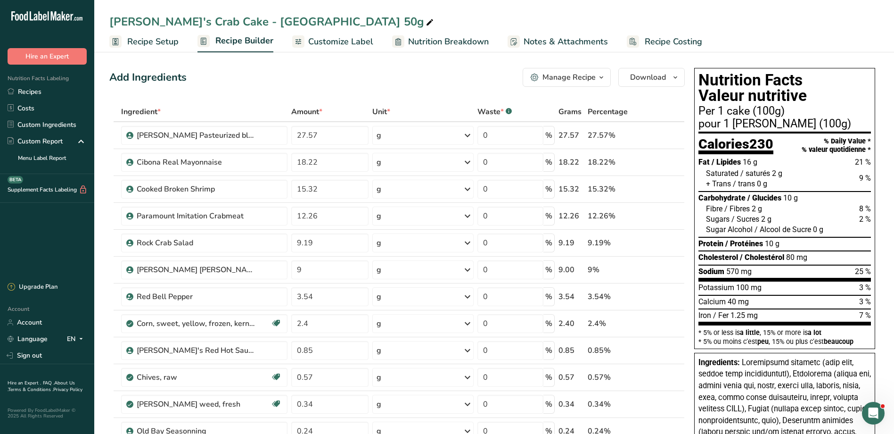
drag, startPoint x: 312, startPoint y: 94, endPoint x: 481, endPoint y: 65, distance: 171.7
click at [341, 44] on span "Customize Label" at bounding box center [340, 41] width 65 height 13
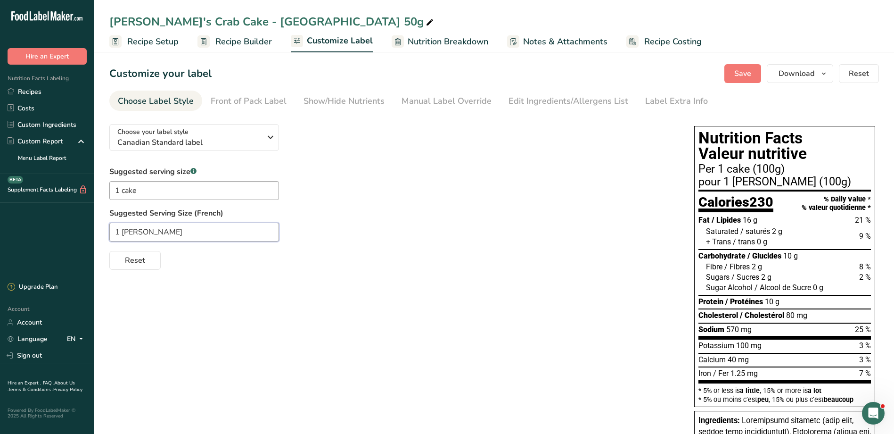
click at [119, 233] on input "1 gallette" at bounding box center [194, 231] width 170 height 19
click at [151, 233] on input "2 gallette" at bounding box center [194, 231] width 170 height 19
type input "2 gallettes"
click at [148, 192] on input "1 cake" at bounding box center [194, 190] width 170 height 19
click at [115, 187] on input "1 cakes" at bounding box center [194, 190] width 170 height 19
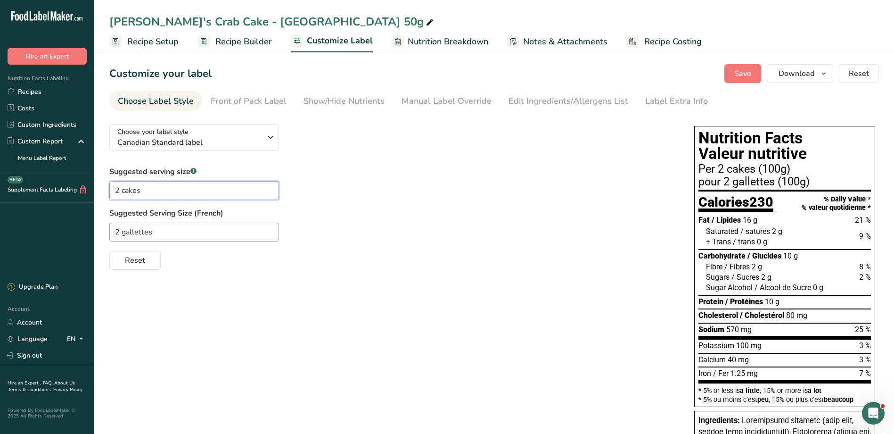
type input "2 cakes"
click at [401, 250] on div "Reset" at bounding box center [392, 258] width 566 height 23
click at [477, 263] on div "Reset" at bounding box center [392, 258] width 566 height 23
click at [750, 71] on span "Save" at bounding box center [742, 73] width 17 height 11
click at [752, 81] on button "Save" at bounding box center [742, 73] width 37 height 19
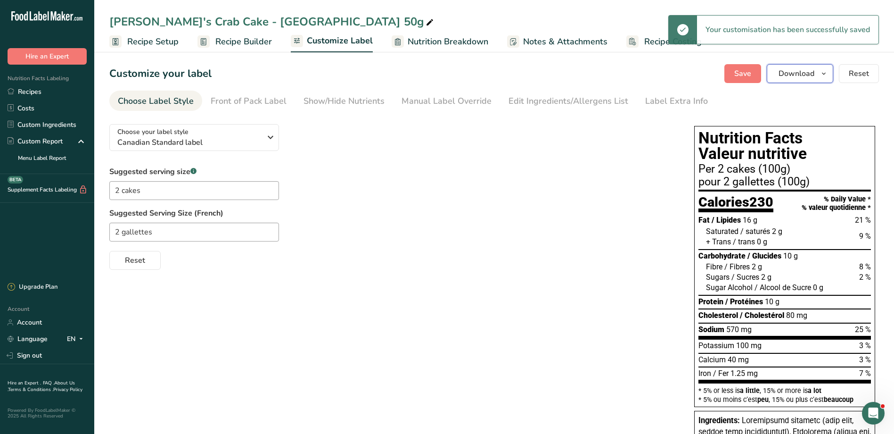
click at [816, 69] on button "Download" at bounding box center [800, 73] width 66 height 19
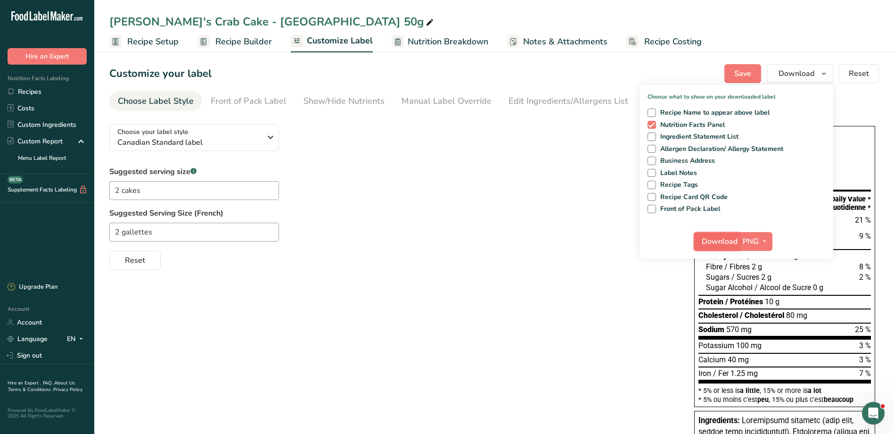
click at [723, 239] on span "Download" at bounding box center [720, 241] width 36 height 11
drag, startPoint x: 524, startPoint y: 145, endPoint x: 402, endPoint y: 126, distance: 123.5
click at [524, 145] on div "Choose your label style Canadian Standard label USA (FDA) Standard FDA label Ta…" at bounding box center [392, 192] width 566 height 153
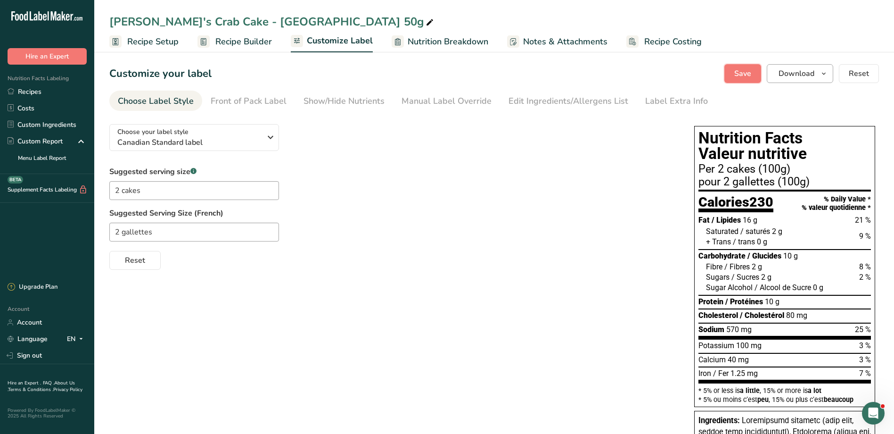
click at [736, 70] on span "Save" at bounding box center [742, 73] width 17 height 11
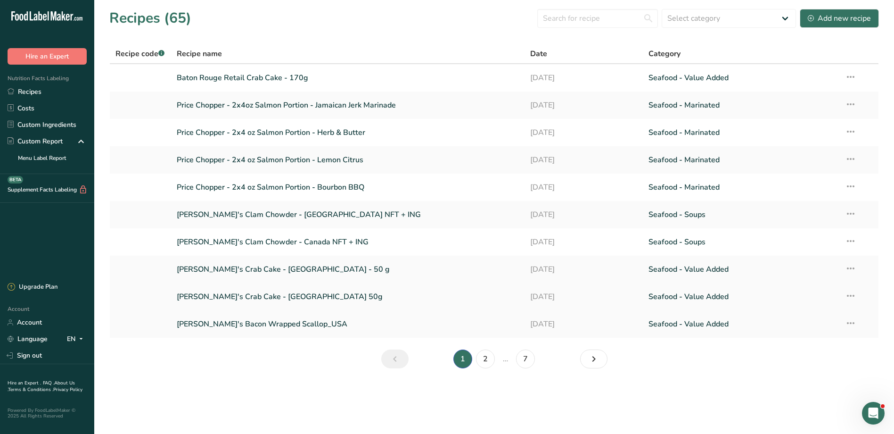
click at [265, 298] on link "[PERSON_NAME]'s Crab Cake - [GEOGRAPHIC_DATA] 50g" at bounding box center [348, 296] width 343 height 20
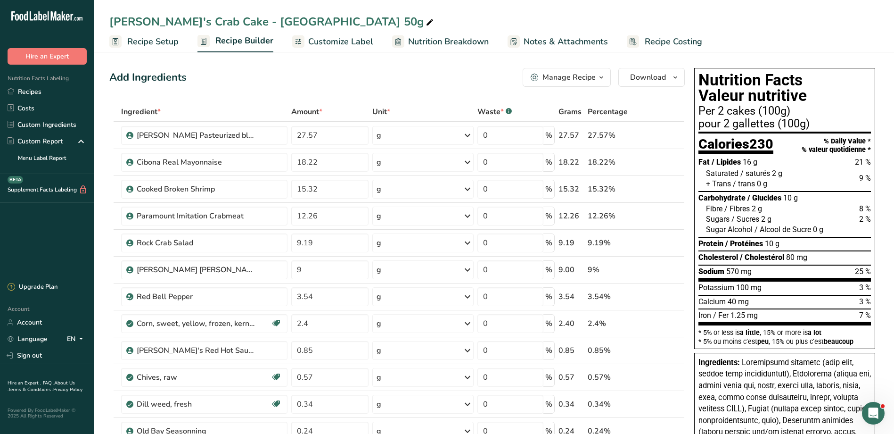
click at [326, 38] on span "Customize Label" at bounding box center [340, 41] width 65 height 13
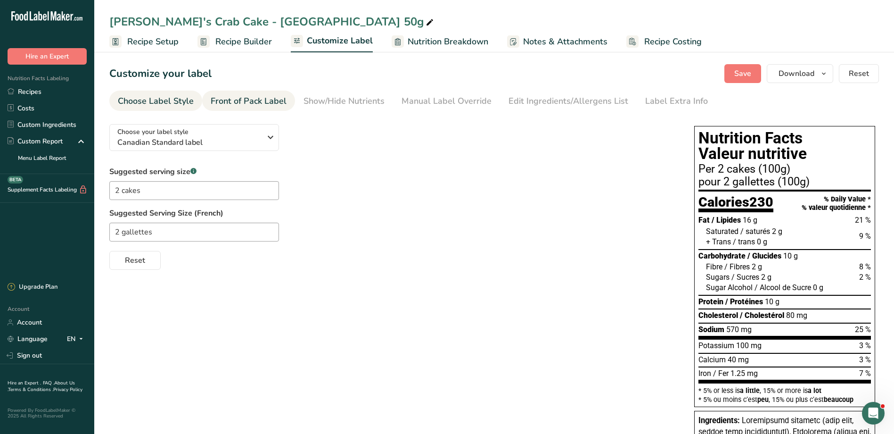
click at [234, 98] on div "Front of Pack Label" at bounding box center [249, 101] width 76 height 13
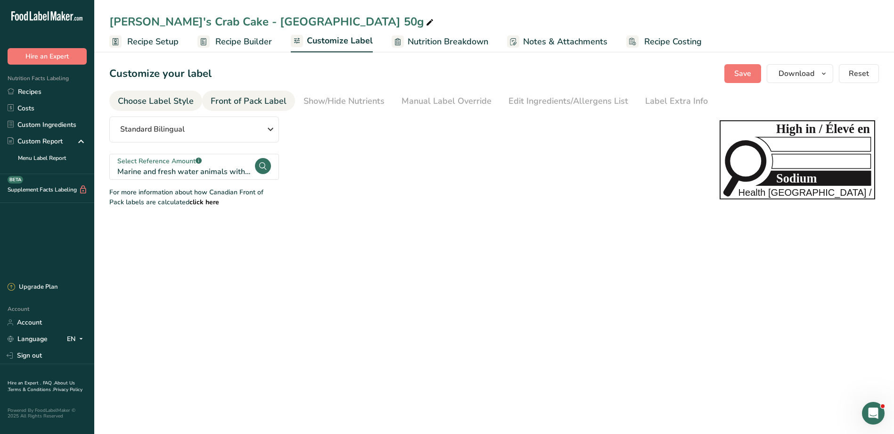
click at [163, 105] on div "Choose Label Style" at bounding box center [156, 101] width 76 height 13
